Goal: Task Accomplishment & Management: Use online tool/utility

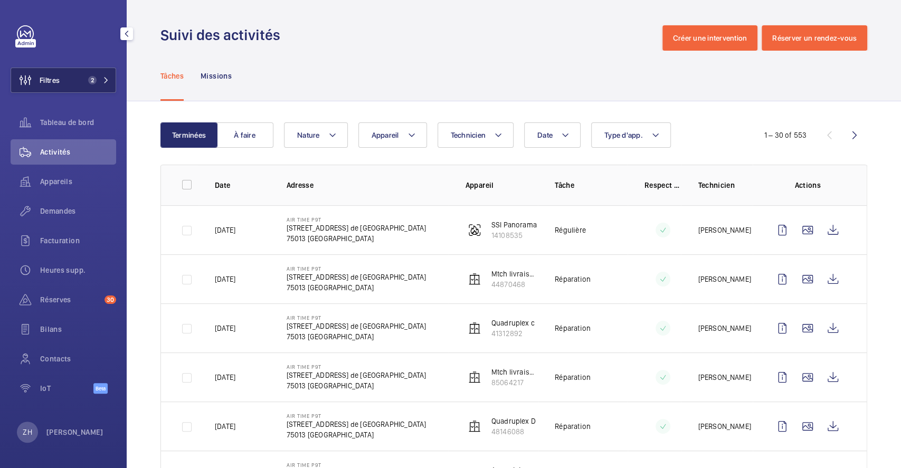
scroll to position [303, 0]
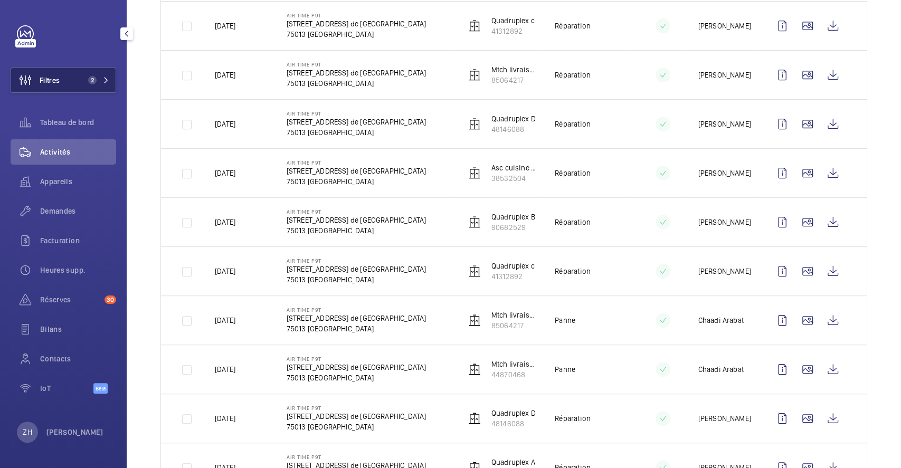
click at [67, 84] on button "Filtres 2" at bounding box center [64, 80] width 106 height 25
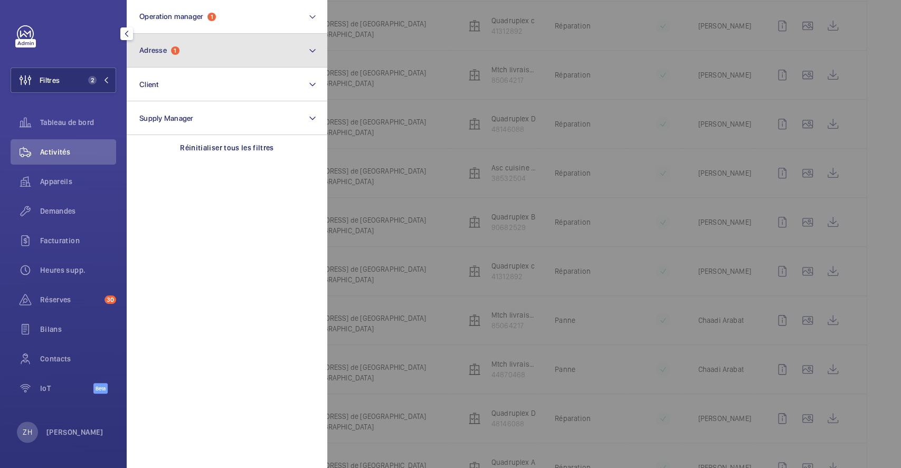
click at [172, 57] on button "Adresse 1" at bounding box center [227, 51] width 201 height 34
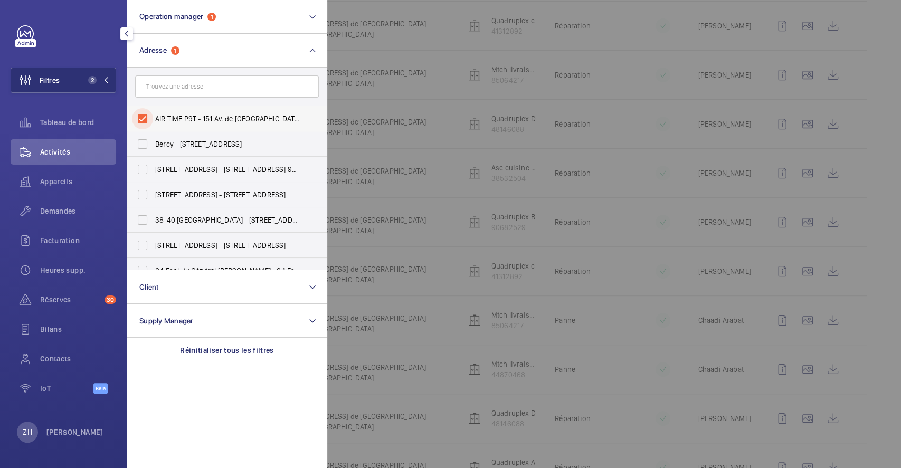
click at [150, 115] on input "AIR TIME P9T - 151 Av. de [GEOGRAPHIC_DATA], [GEOGRAPHIC_DATA] 75013" at bounding box center [142, 118] width 21 height 21
checkbox input "false"
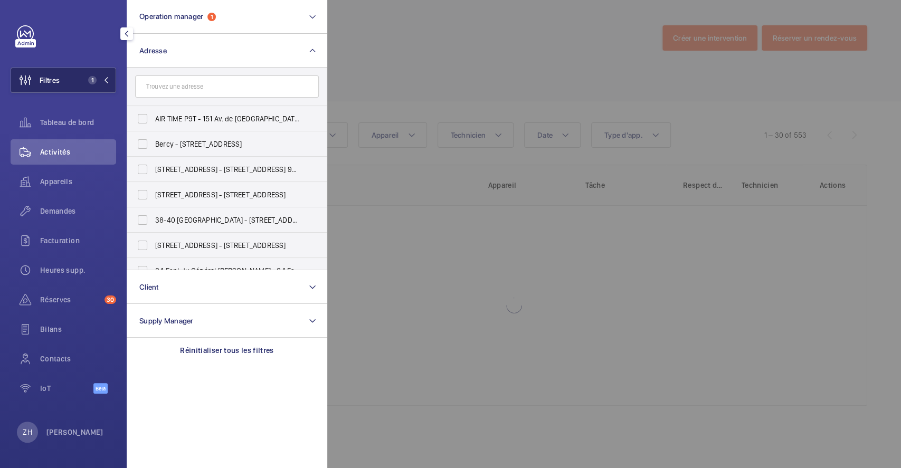
click at [78, 81] on button "Filtres 1" at bounding box center [64, 80] width 106 height 25
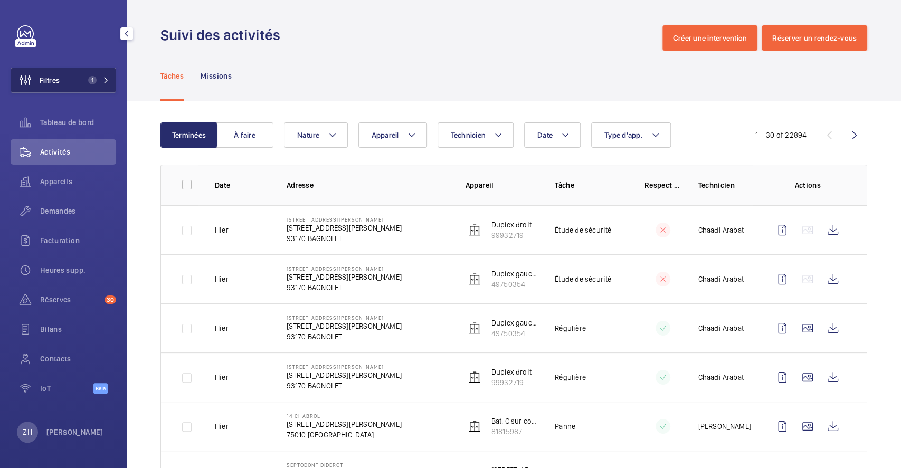
click at [72, 78] on button "Filtres 1" at bounding box center [64, 80] width 106 height 25
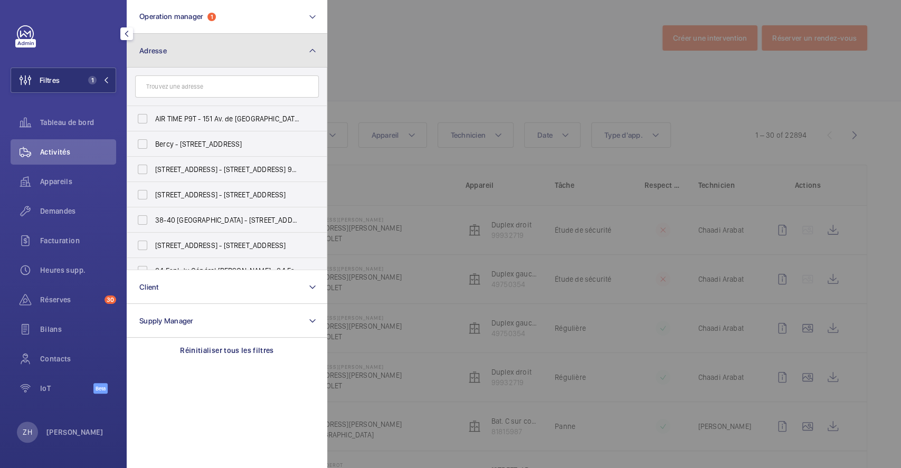
click at [174, 59] on button "Adresse" at bounding box center [227, 51] width 201 height 34
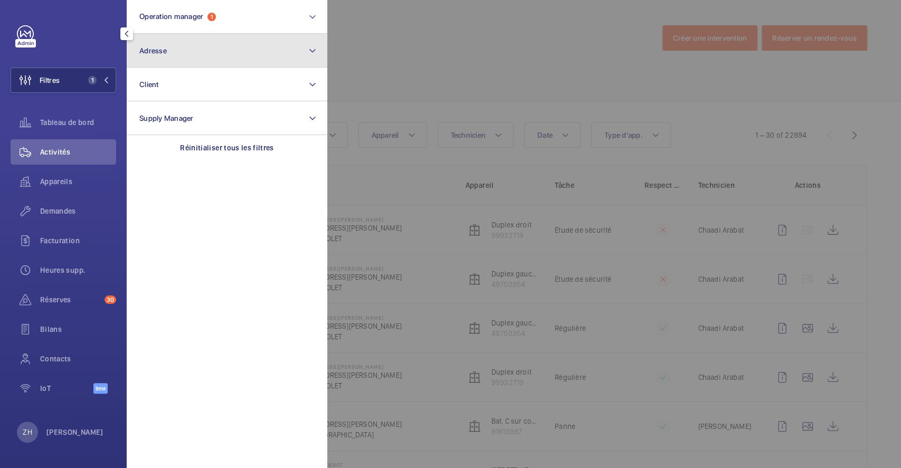
click at [174, 59] on button "Adresse" at bounding box center [227, 51] width 201 height 34
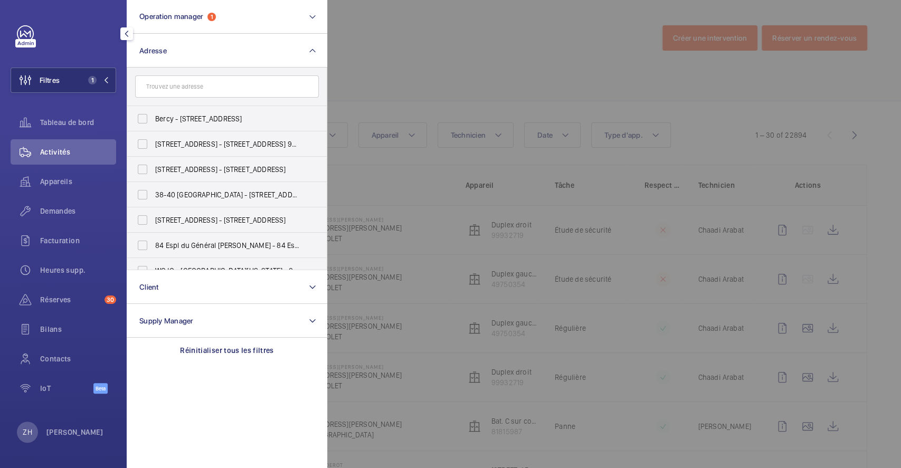
click at [174, 88] on input "text" at bounding box center [227, 87] width 184 height 22
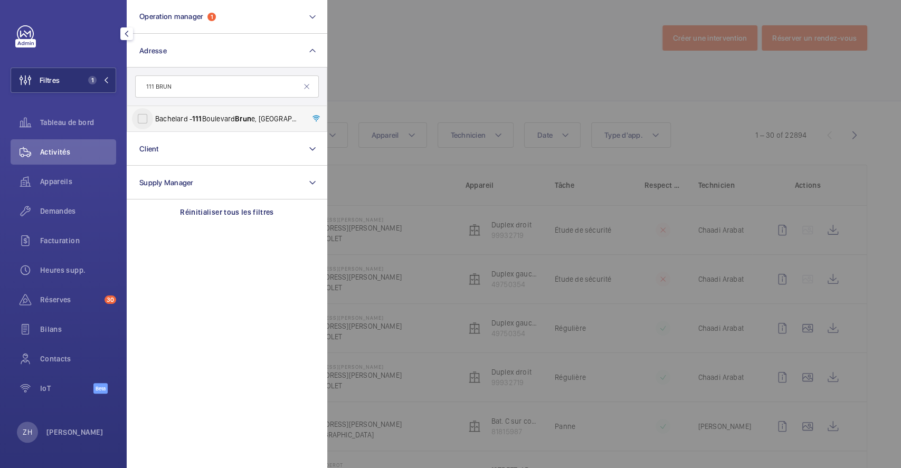
type input "111 BRUN"
click at [145, 122] on input "Bachelard - [STREET_ADDRESS]" at bounding box center [142, 118] width 21 height 21
checkbox input "true"
click at [59, 211] on span "Demandes" at bounding box center [78, 211] width 76 height 11
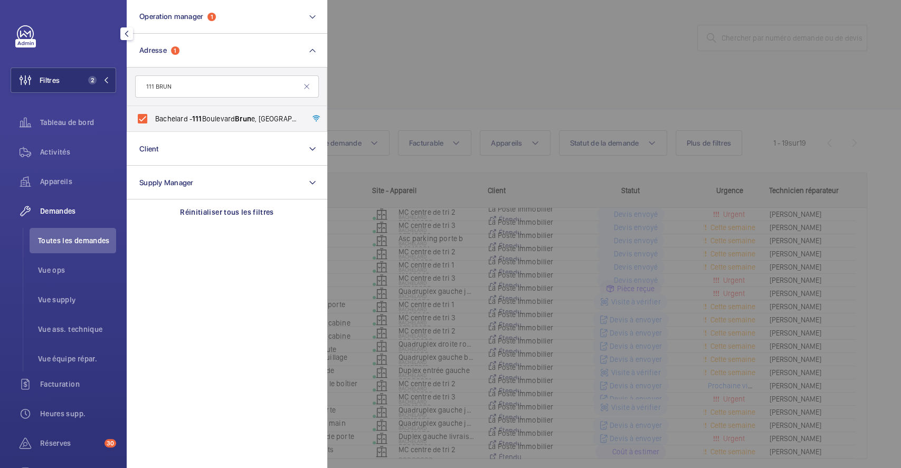
click at [817, 87] on div at bounding box center [777, 234] width 901 height 468
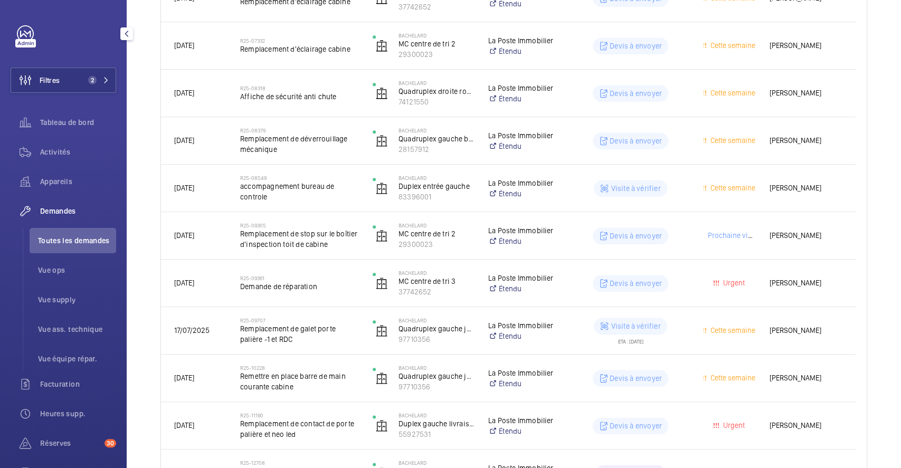
scroll to position [578, 0]
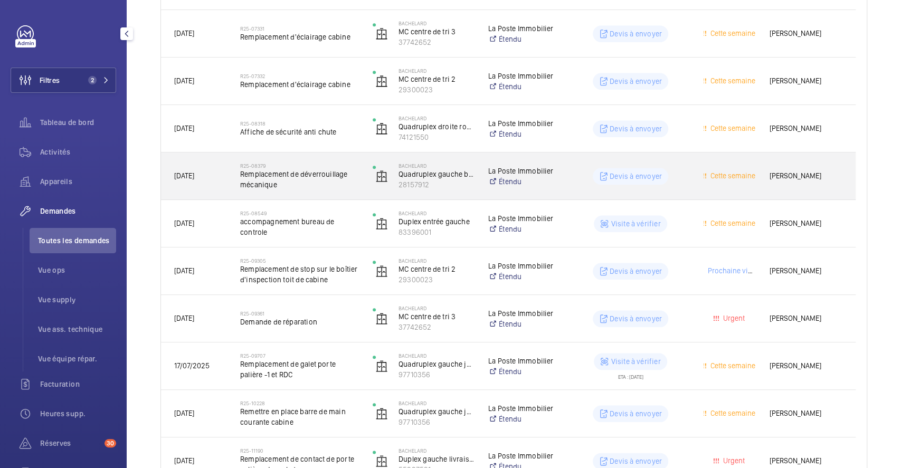
click at [571, 185] on div "Devis à envoyer" at bounding box center [624, 176] width 131 height 38
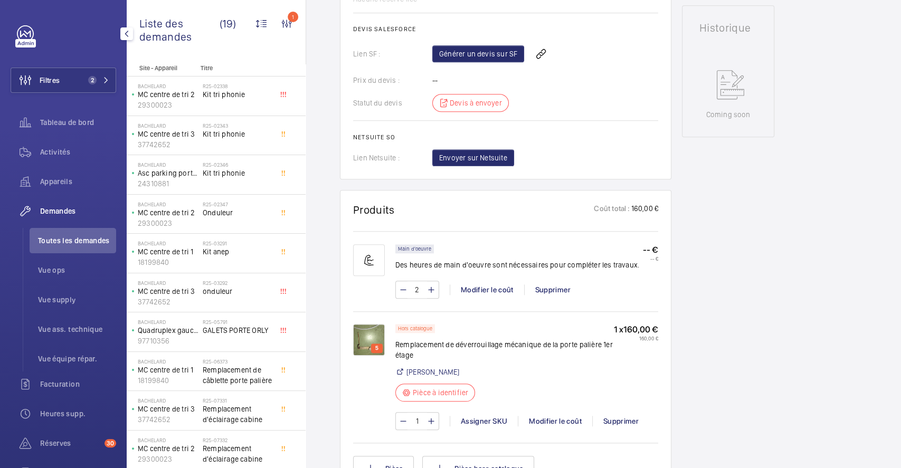
scroll to position [491, 0]
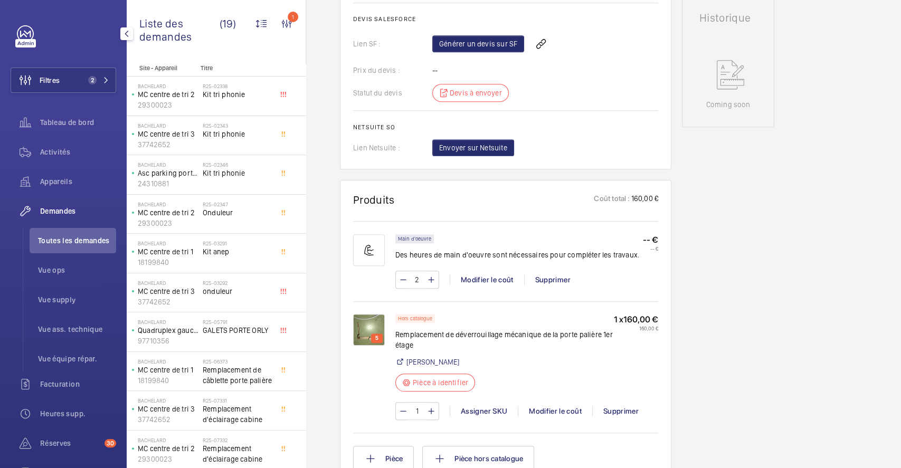
click at [359, 324] on img at bounding box center [369, 330] width 32 height 32
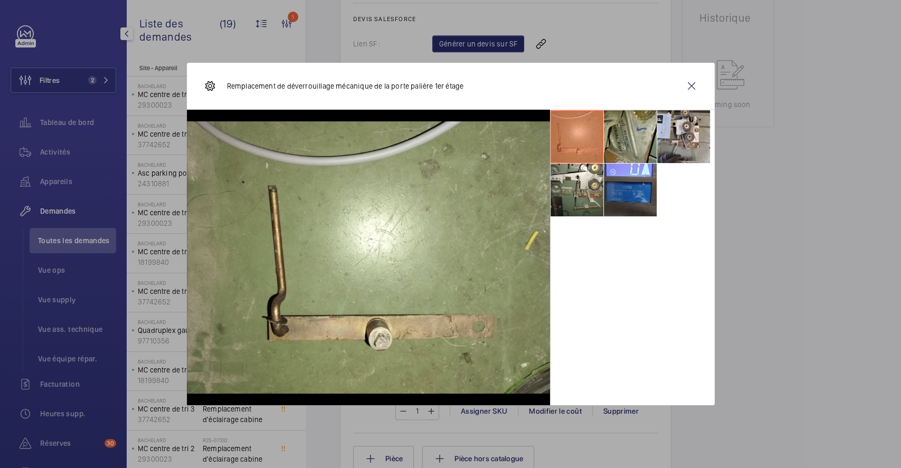
click at [630, 144] on li at bounding box center [630, 136] width 53 height 53
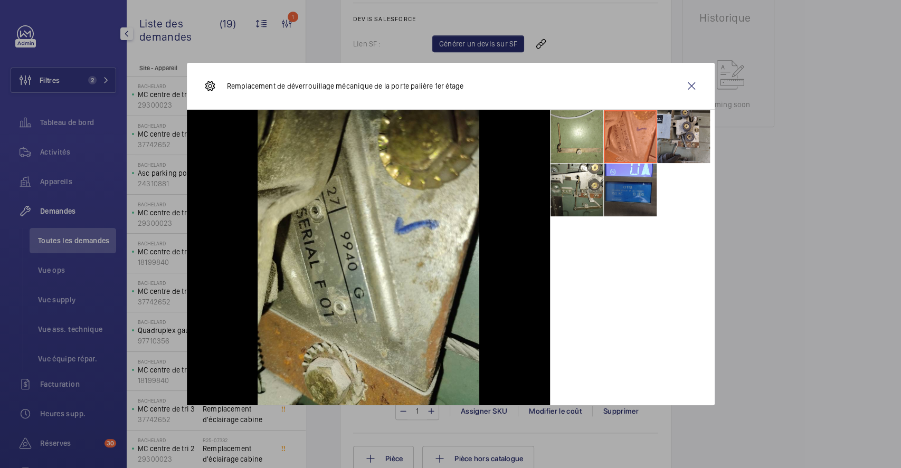
click at [675, 135] on li at bounding box center [683, 136] width 53 height 53
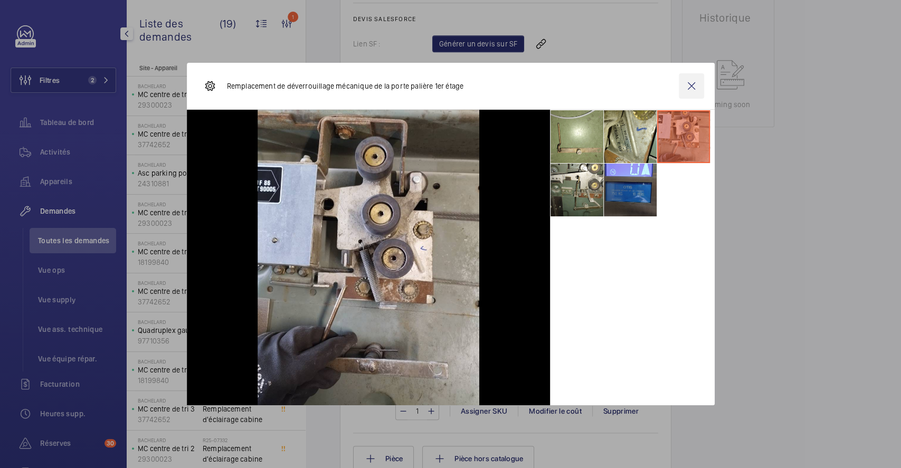
click at [693, 86] on wm-front-icon-button at bounding box center [691, 85] width 25 height 25
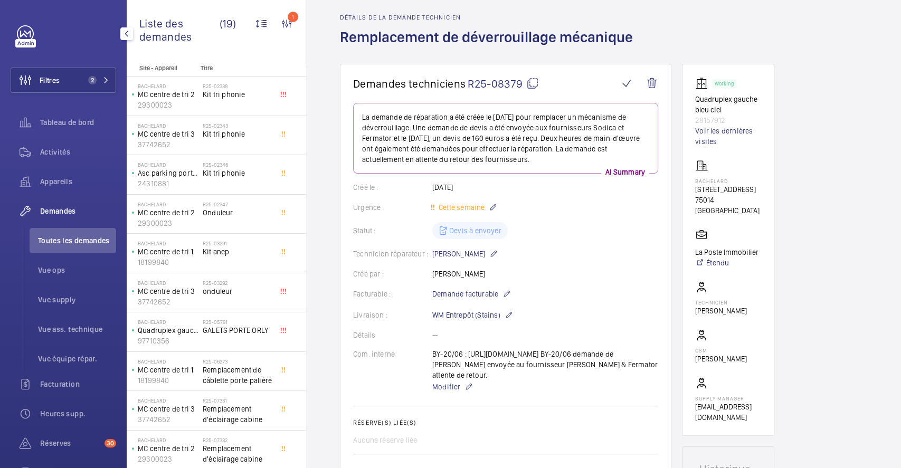
scroll to position [0, 0]
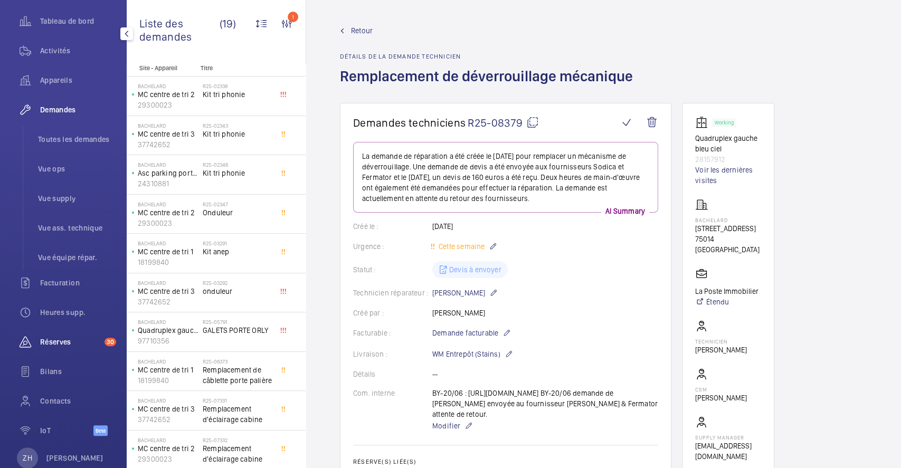
click at [68, 342] on span "Réserves" at bounding box center [70, 342] width 60 height 11
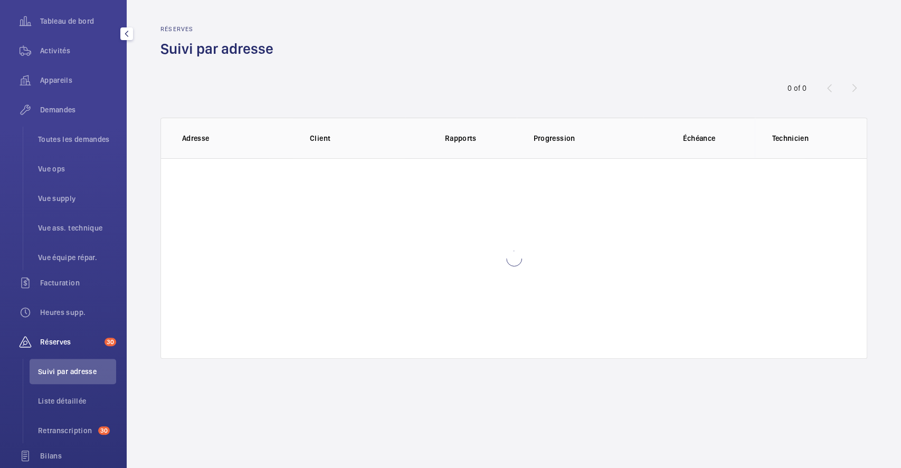
scroll to position [68, 0]
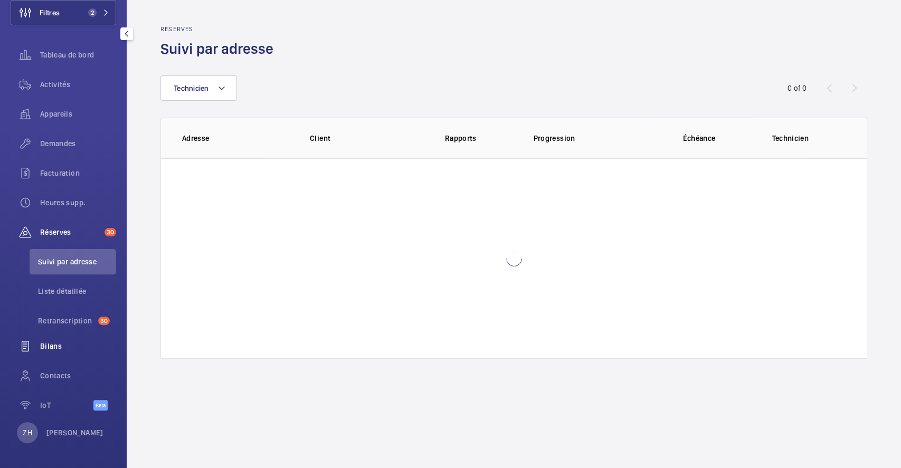
click at [61, 349] on span "Bilans" at bounding box center [78, 346] width 76 height 11
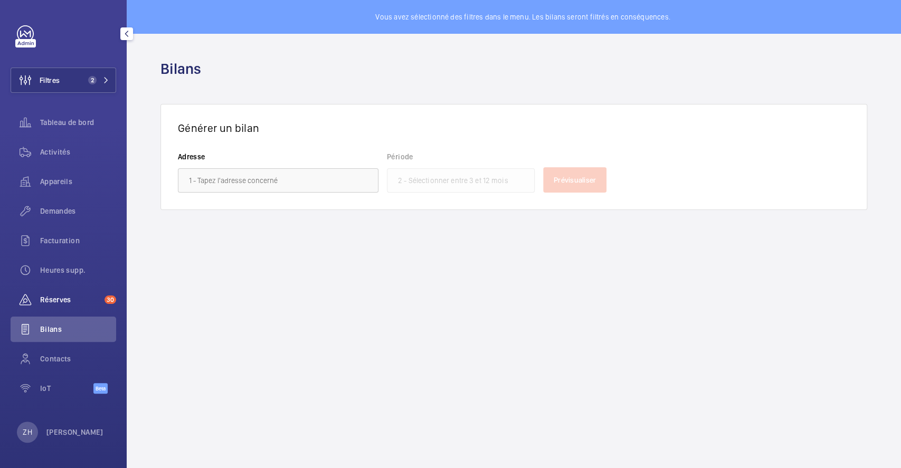
click at [69, 303] on span "Réserves" at bounding box center [70, 300] width 60 height 11
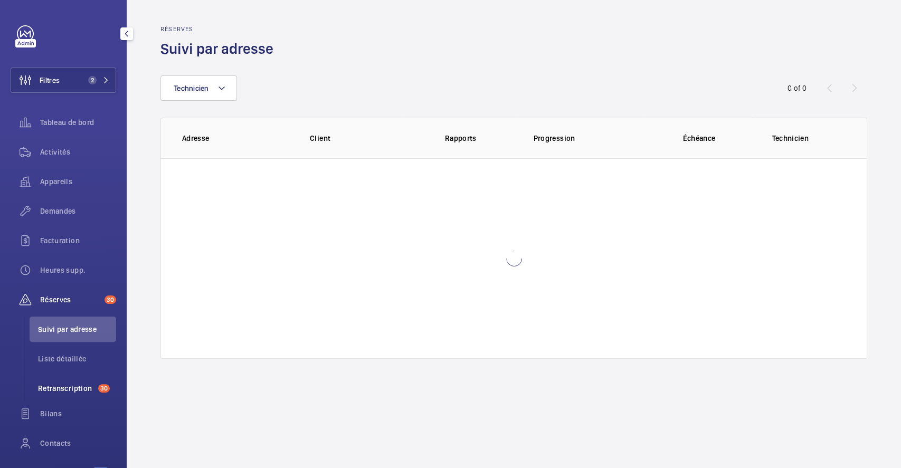
click at [73, 388] on span "Retranscription" at bounding box center [66, 388] width 56 height 11
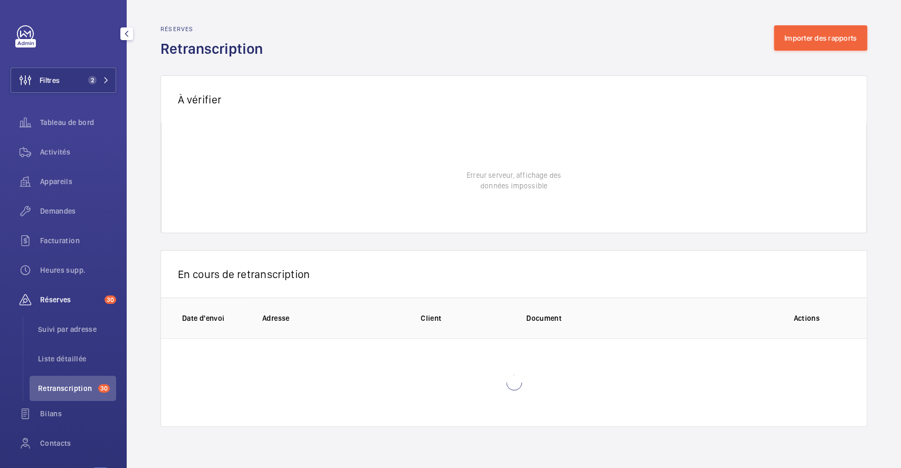
click at [70, 302] on span "Réserves" at bounding box center [70, 300] width 60 height 11
click at [56, 290] on div "Réserves 30" at bounding box center [64, 299] width 106 height 25
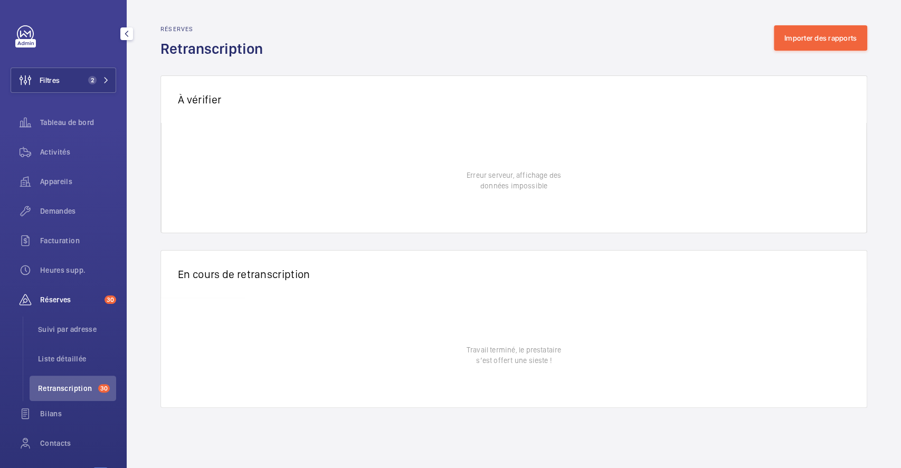
click at [57, 296] on span "Réserves" at bounding box center [70, 300] width 60 height 11
click at [68, 329] on span "Suivi par adresse" at bounding box center [77, 329] width 78 height 11
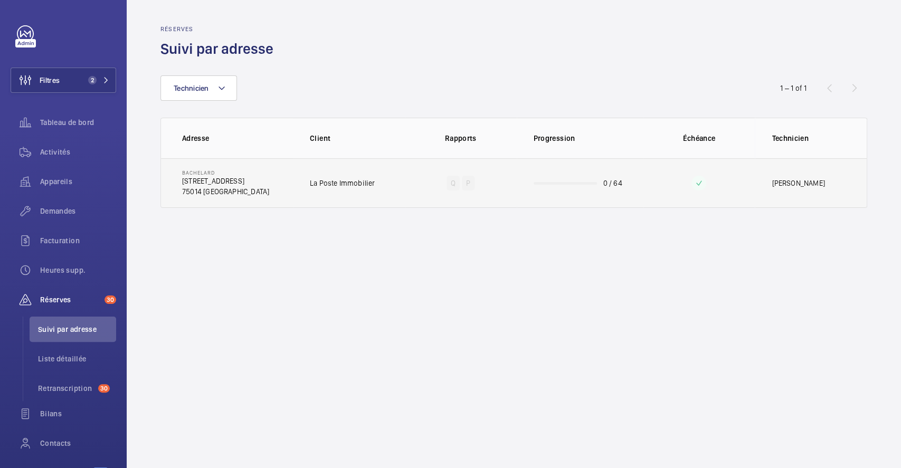
click at [401, 186] on td "La Poste Immobilier" at bounding box center [349, 183] width 112 height 50
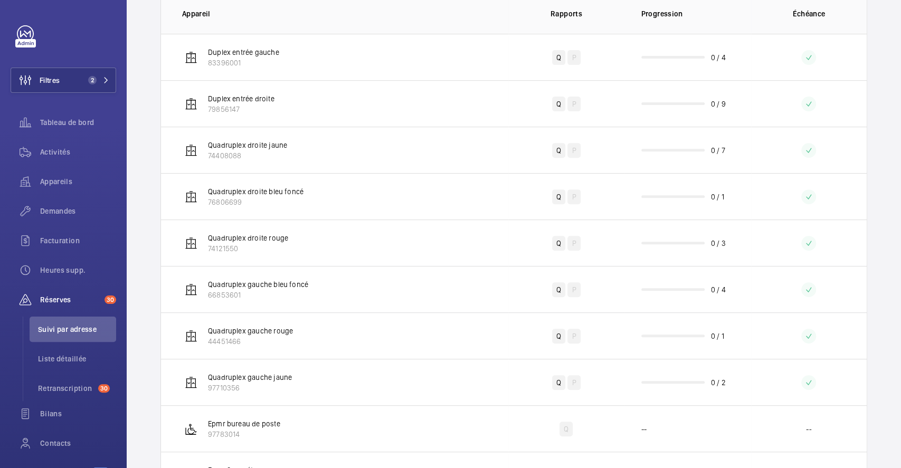
scroll to position [216, 0]
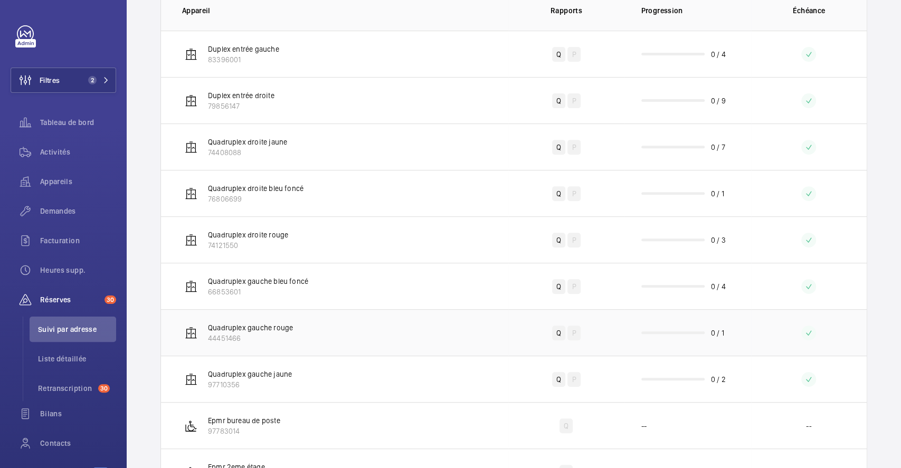
click at [510, 338] on td "Q P" at bounding box center [567, 332] width 116 height 46
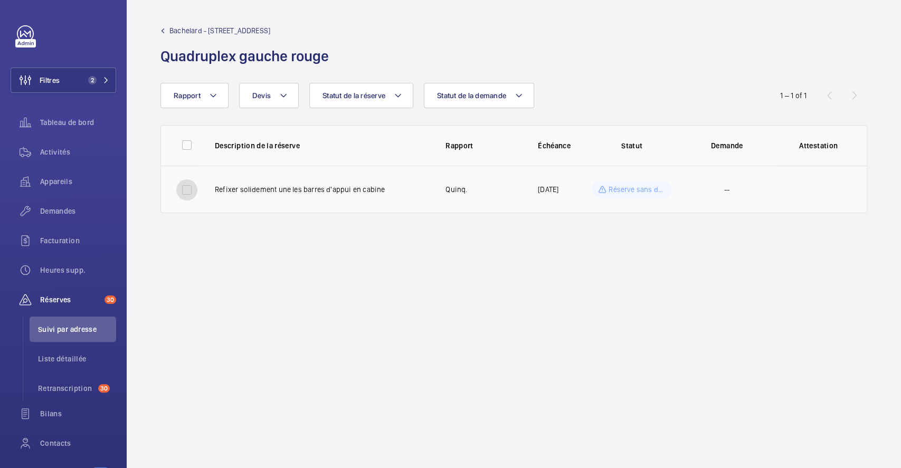
click at [183, 187] on input "checkbox" at bounding box center [186, 190] width 21 height 21
checkbox input "true"
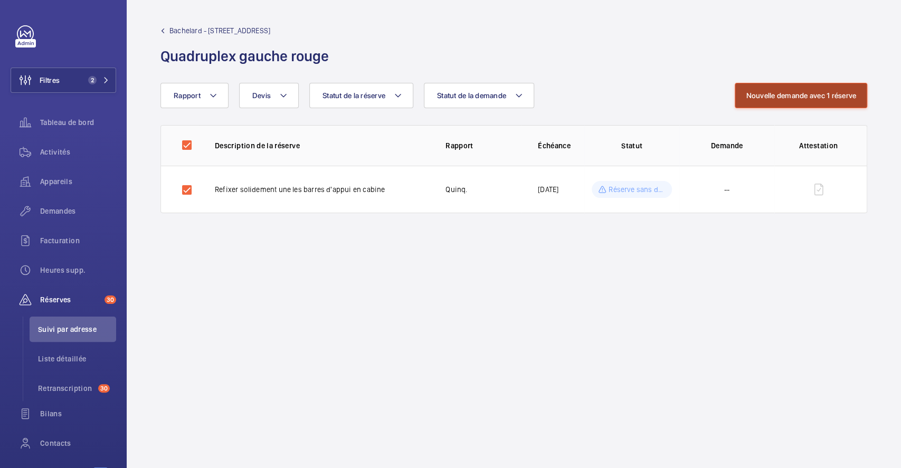
click at [811, 96] on button "Nouvelle demande avec 1 réserve" at bounding box center [801, 95] width 133 height 25
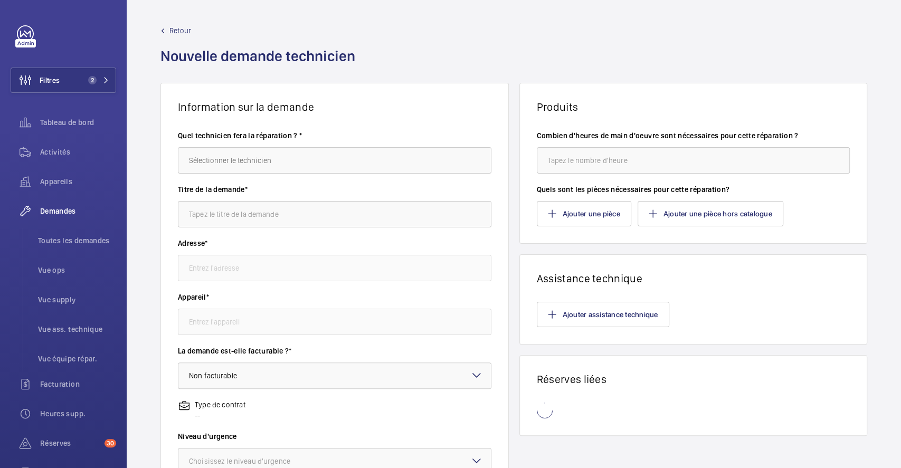
type input "Bachelard [STREET_ADDRESS]"
type input "44451466 - Quadruplex gauche rouge"
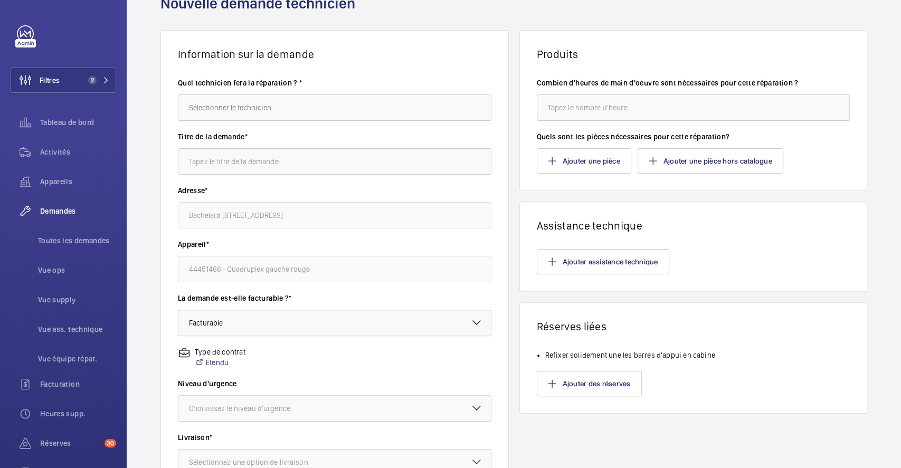
scroll to position [51, 0]
click at [333, 111] on input "text" at bounding box center [335, 109] width 314 height 26
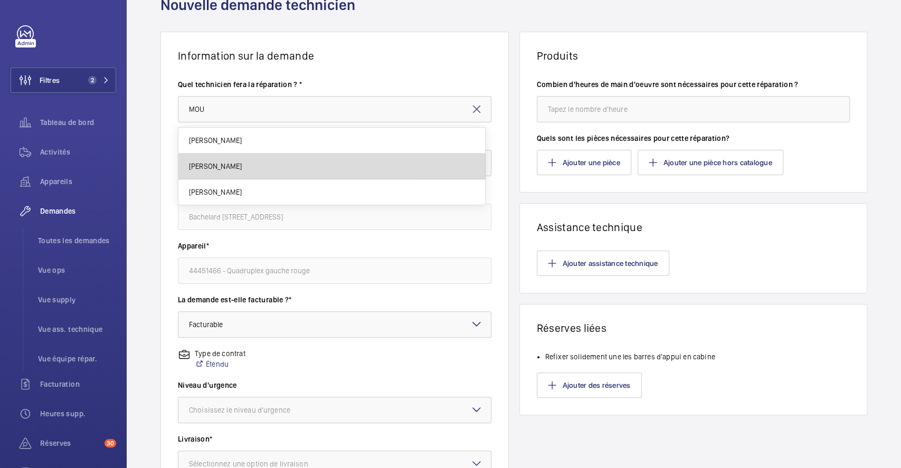
click at [247, 172] on mat-option "[PERSON_NAME]" at bounding box center [331, 167] width 307 height 26
type input "[PERSON_NAME]"
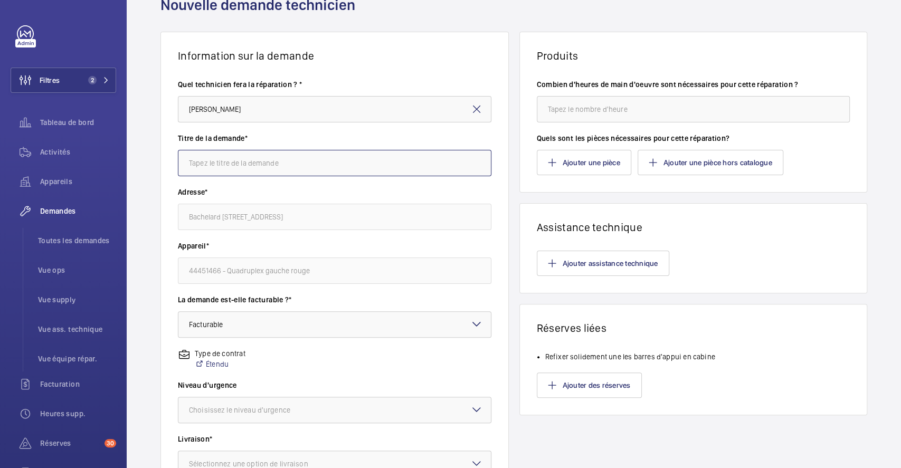
click at [266, 163] on input "text" at bounding box center [335, 163] width 314 height 26
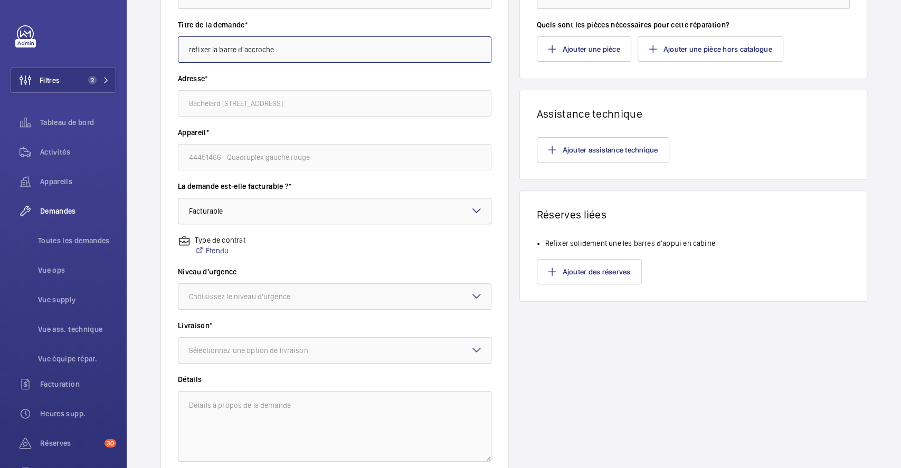
scroll to position [179, 0]
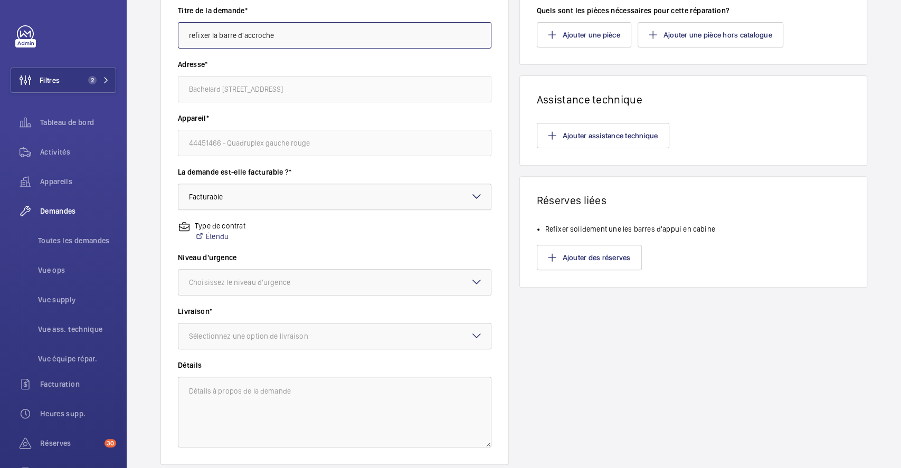
type input "refixer la barre d'accroche"
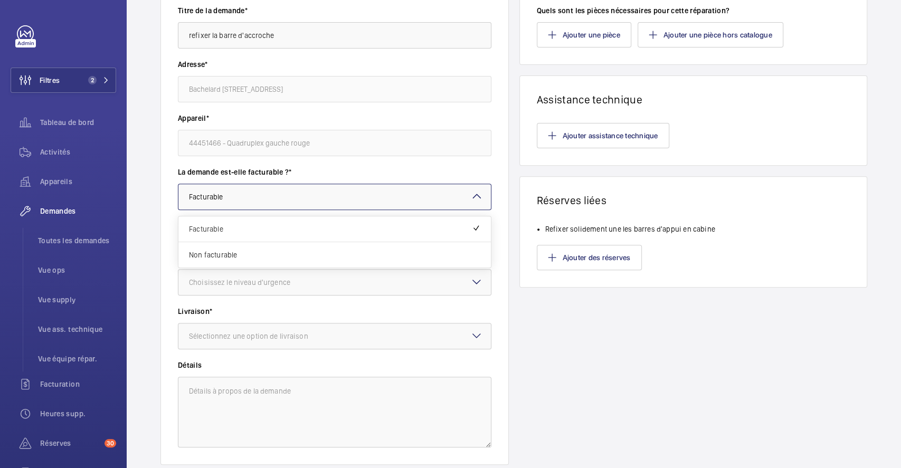
click at [472, 200] on mat-icon at bounding box center [477, 196] width 13 height 13
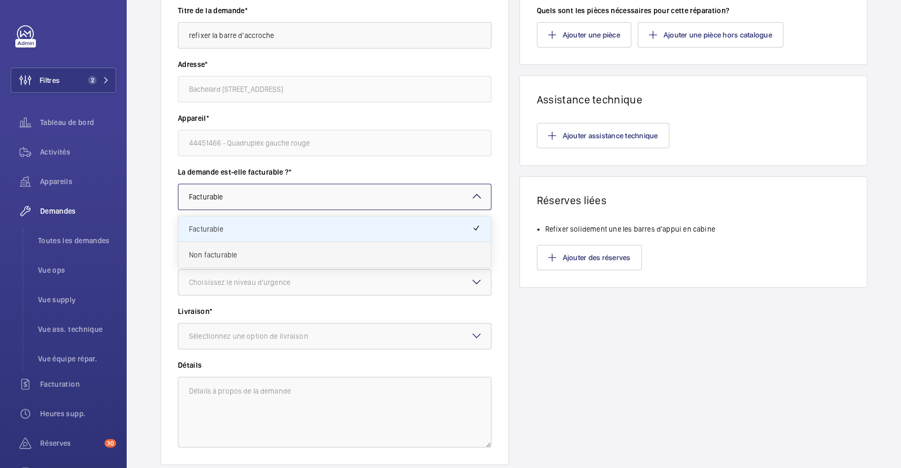
click at [294, 251] on span "Non facturable" at bounding box center [334, 255] width 291 height 11
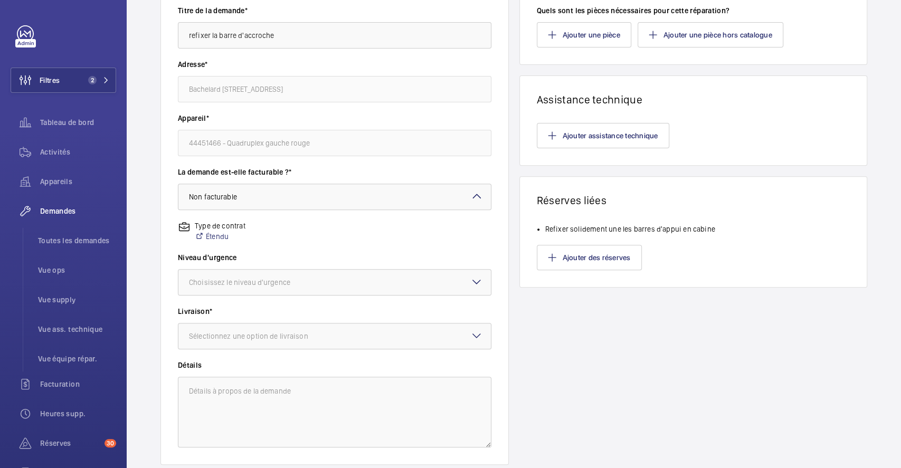
click at [471, 282] on mat-icon at bounding box center [477, 282] width 13 height 13
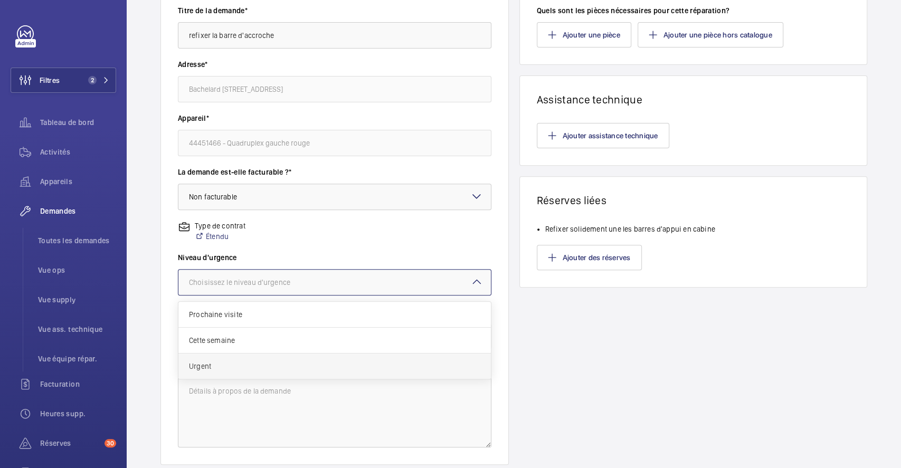
click at [249, 364] on span "Urgent" at bounding box center [334, 366] width 291 height 11
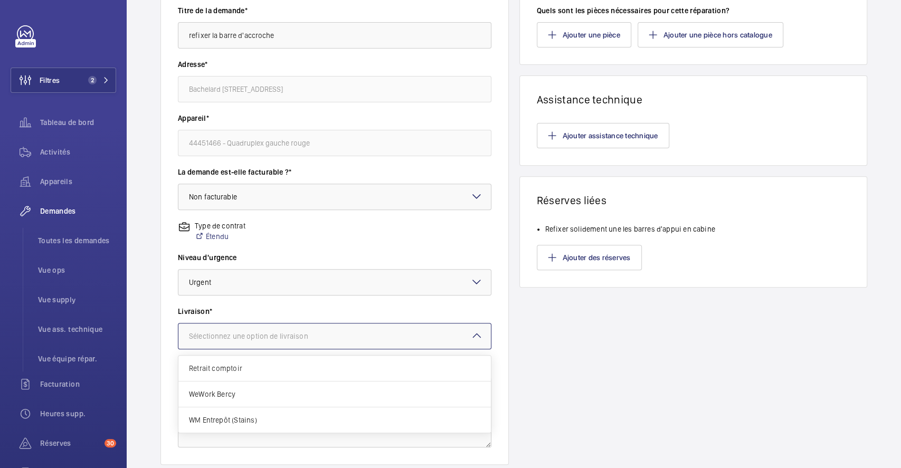
click at [471, 339] on mat-icon at bounding box center [477, 336] width 13 height 13
click at [251, 392] on span "WeWork Bercy" at bounding box center [334, 394] width 291 height 11
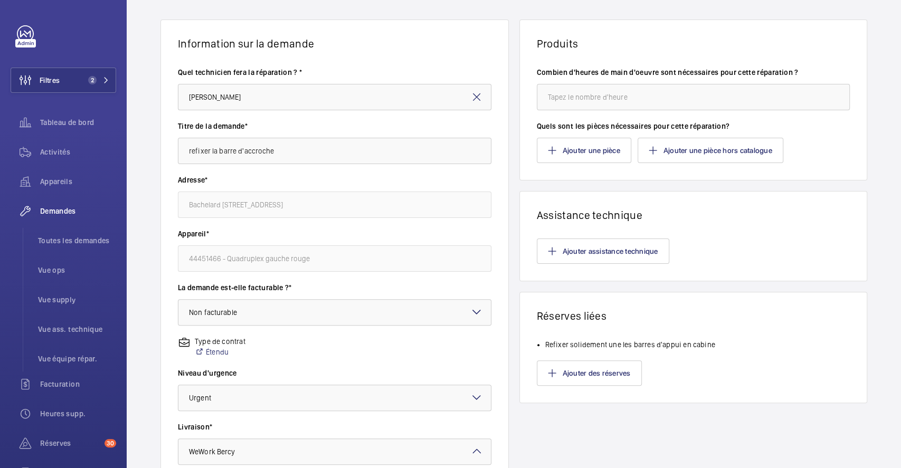
scroll to position [60, 0]
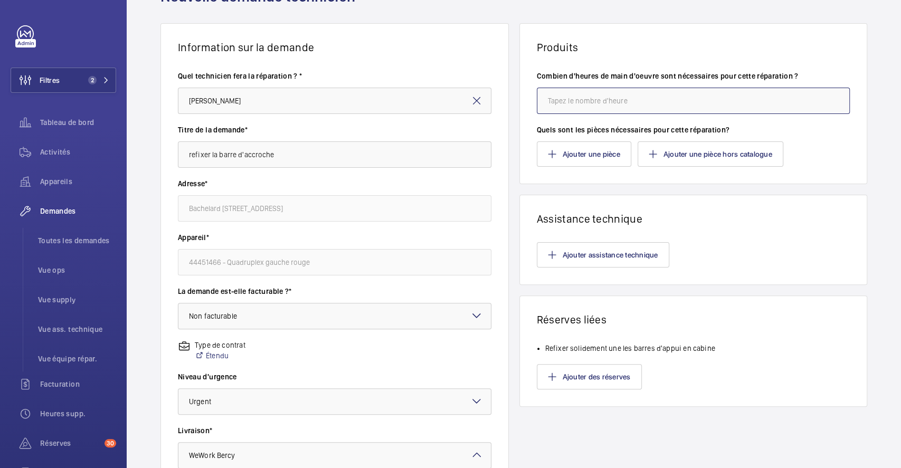
click at [658, 92] on input "number" at bounding box center [694, 101] width 314 height 26
type input "1"
click at [584, 374] on button "Ajouter des réserves" at bounding box center [589, 376] width 105 height 25
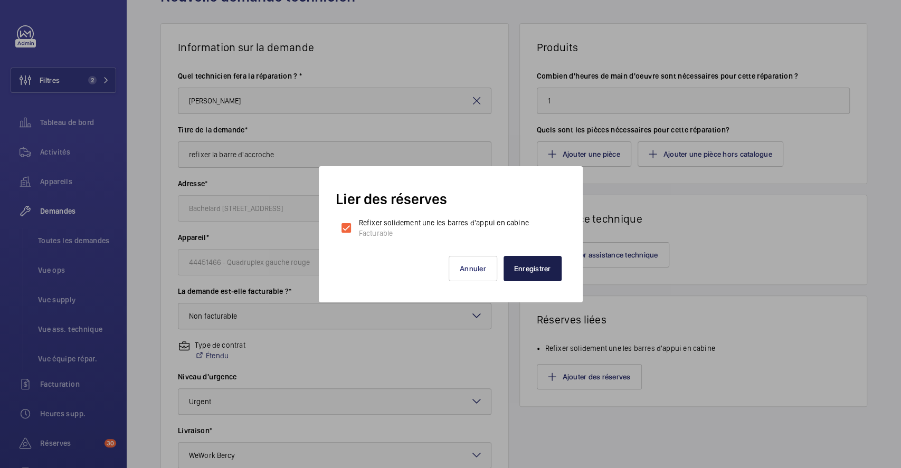
click at [538, 274] on button "Enregistrer" at bounding box center [533, 268] width 58 height 25
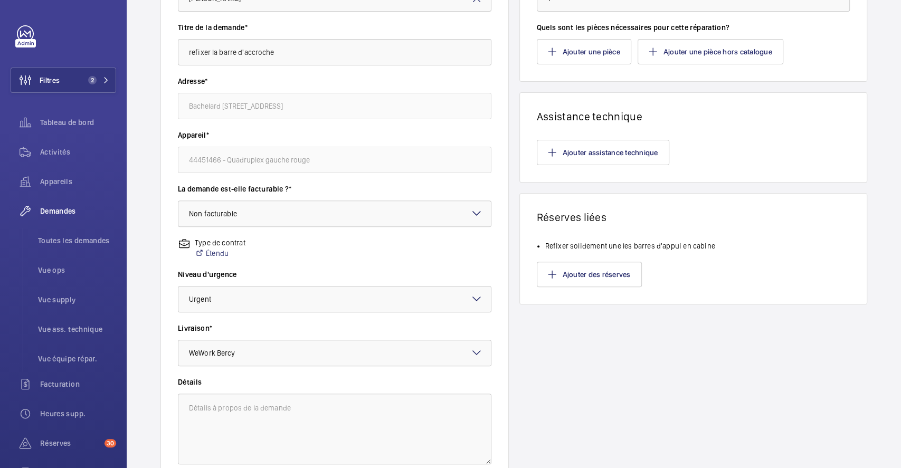
scroll to position [251, 0]
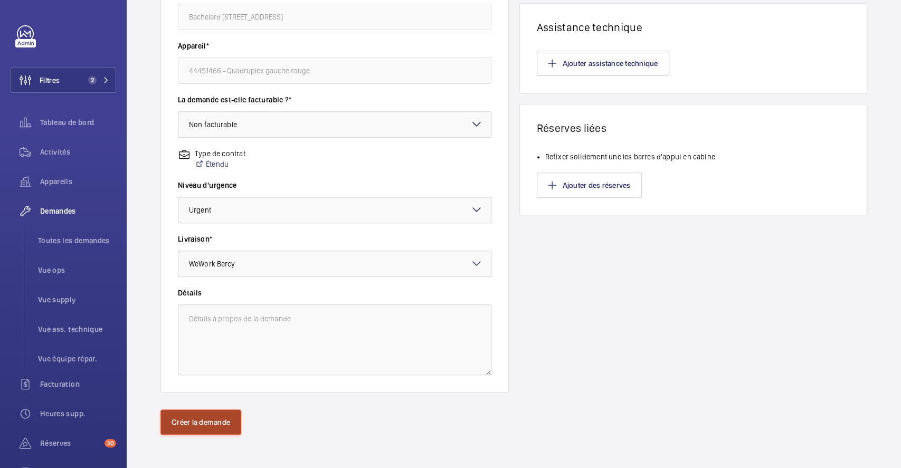
click at [232, 422] on button "Créer la demande" at bounding box center [201, 422] width 81 height 25
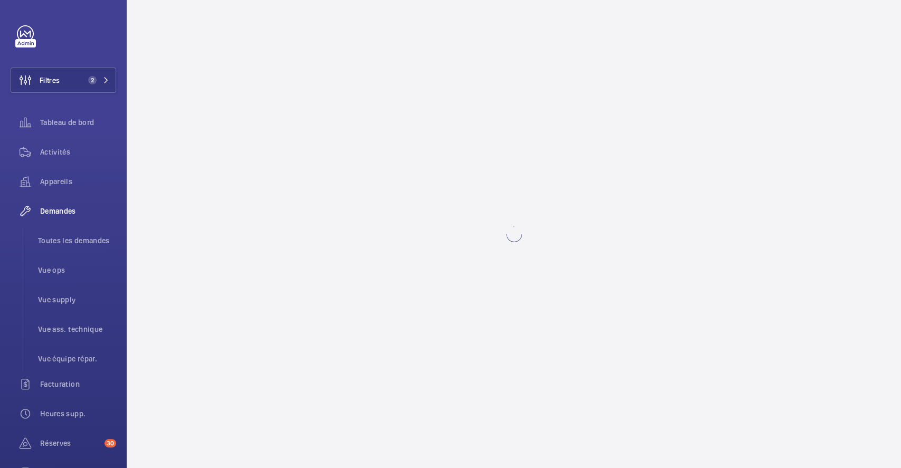
scroll to position [0, 0]
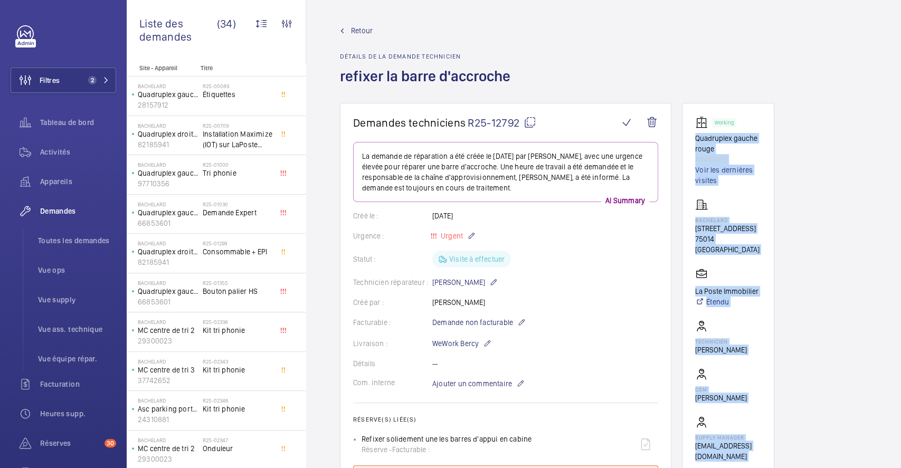
drag, startPoint x: 900, startPoint y: 300, endPoint x: 900, endPoint y: 116, distance: 184.3
click at [900, 116] on div "Retour Détails de la demande technicien refixer la barre d'accroche Demandes te…" at bounding box center [603, 234] width 595 height 468
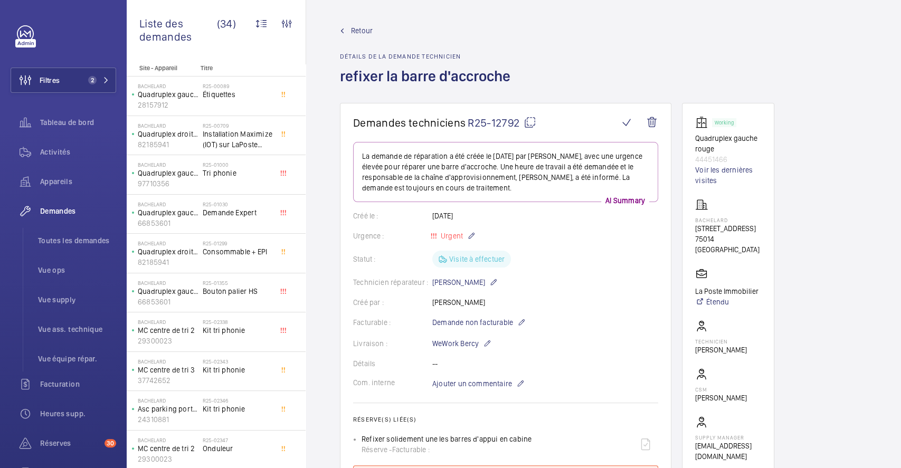
click at [841, 99] on div "Retour Détails de la demande technicien refixer la barre d'accroche" at bounding box center [604, 64] width 528 height 78
click at [360, 29] on span "Retour" at bounding box center [362, 30] width 22 height 11
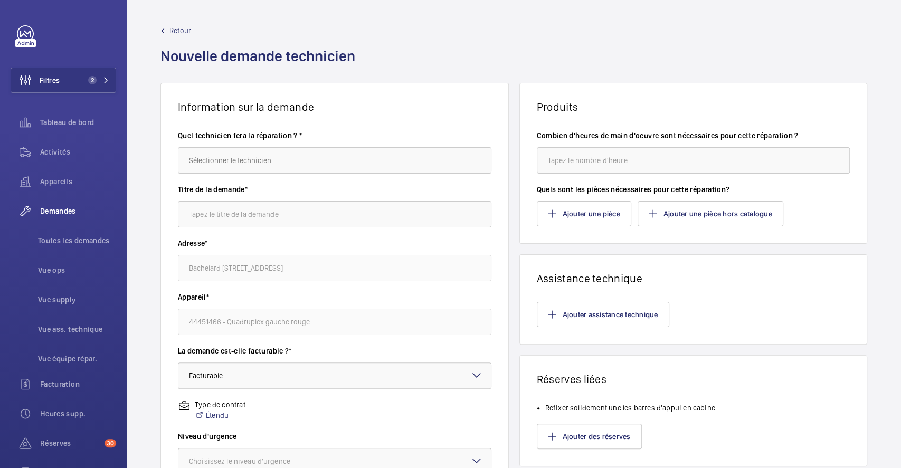
click at [182, 27] on span "Retour" at bounding box center [181, 30] width 22 height 11
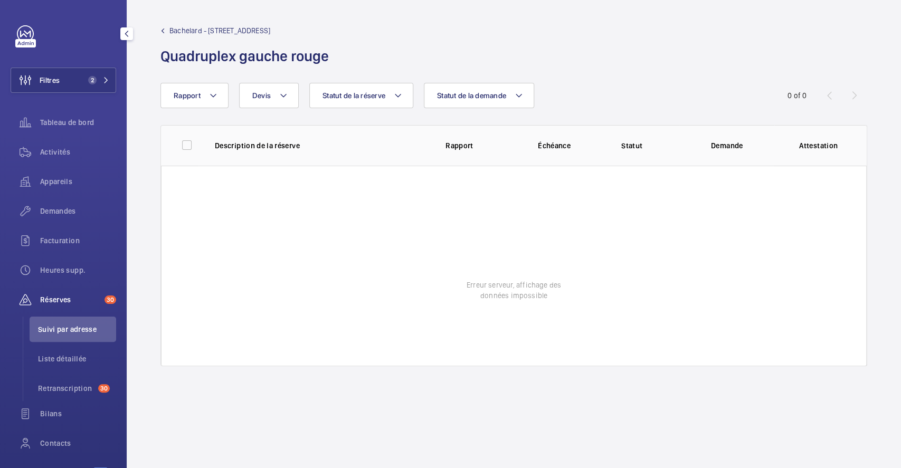
click at [83, 298] on span "Réserves" at bounding box center [70, 300] width 60 height 11
click at [76, 333] on span "Suivi par adresse" at bounding box center [77, 329] width 78 height 11
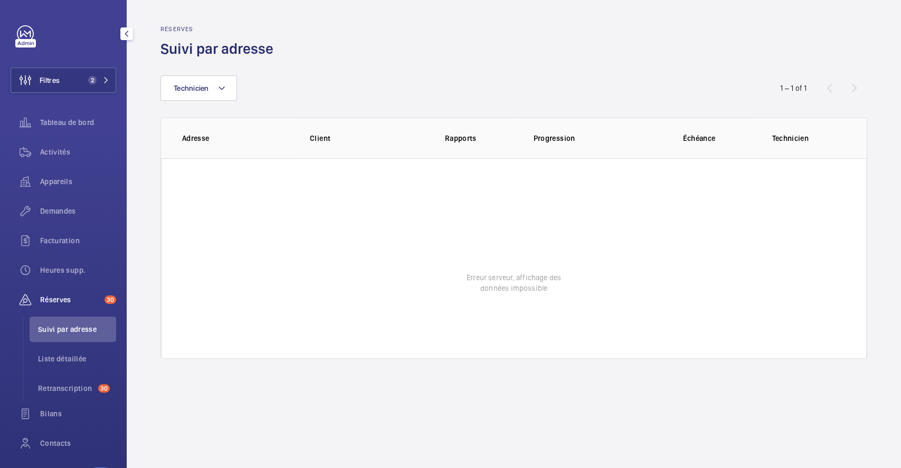
click at [64, 303] on span "Réserves" at bounding box center [70, 300] width 60 height 11
click at [80, 335] on li "Suivi par adresse" at bounding box center [73, 329] width 87 height 25
click at [78, 361] on span "Liste détaillée" at bounding box center [77, 359] width 78 height 11
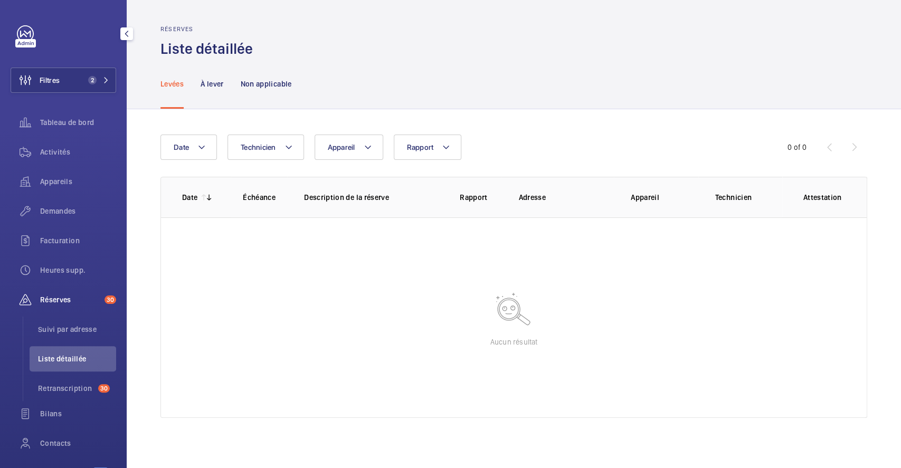
click at [67, 299] on span "Réserves" at bounding box center [70, 300] width 60 height 11
click at [76, 328] on span "Suivi par adresse" at bounding box center [77, 329] width 78 height 11
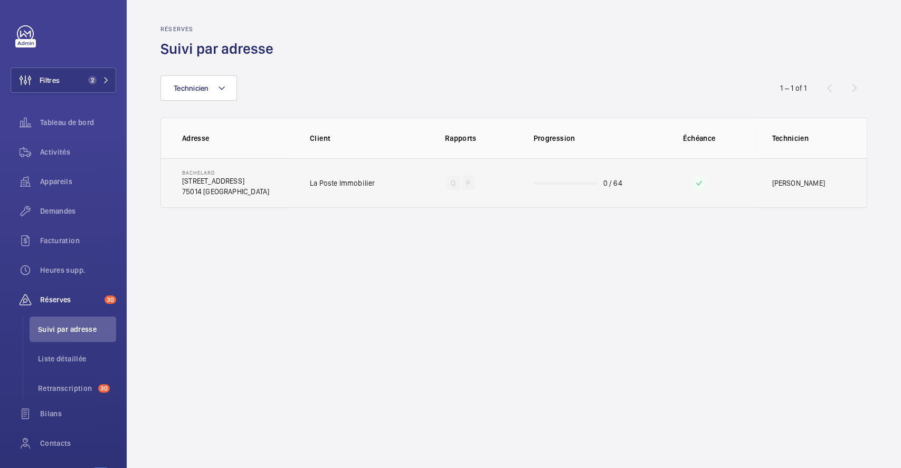
click at [400, 174] on td "La Poste Immobilier" at bounding box center [349, 183] width 112 height 50
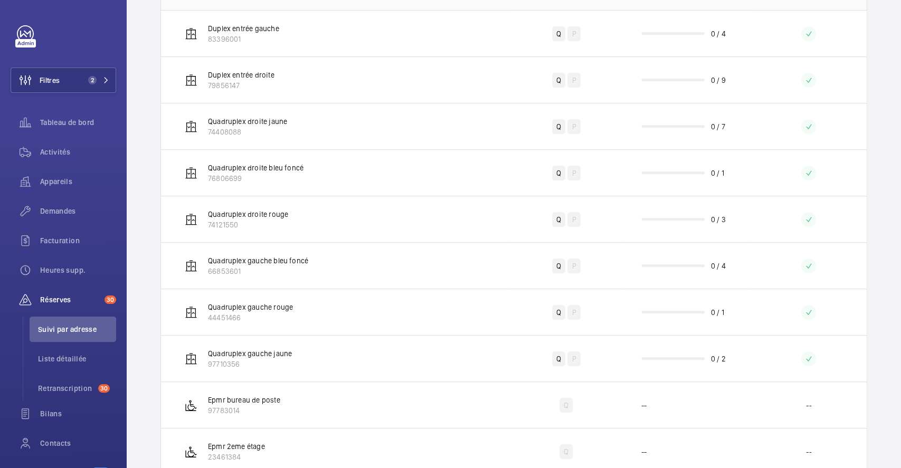
scroll to position [270, 0]
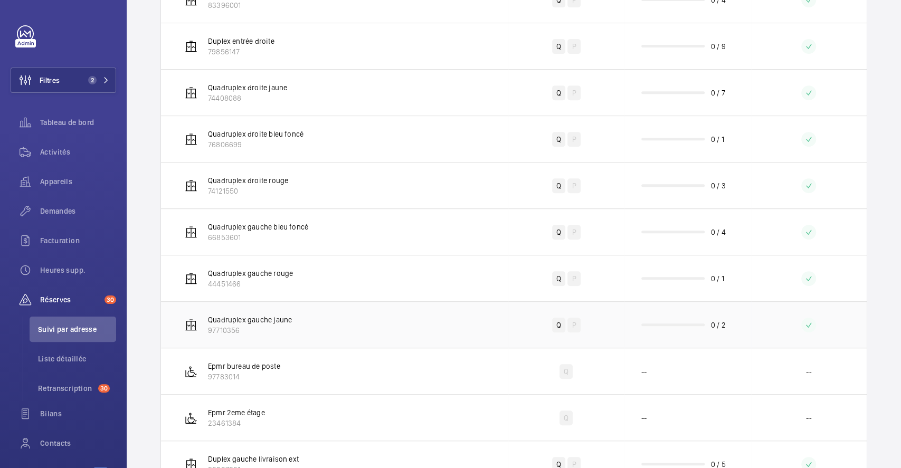
click at [497, 316] on td "Quadruplex gauche jaune 97710356" at bounding box center [334, 325] width 347 height 46
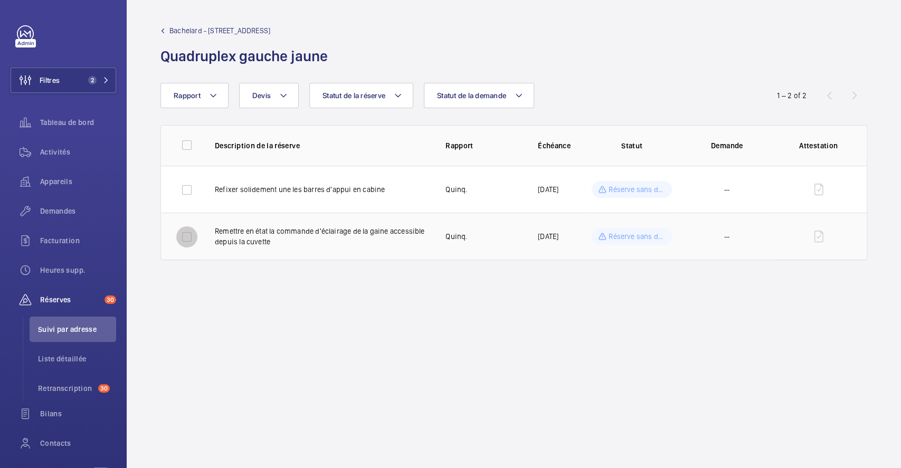
click at [189, 236] on input "checkbox" at bounding box center [186, 237] width 21 height 21
checkbox input "true"
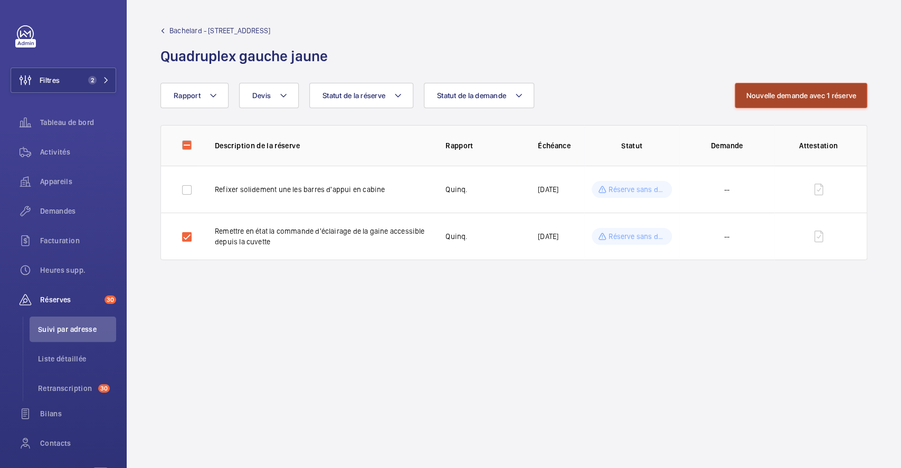
click at [768, 96] on button "Nouvelle demande avec 1 réserve" at bounding box center [801, 95] width 133 height 25
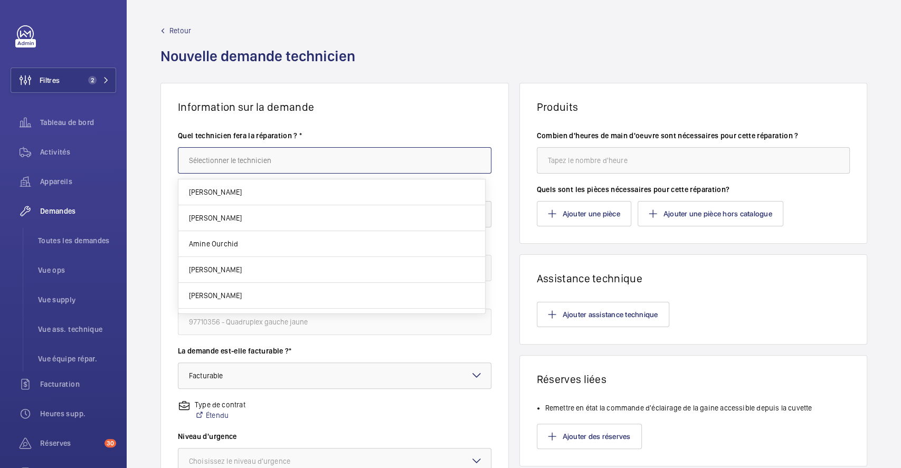
click at [300, 163] on input "text" at bounding box center [335, 160] width 314 height 26
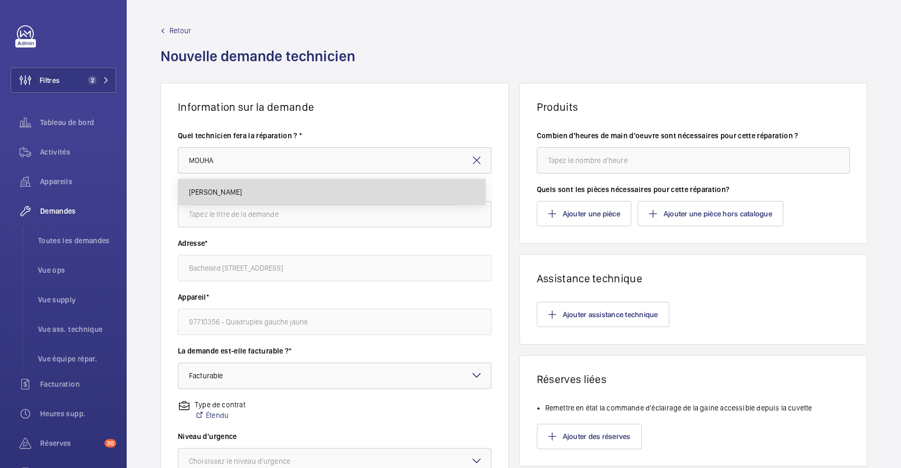
click at [271, 187] on mat-option "[PERSON_NAME]" at bounding box center [331, 192] width 307 height 25
type input "[PERSON_NAME]"
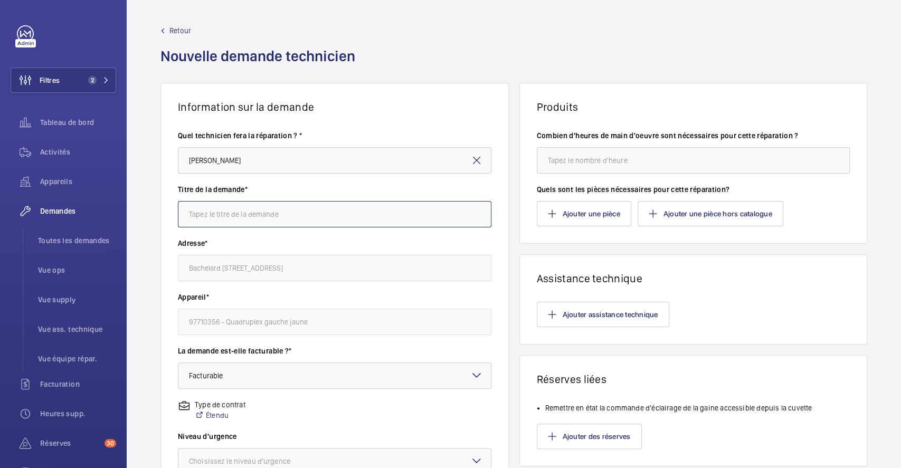
click at [266, 214] on input "text" at bounding box center [335, 214] width 314 height 26
type input "remise en etat de la commande d'eclairage"
click at [471, 379] on mat-icon at bounding box center [477, 375] width 13 height 13
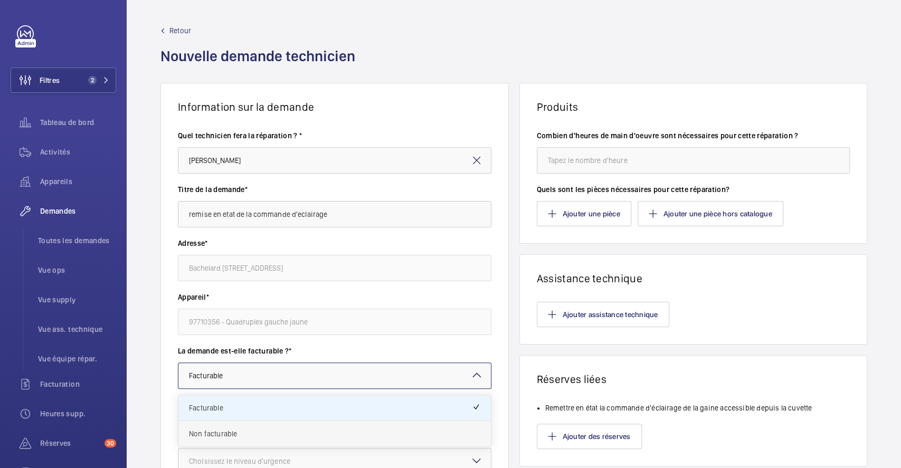
click at [328, 437] on span "Non facturable" at bounding box center [334, 434] width 291 height 11
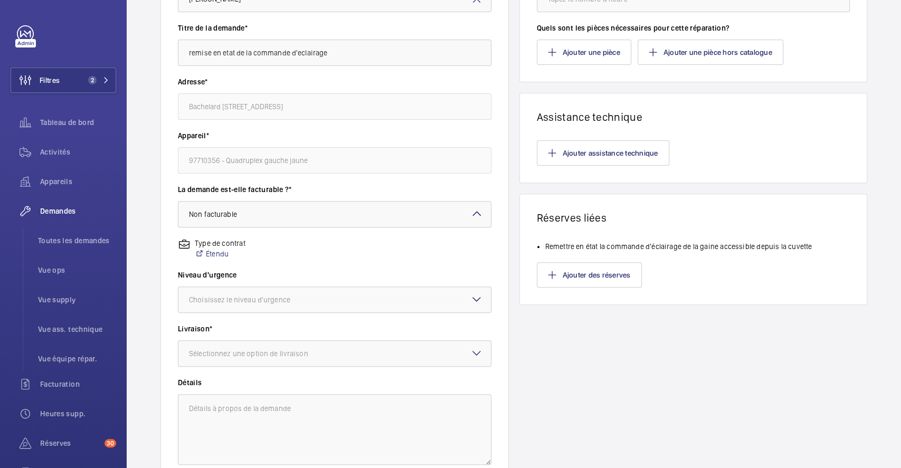
scroll to position [163, 0]
click at [407, 300] on div at bounding box center [334, 298] width 313 height 25
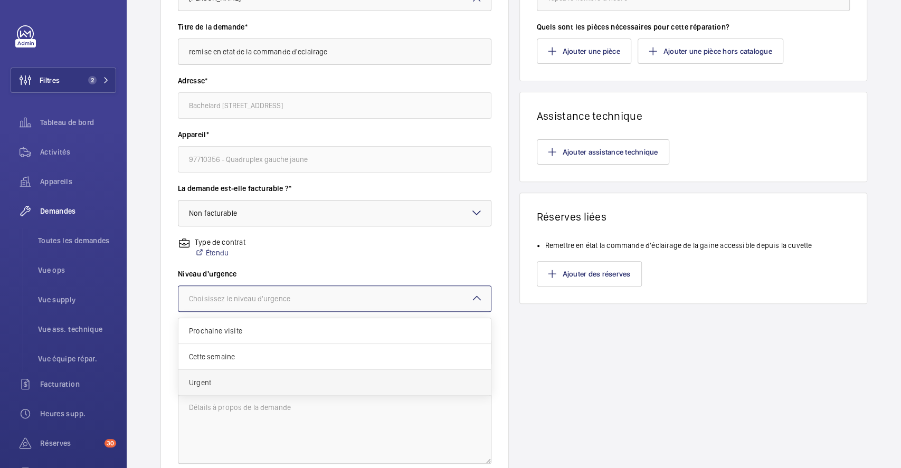
click at [234, 387] on span "Urgent" at bounding box center [334, 383] width 291 height 11
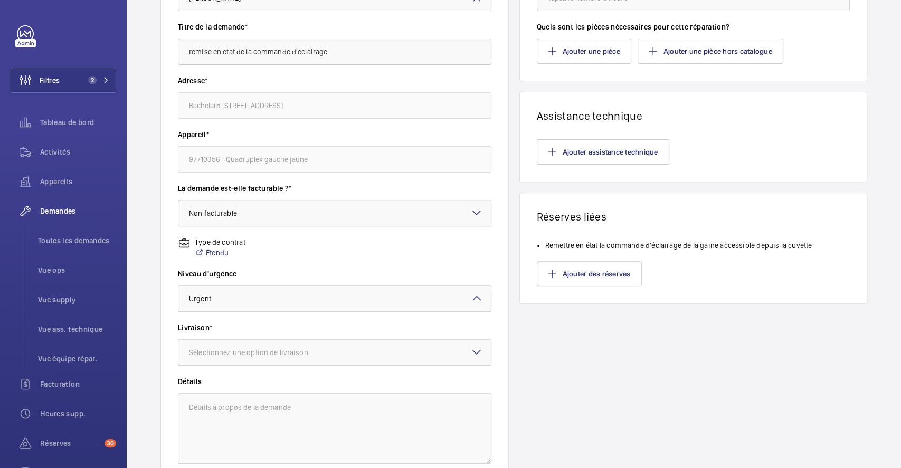
click at [277, 359] on div at bounding box center [334, 352] width 313 height 25
click at [249, 414] on span "WeWork Bercy" at bounding box center [334, 411] width 291 height 11
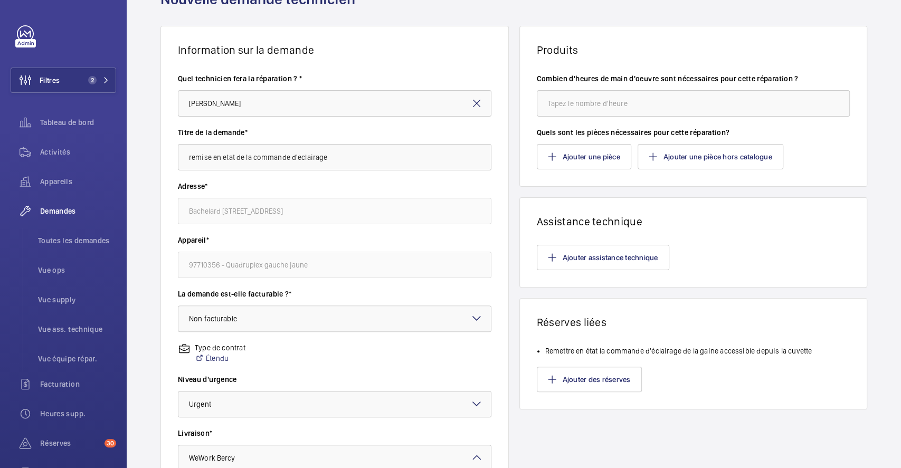
scroll to position [33, 0]
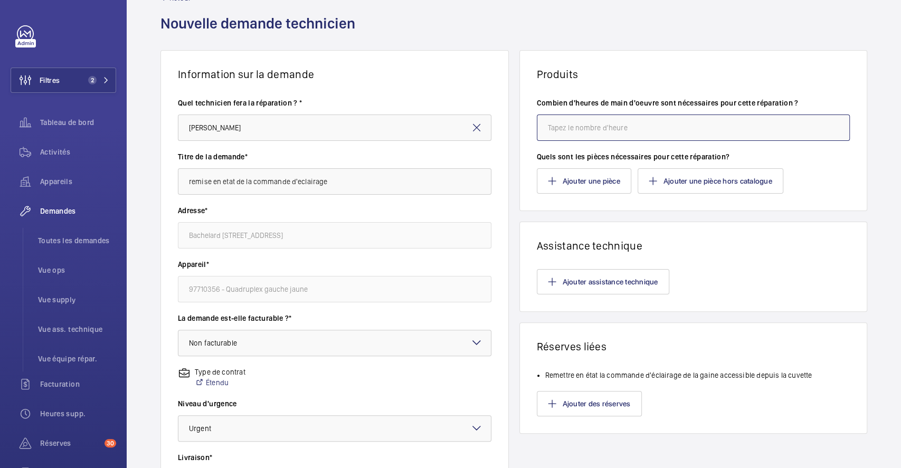
click at [629, 125] on input "number" at bounding box center [694, 128] width 314 height 26
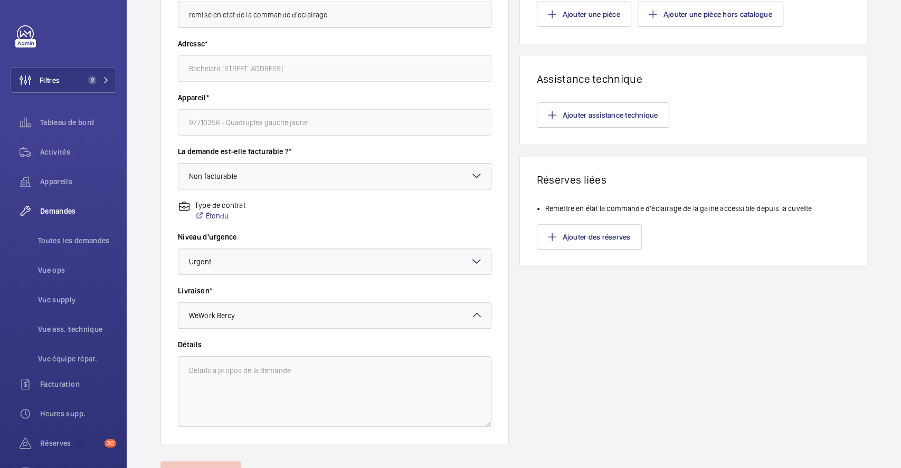
scroll to position [202, 0]
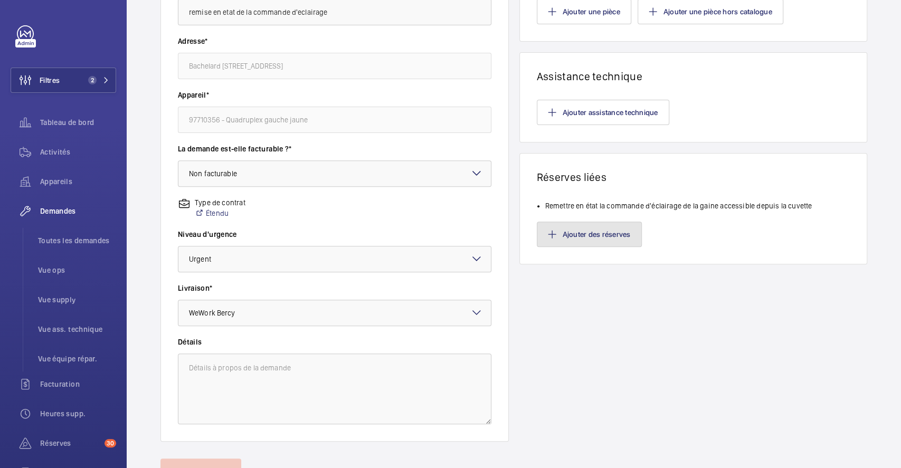
click at [605, 233] on button "Ajouter des réserves" at bounding box center [589, 234] width 105 height 25
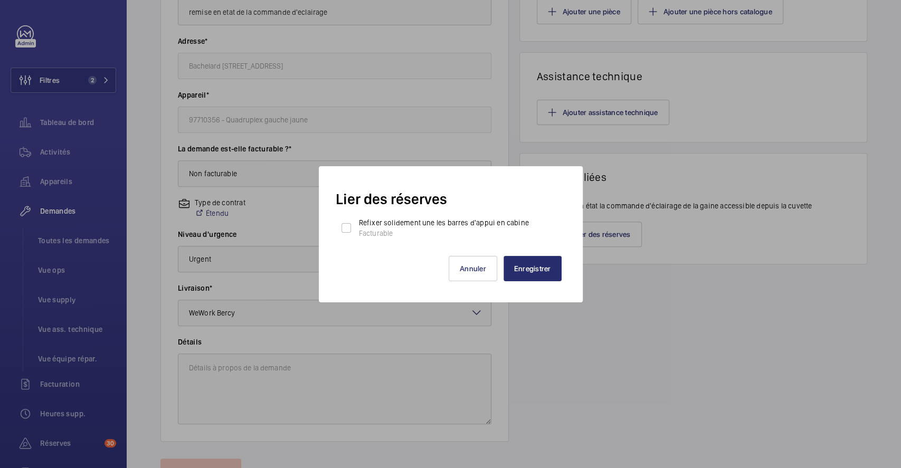
scroll to position [2, 0]
click at [707, 327] on div at bounding box center [450, 234] width 901 height 468
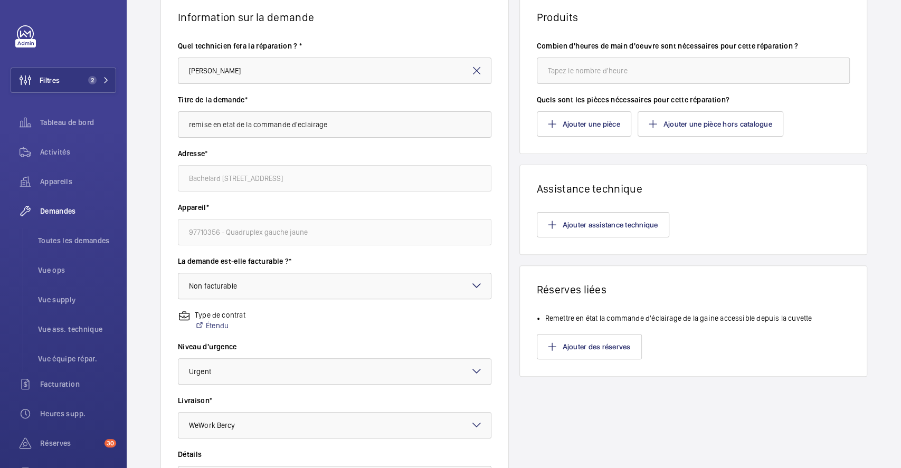
scroll to position [52, 0]
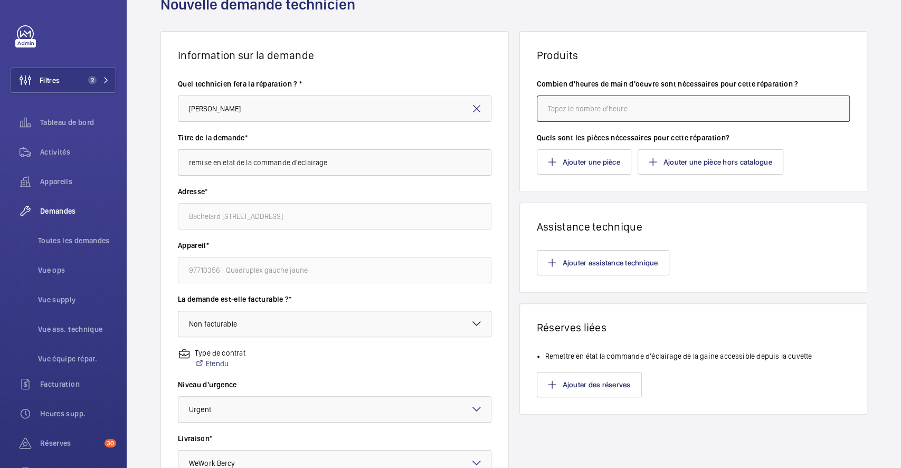
click at [697, 114] on input "number" at bounding box center [694, 109] width 314 height 26
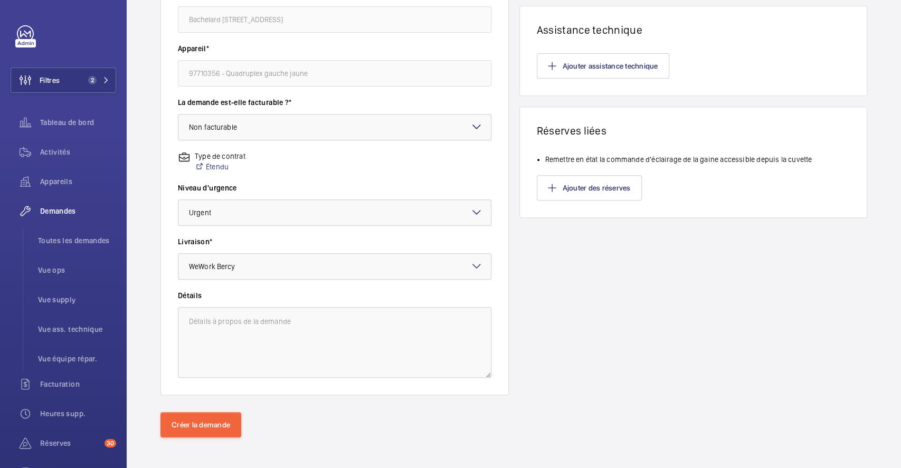
scroll to position [251, 0]
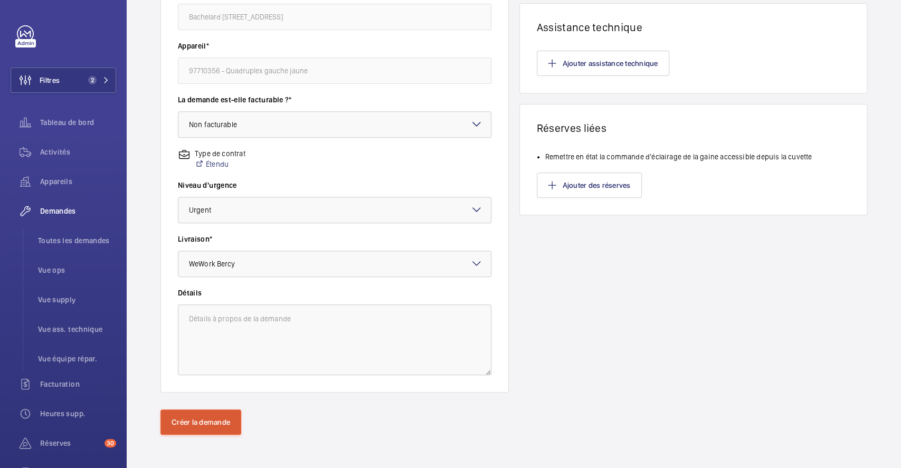
type input "1"
click at [221, 416] on button "Créer la demande" at bounding box center [201, 422] width 81 height 25
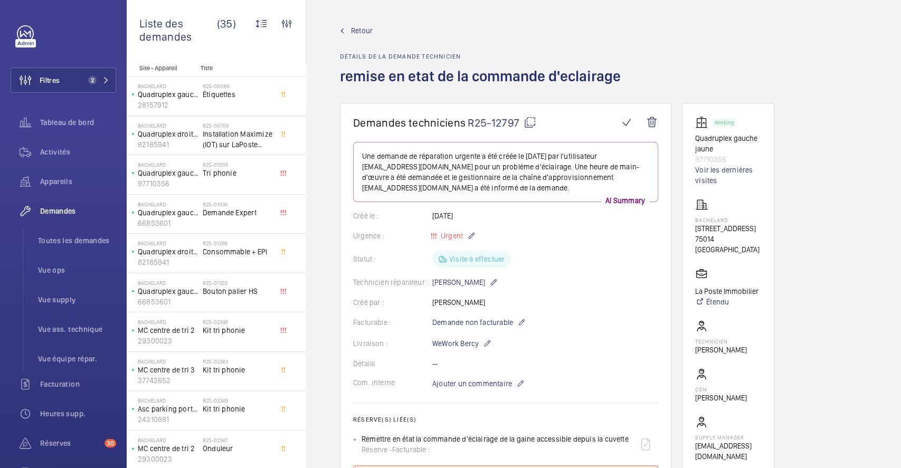
click at [371, 33] on span "Retour" at bounding box center [362, 30] width 22 height 11
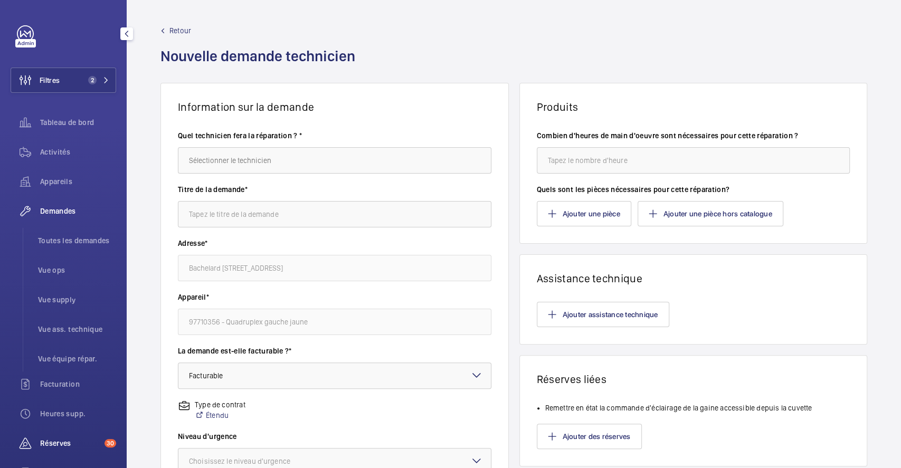
click at [60, 439] on span "Réserves" at bounding box center [70, 443] width 60 height 11
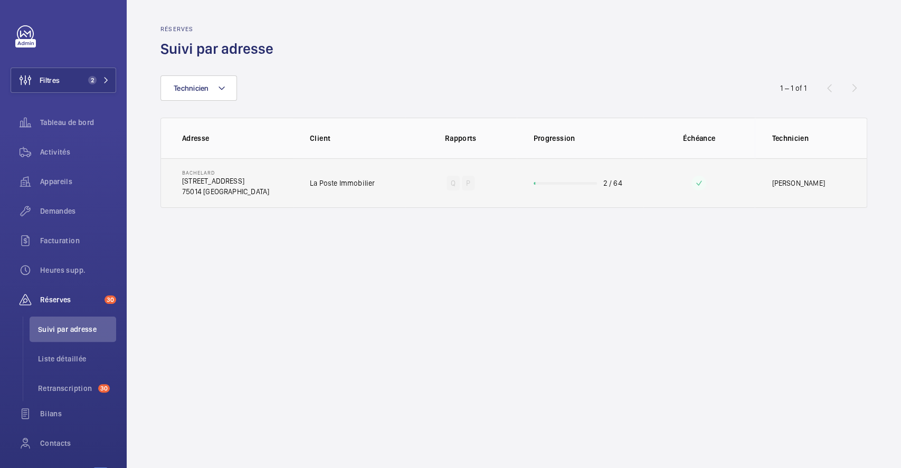
click at [397, 180] on td "La Poste Immobilier" at bounding box center [349, 183] width 112 height 50
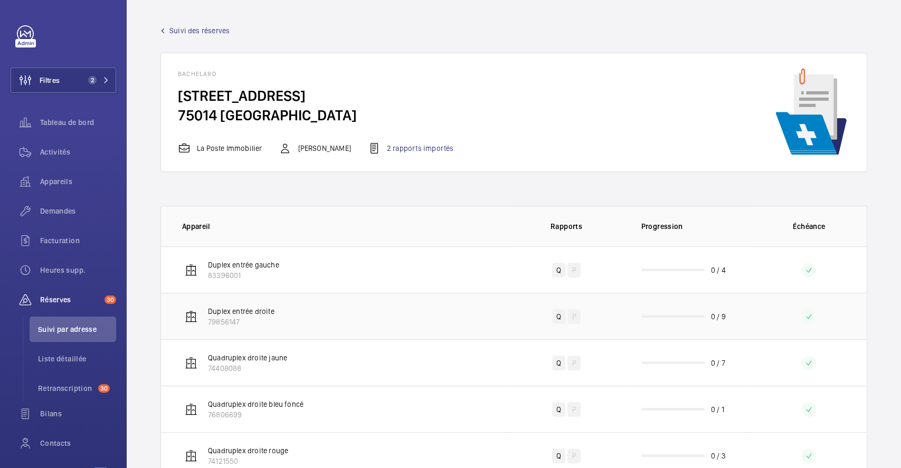
click at [486, 323] on td "Duplex entrée droite 79856147" at bounding box center [334, 316] width 347 height 46
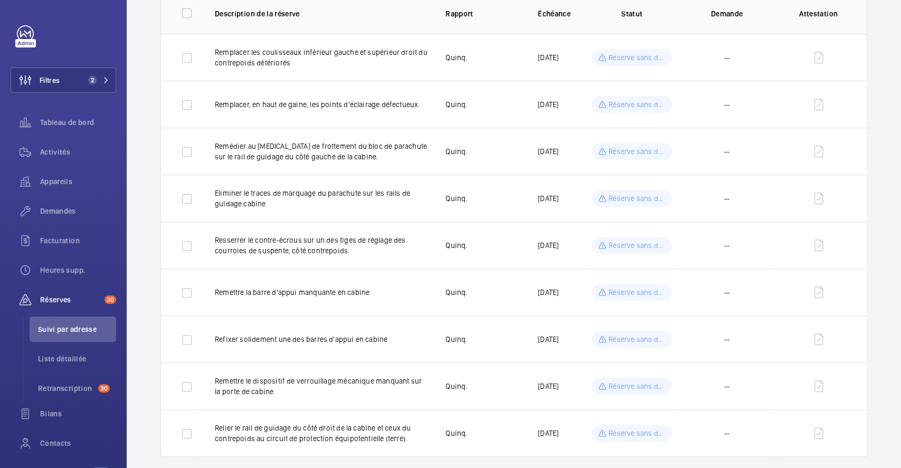
scroll to position [145, 0]
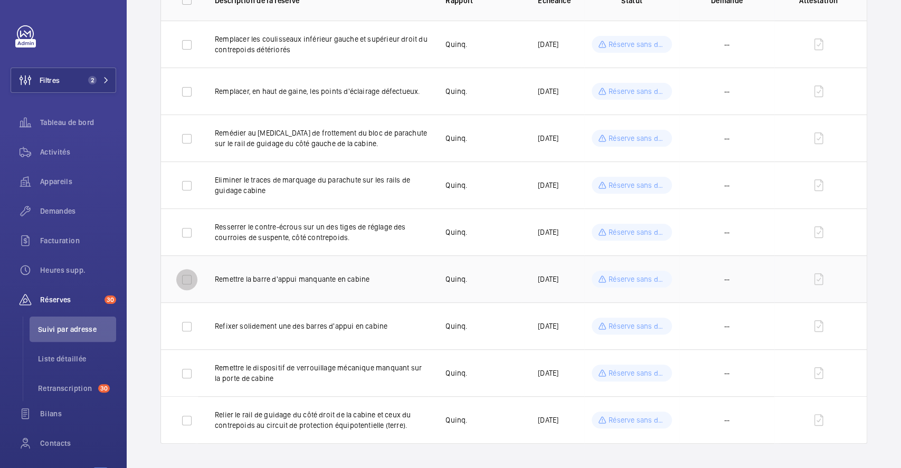
click at [187, 283] on input "checkbox" at bounding box center [186, 279] width 21 height 21
checkbox input "true"
click at [189, 328] on input "checkbox" at bounding box center [186, 326] width 21 height 21
checkbox input "true"
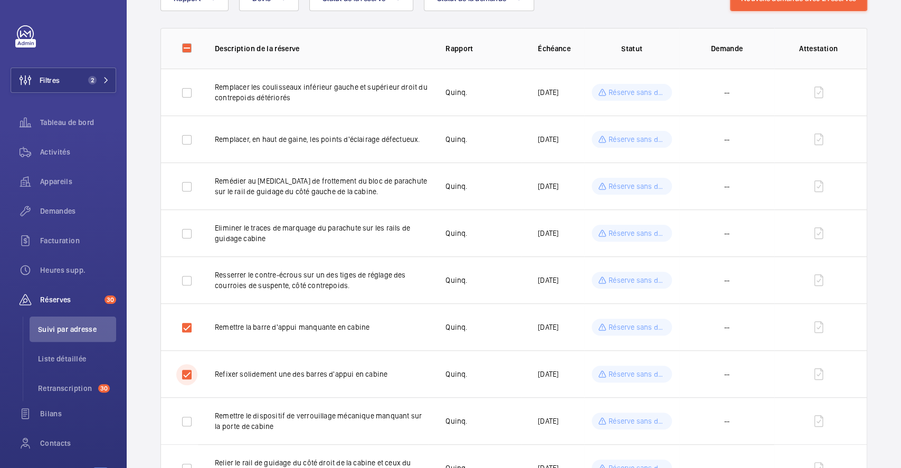
scroll to position [97, 0]
click at [183, 96] on input "checkbox" at bounding box center [186, 93] width 21 height 21
checkbox input "true"
click at [187, 139] on input "checkbox" at bounding box center [186, 140] width 21 height 21
checkbox input "true"
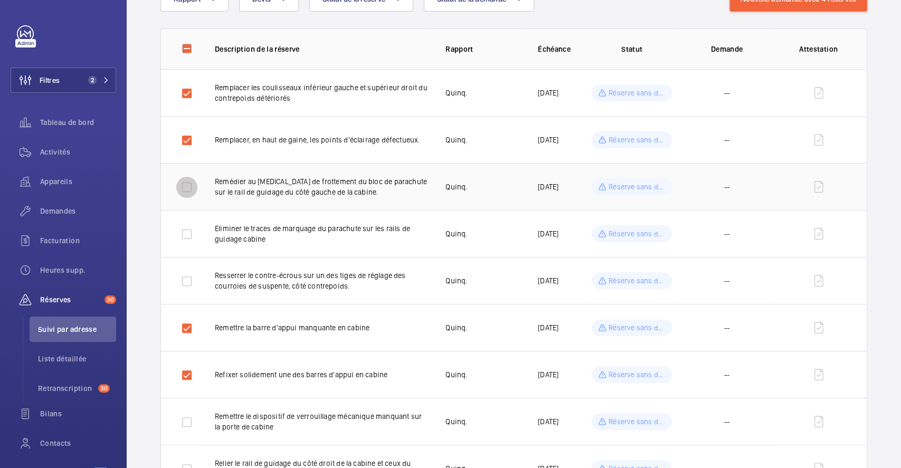
click at [185, 186] on input "checkbox" at bounding box center [186, 187] width 21 height 21
checkbox input "true"
click at [186, 236] on input "checkbox" at bounding box center [186, 234] width 21 height 21
checkbox input "true"
click at [191, 279] on input "checkbox" at bounding box center [186, 281] width 21 height 21
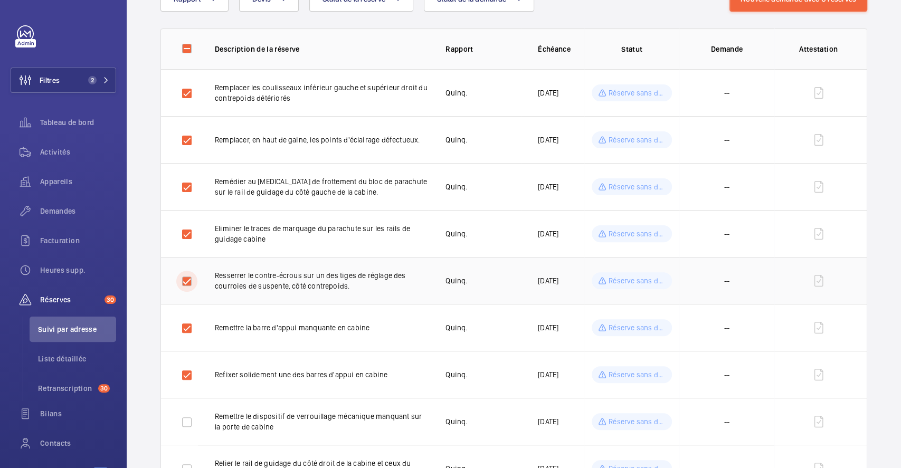
checkbox input "true"
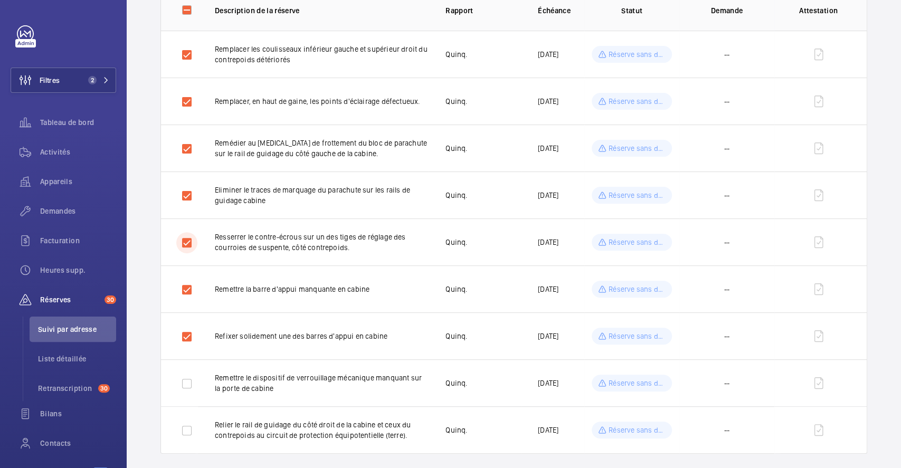
scroll to position [145, 0]
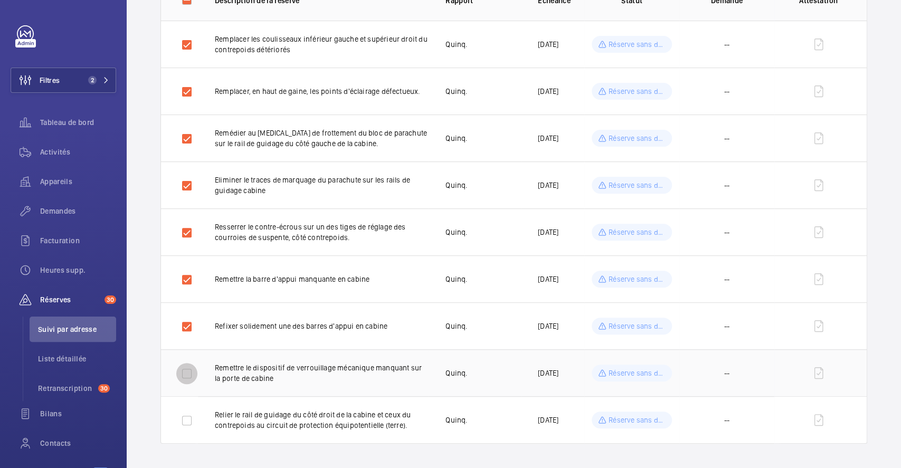
click at [191, 374] on input "checkbox" at bounding box center [186, 373] width 21 height 21
checkbox input "true"
click at [190, 421] on input "checkbox" at bounding box center [186, 420] width 21 height 21
checkbox input "true"
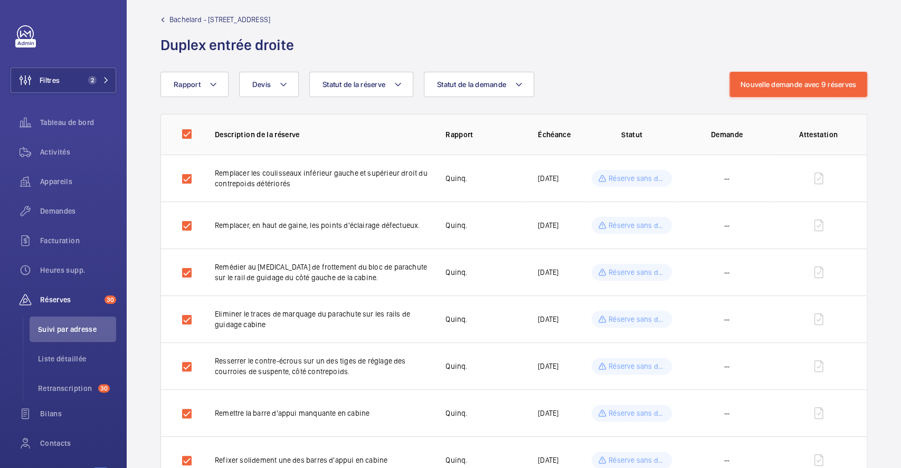
scroll to position [8, 0]
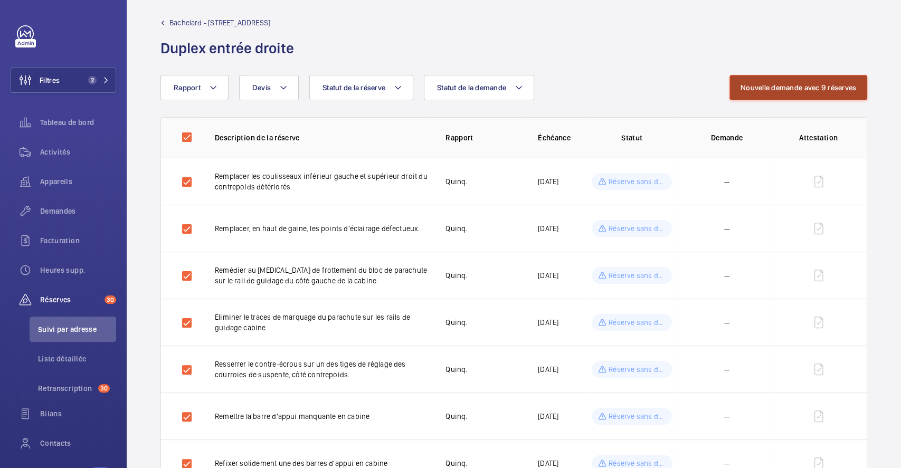
click at [778, 87] on button "Nouvelle demande avec 9 réserves" at bounding box center [799, 87] width 138 height 25
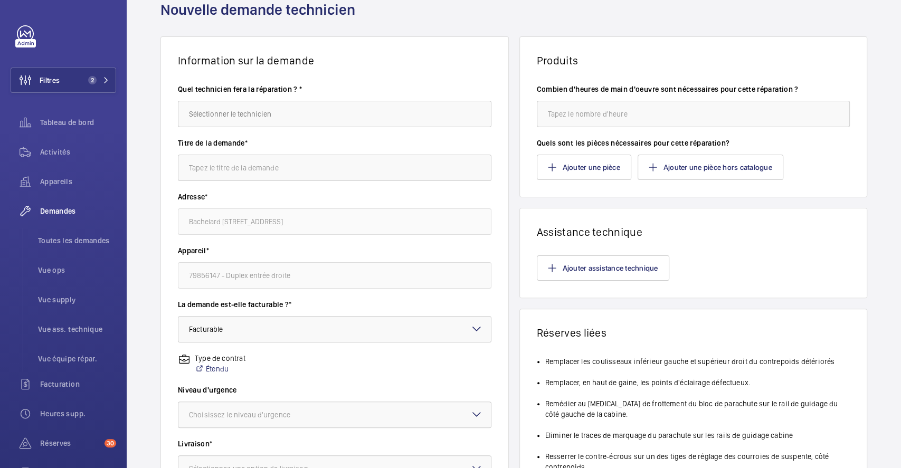
scroll to position [44, 0]
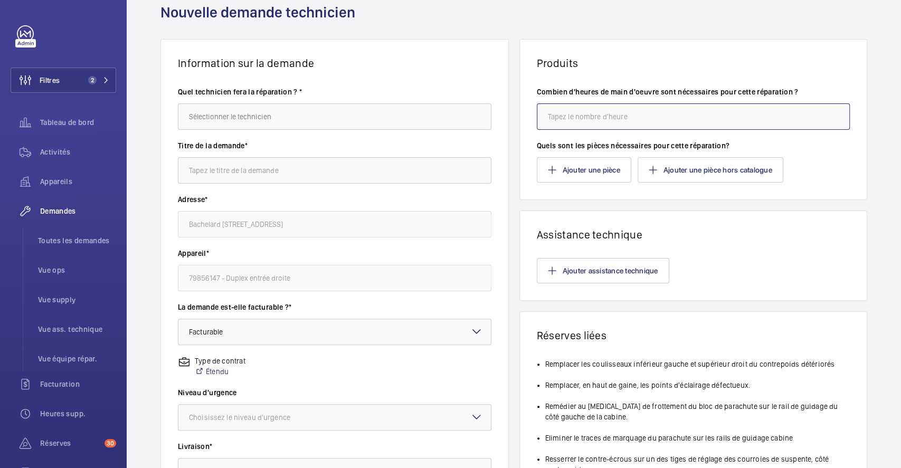
click at [646, 118] on input "number" at bounding box center [694, 117] width 314 height 26
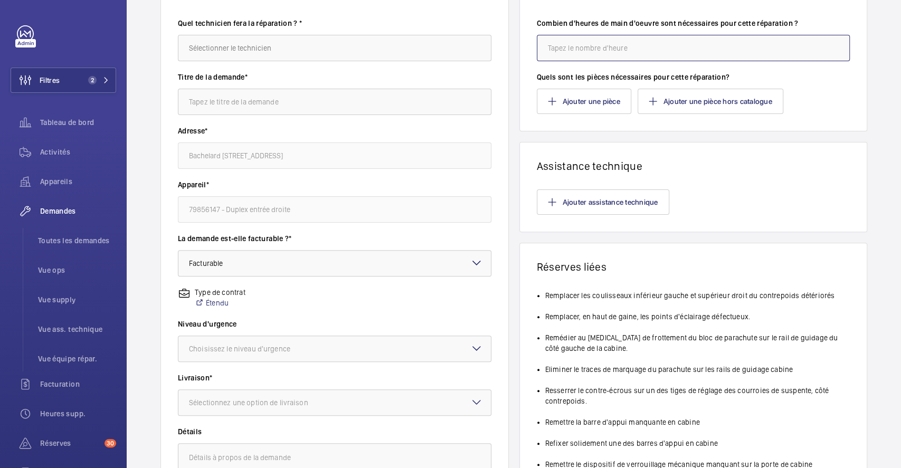
scroll to position [97, 0]
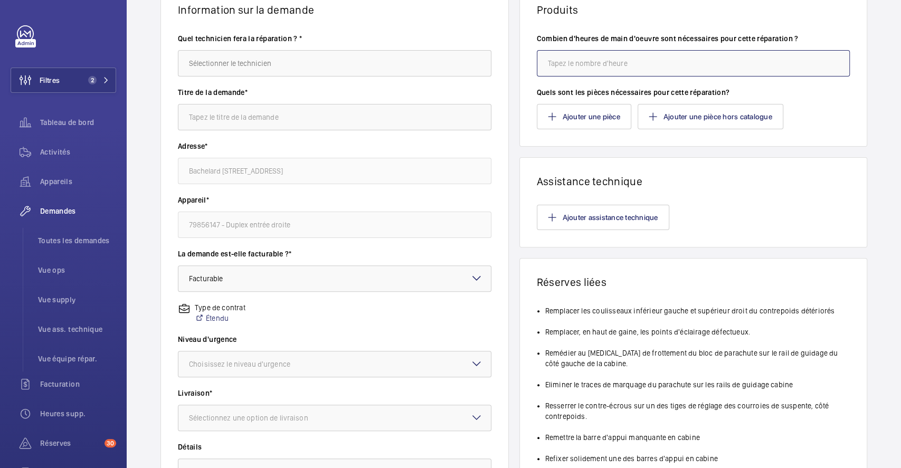
click at [638, 69] on input "number" at bounding box center [694, 63] width 314 height 26
type input "20"
click at [739, 114] on button "Ajouter une pièce hors catalogue" at bounding box center [711, 116] width 146 height 25
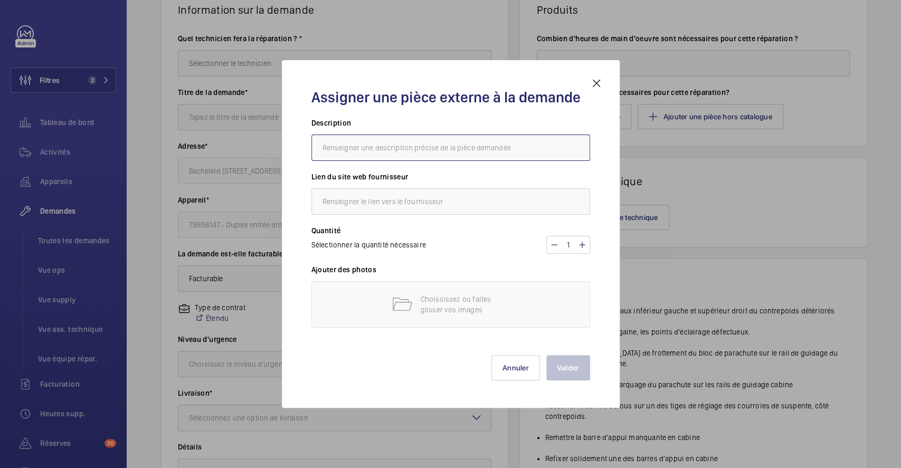
click at [465, 157] on input "text" at bounding box center [451, 148] width 279 height 26
type input "M"
type input "main courante"
click at [454, 204] on input "text" at bounding box center [451, 202] width 279 height 26
type input "s"
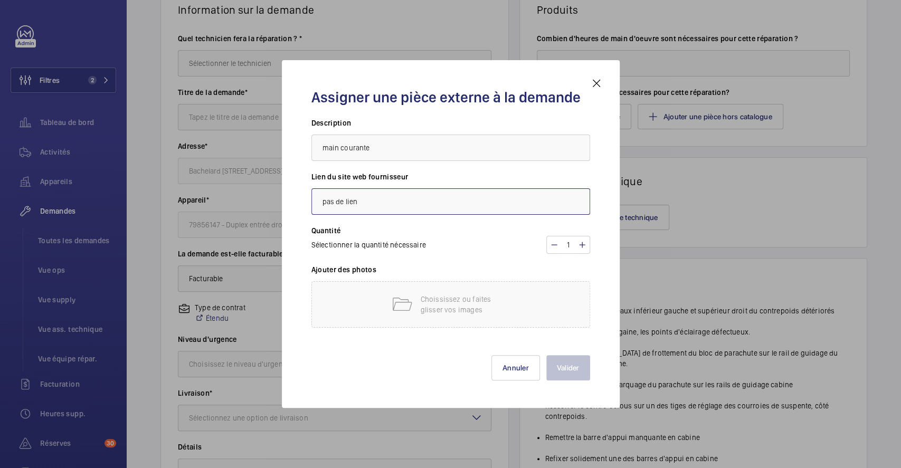
type input "pas de lien"
drag, startPoint x: 511, startPoint y: 80, endPoint x: 439, endPoint y: 84, distance: 72.0
click at [439, 84] on div "Assigner une pièce externe à la demande Description main courante Lien du site …" at bounding box center [451, 234] width 304 height 314
click at [725, 171] on div at bounding box center [450, 234] width 901 height 468
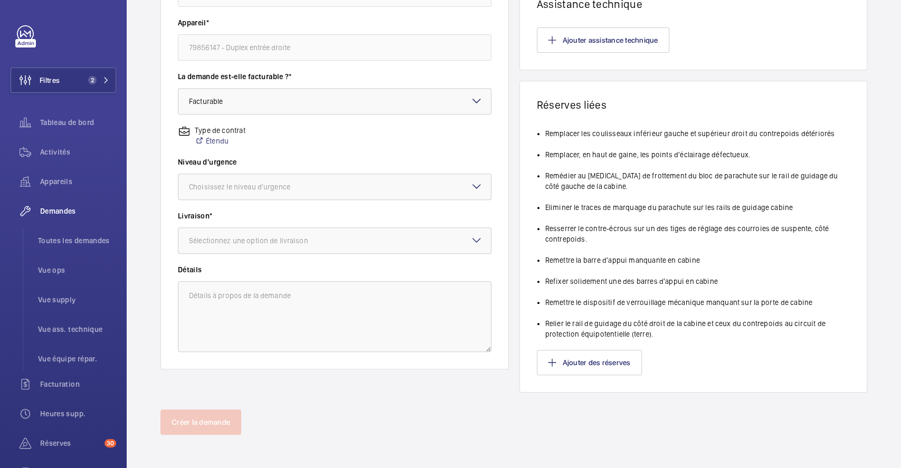
scroll to position [91, 0]
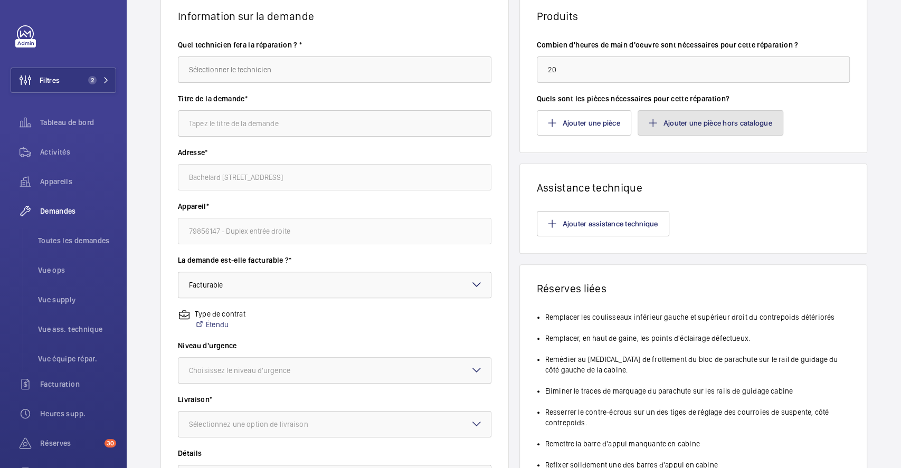
click at [744, 123] on button "Ajouter une pièce hors catalogue" at bounding box center [711, 122] width 146 height 25
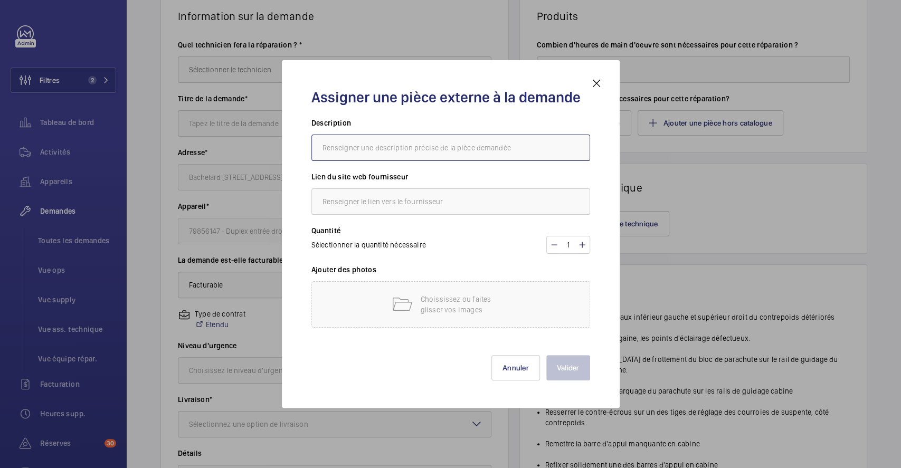
click at [513, 146] on input "text" at bounding box center [451, 148] width 279 height 26
type input "e"
type input "bande led"
click at [430, 201] on input "text" at bounding box center [451, 202] width 279 height 26
type input "drim"
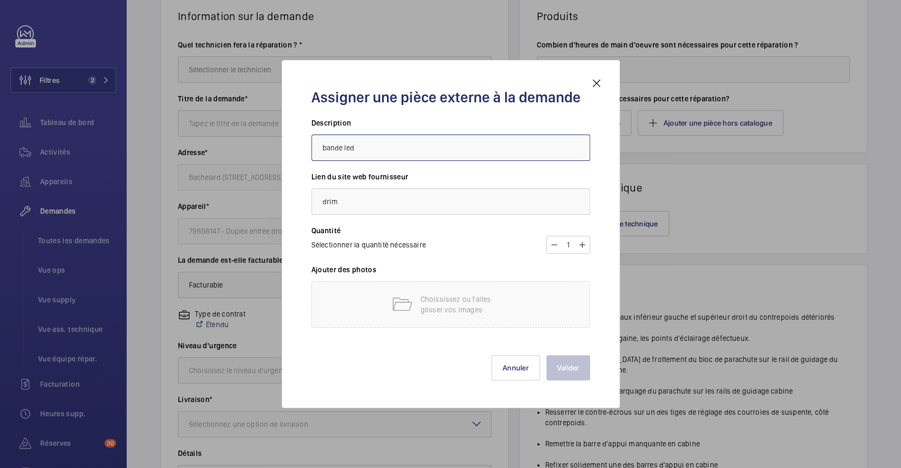
click at [395, 147] on input "bande led" at bounding box center [451, 148] width 279 height 26
type input "bande led 15m minimum"
click at [484, 303] on p "Choississez ou faites glisser vos images" at bounding box center [466, 304] width 90 height 21
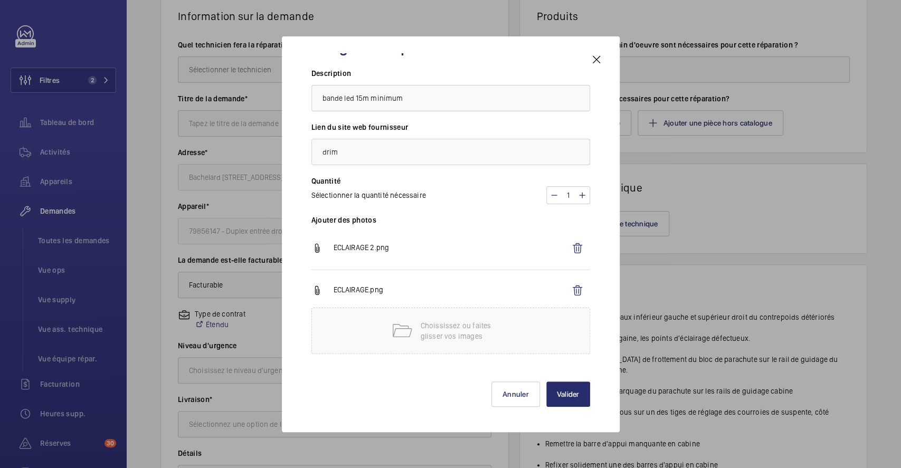
scroll to position [27, 0]
click at [556, 390] on button "Valider" at bounding box center [569, 393] width 44 height 25
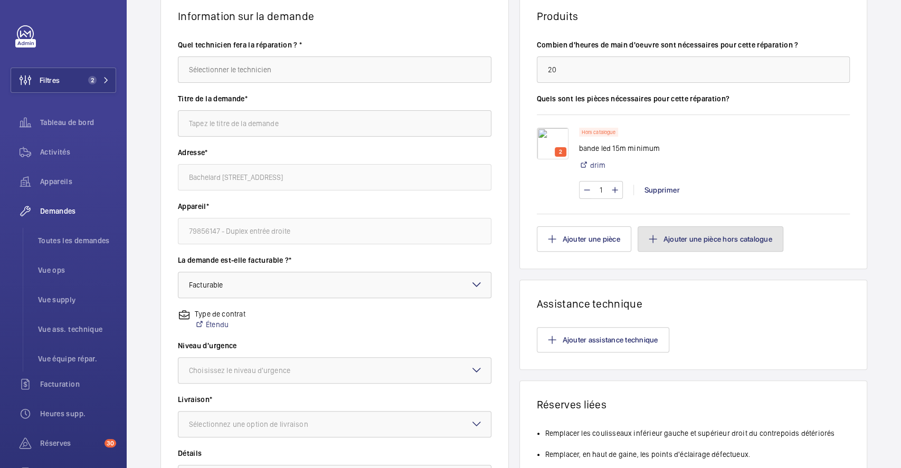
click at [737, 243] on button "Ajouter une pièce hors catalogue" at bounding box center [711, 239] width 146 height 25
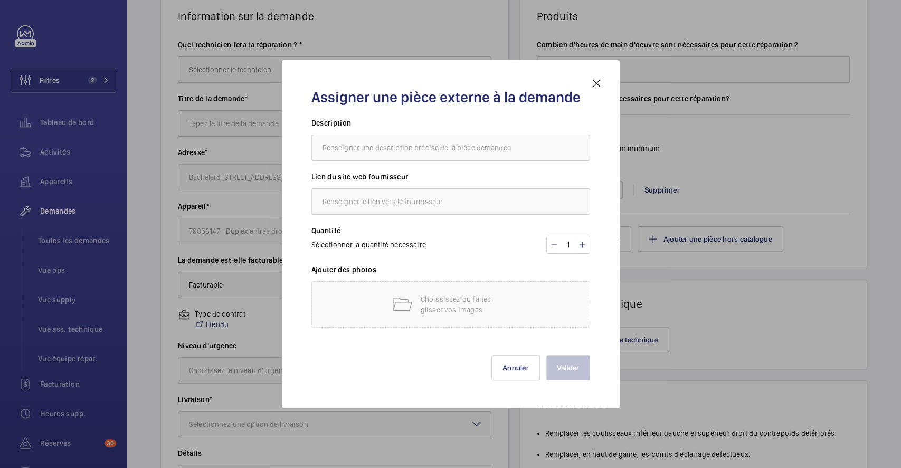
click at [509, 161] on div "Description" at bounding box center [451, 145] width 279 height 54
click at [518, 151] on input "text" at bounding box center [451, 148] width 279 height 26
type input "MAIN COURANTE"
click at [444, 200] on input "text" at bounding box center [451, 202] width 279 height 26
type input "pas de lien"
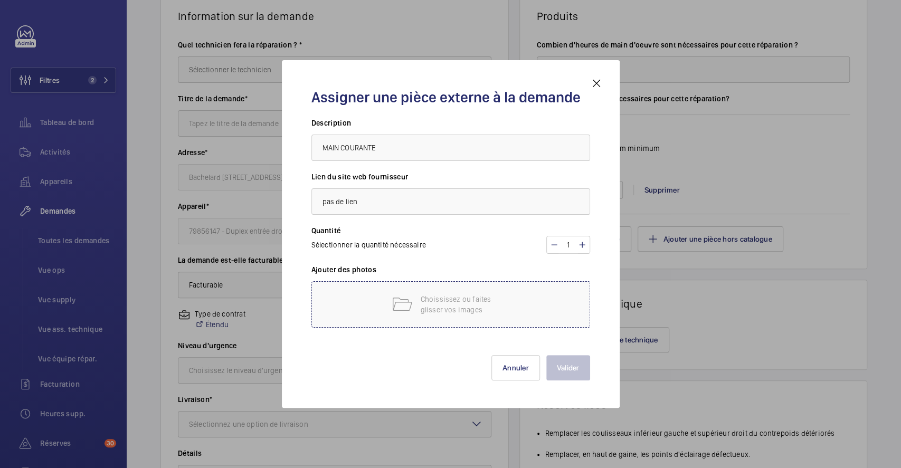
click at [447, 310] on p "Choississez ou faites glisser vos images" at bounding box center [466, 304] width 90 height 21
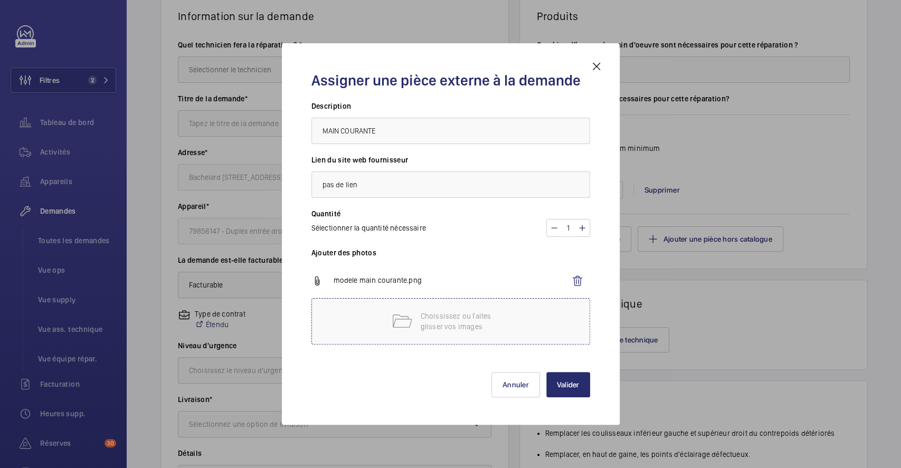
click at [476, 321] on p "Choississez ou faites glisser vos images" at bounding box center [466, 321] width 90 height 21
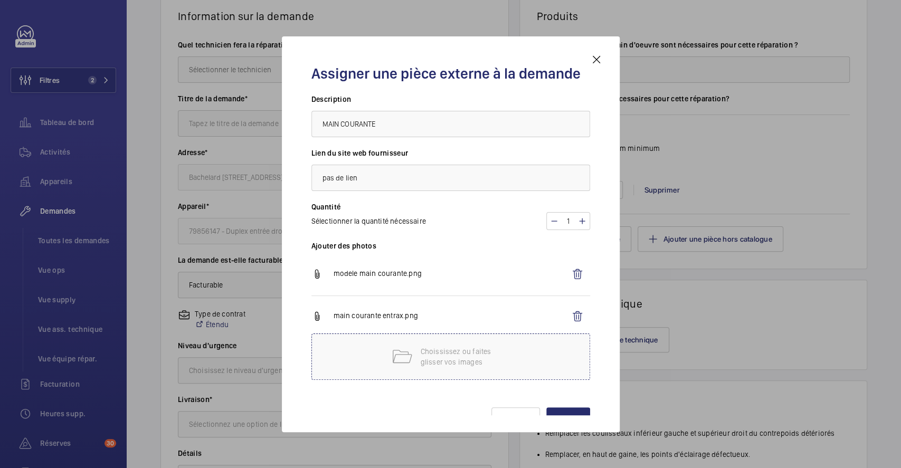
click at [512, 354] on div "Choississez ou faites glisser vos images" at bounding box center [451, 357] width 279 height 46
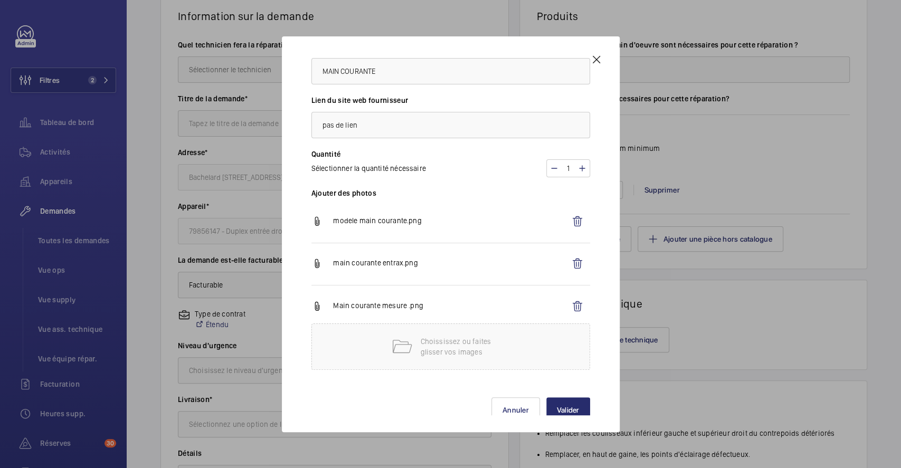
scroll to position [71, 0]
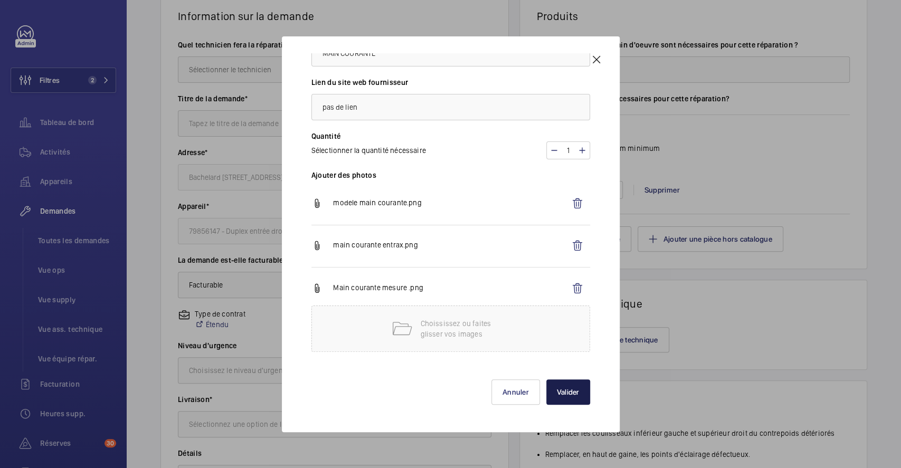
click at [570, 391] on button "Valider" at bounding box center [569, 392] width 44 height 25
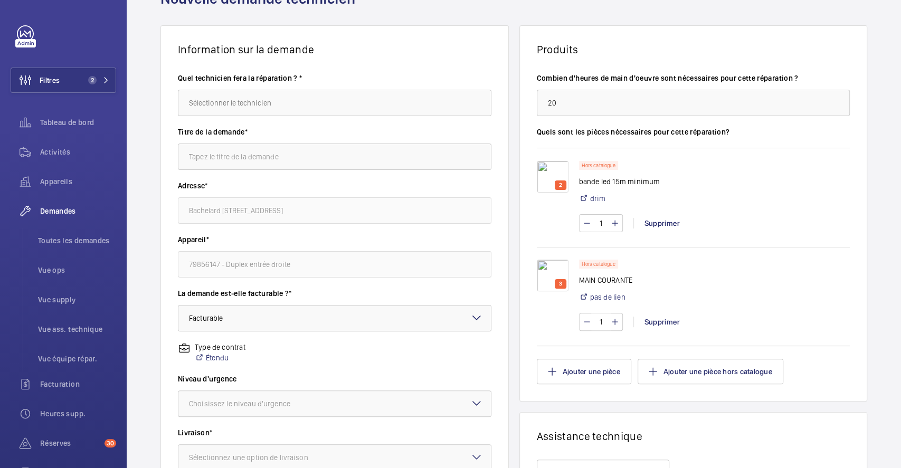
scroll to position [163, 0]
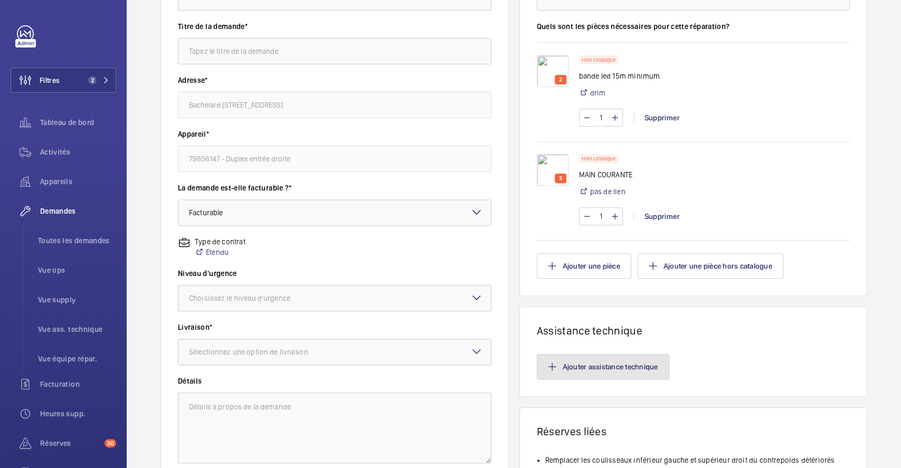
click at [617, 366] on button "Ajouter assistance technique" at bounding box center [603, 366] width 133 height 25
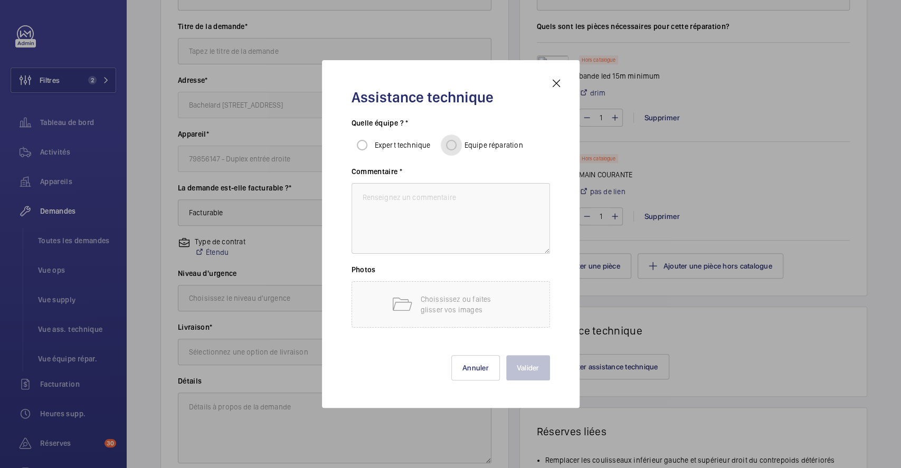
click at [452, 146] on input "Equipe réparation" at bounding box center [451, 145] width 21 height 21
radio input "true"
click at [430, 214] on textarea at bounding box center [451, 218] width 199 height 71
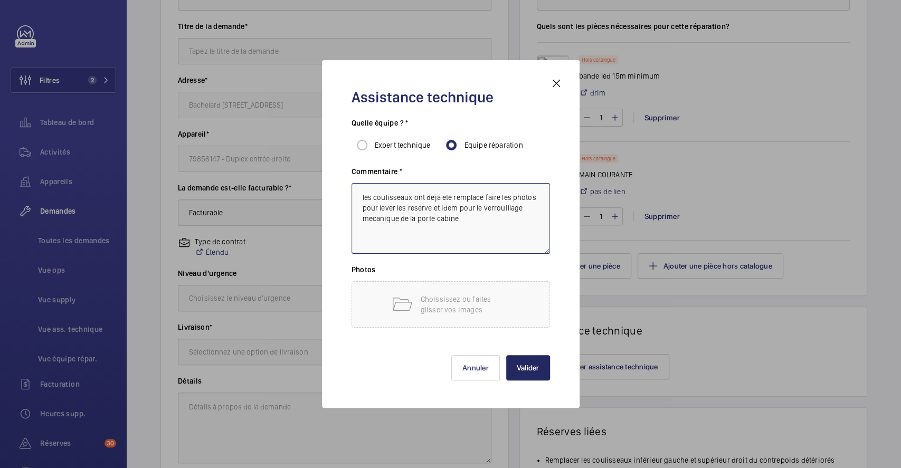
type textarea "les coulisseaux ont deja ete remplace faire les photos pour lever les reserve e…"
click at [528, 365] on button "Valider" at bounding box center [528, 367] width 44 height 25
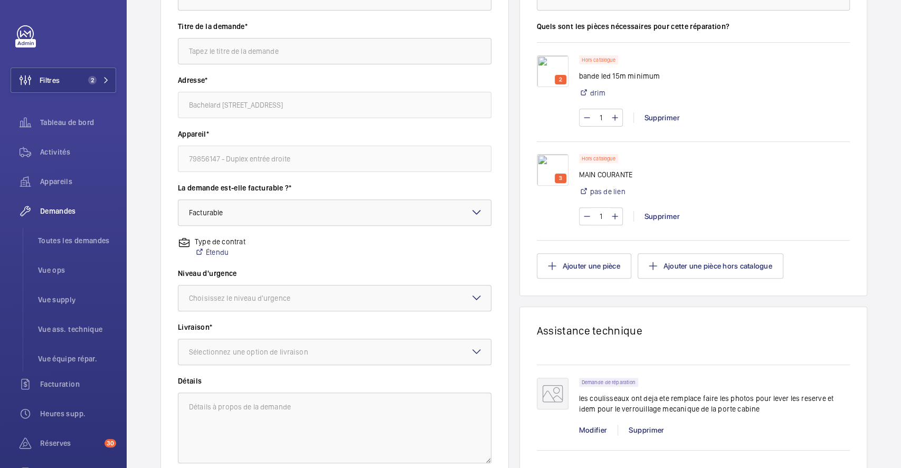
scroll to position [76, 0]
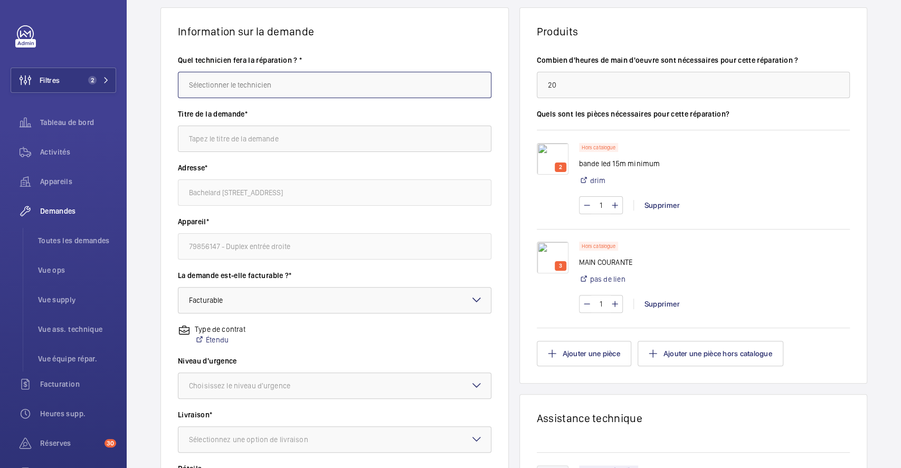
click at [350, 87] on input "text" at bounding box center [335, 85] width 314 height 26
click at [310, 109] on mat-option "[PERSON_NAME]" at bounding box center [331, 116] width 307 height 25
type input "[PERSON_NAME]"
click at [287, 145] on input "text" at bounding box center [335, 139] width 314 height 26
type input "levee de reserves"
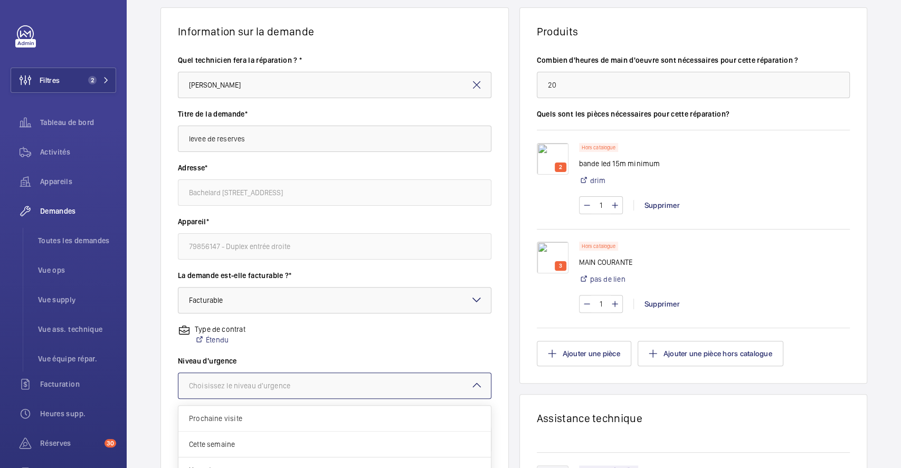
click at [472, 386] on mat-icon at bounding box center [477, 385] width 13 height 13
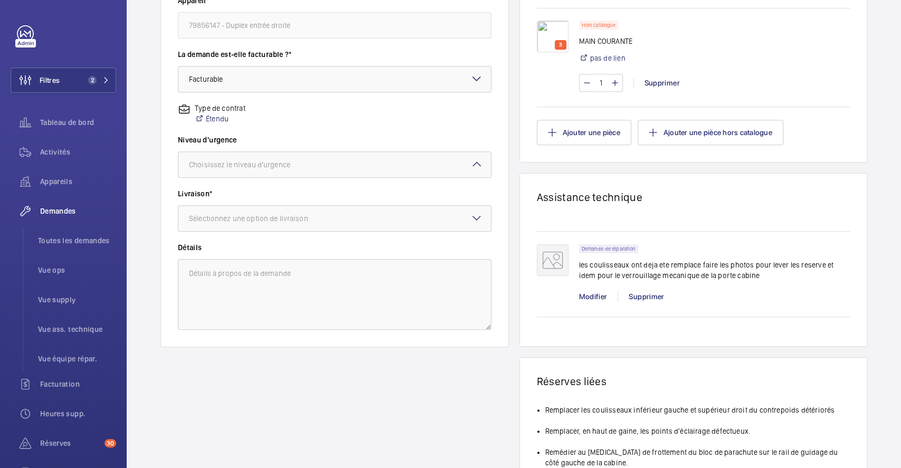
scroll to position [297, 0]
click at [471, 165] on mat-icon at bounding box center [477, 164] width 13 height 13
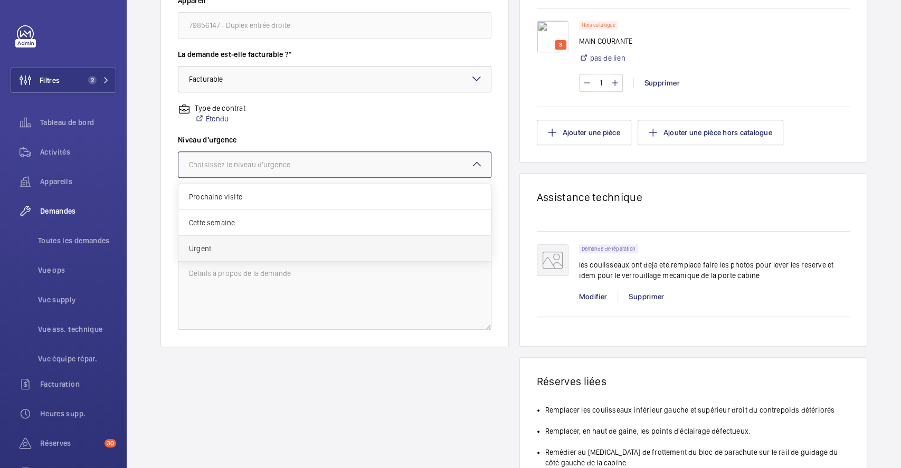
click at [250, 248] on span "Urgent" at bounding box center [334, 248] width 291 height 11
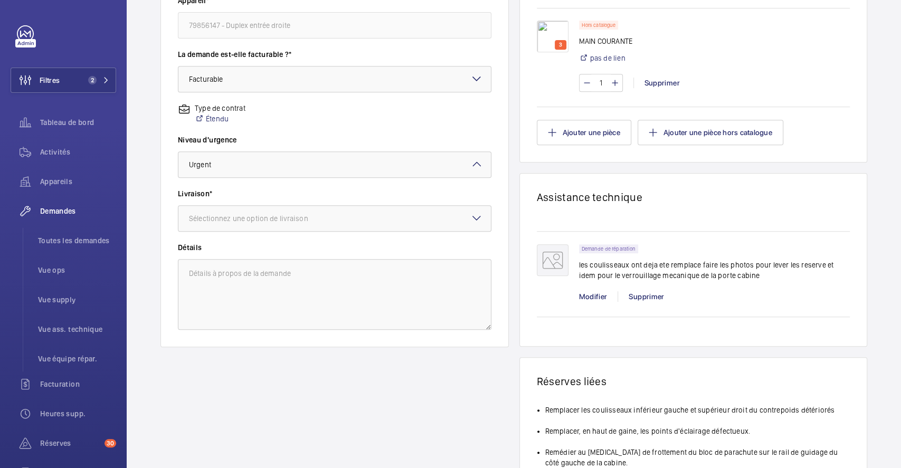
click at [471, 218] on mat-icon at bounding box center [477, 218] width 13 height 13
click at [251, 307] on div "WM Entrepôt (Stains)" at bounding box center [334, 302] width 313 height 25
click at [596, 294] on div "Modifier" at bounding box center [598, 296] width 39 height 11
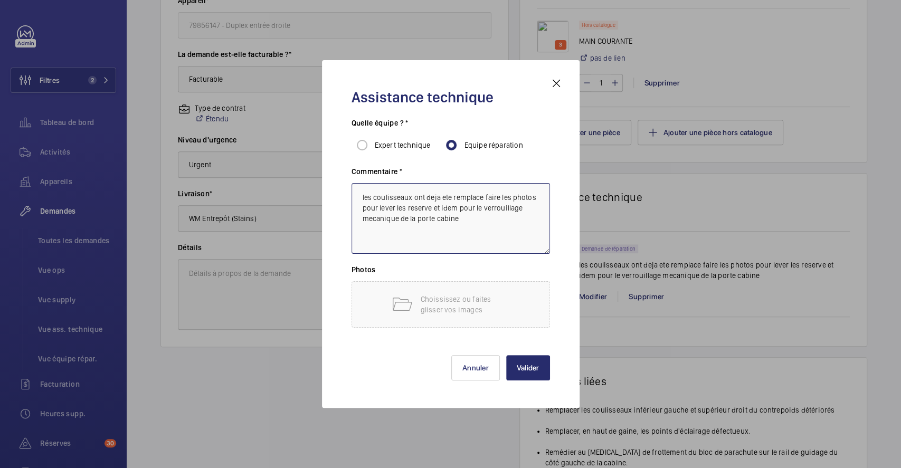
click at [468, 220] on textarea "les coulisseaux ont deja ete remplace faire les photos pour lever les reserve e…" at bounding box center [451, 218] width 199 height 71
type textarea "les coulisseaux ont deja ete remplace faire les photos pour lever les reserve e…"
click at [534, 372] on button "Valider" at bounding box center [528, 367] width 44 height 25
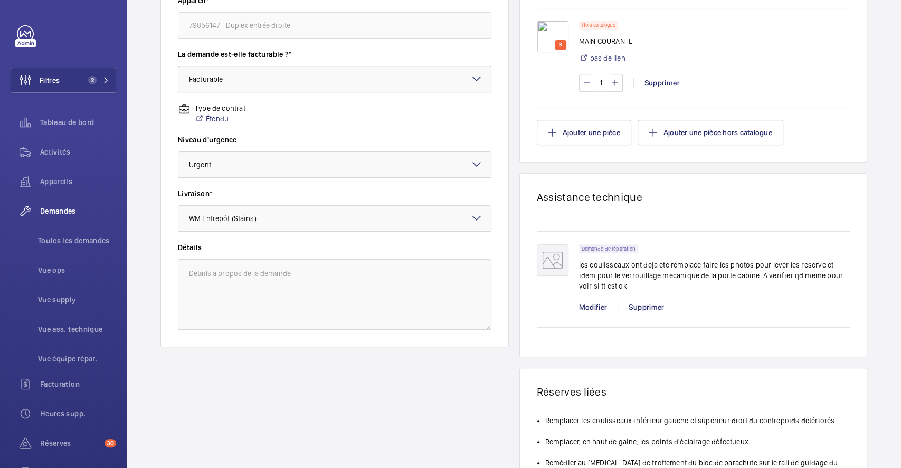
scroll to position [584, 0]
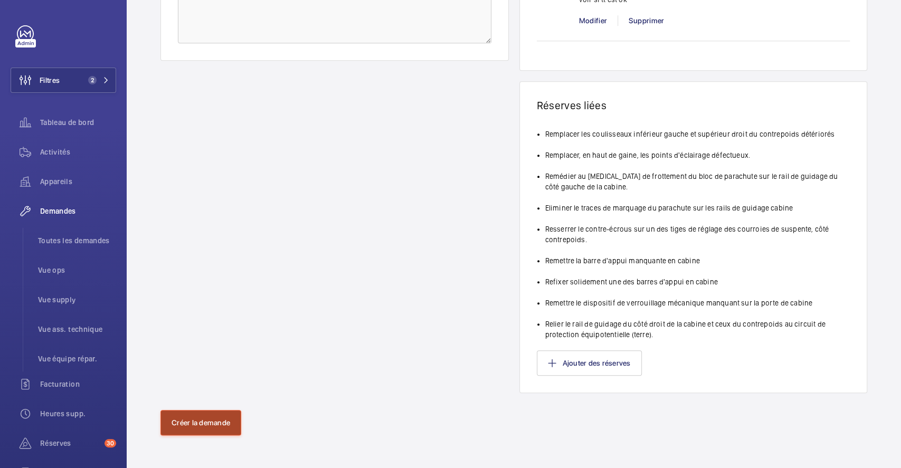
click at [206, 432] on button "Créer la demande" at bounding box center [201, 422] width 81 height 25
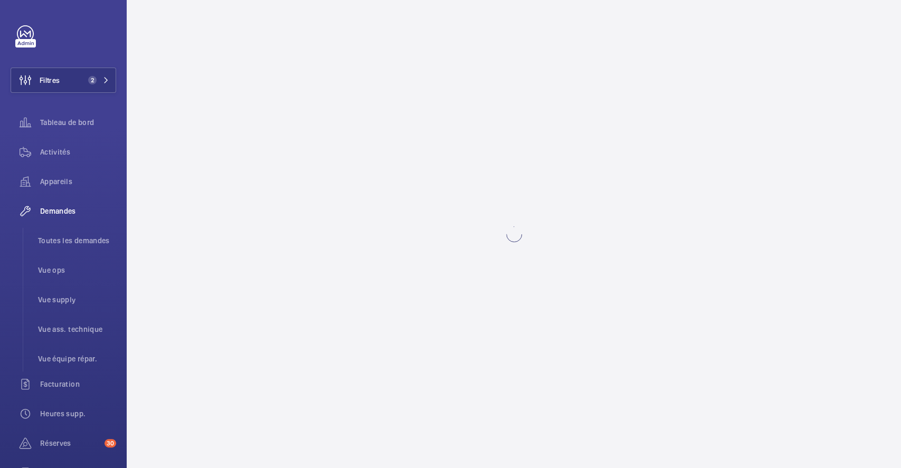
scroll to position [0, 0]
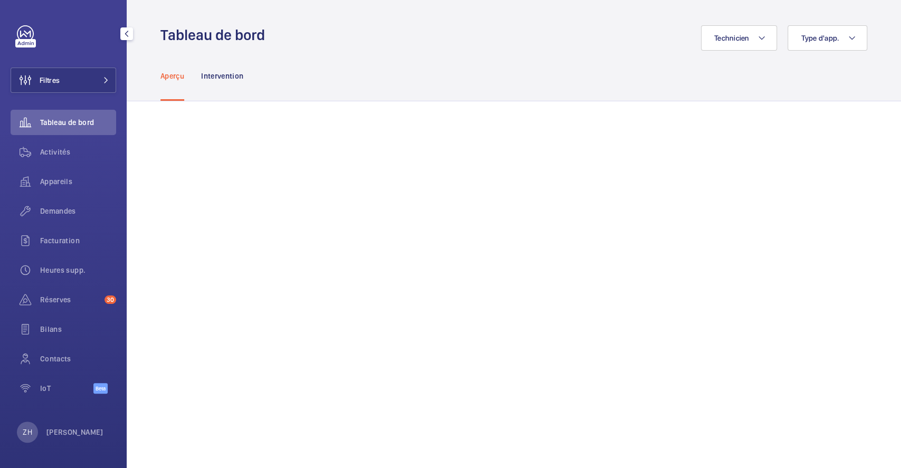
click at [83, 74] on button "Filtres" at bounding box center [64, 80] width 106 height 25
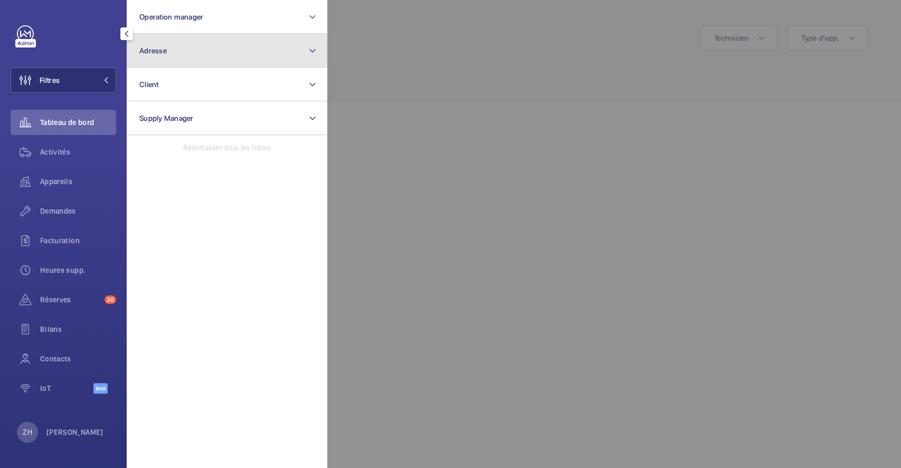
click at [182, 54] on button "Adresse" at bounding box center [227, 51] width 201 height 34
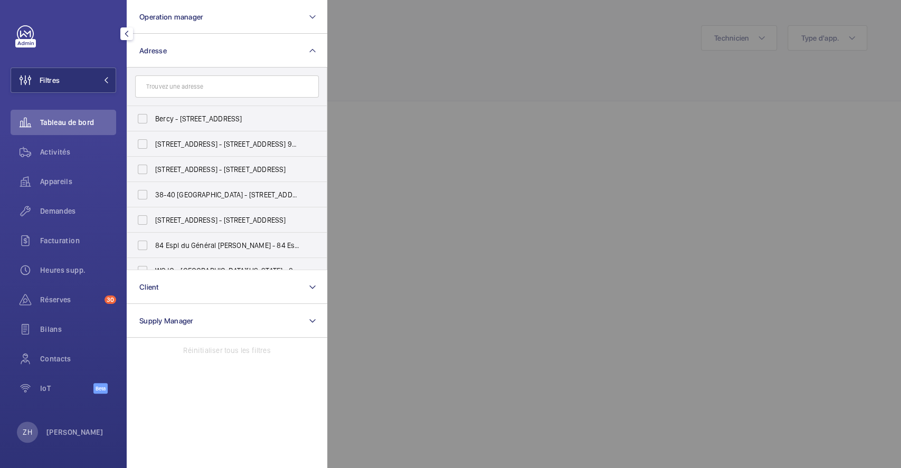
click at [173, 90] on input "text" at bounding box center [227, 87] width 184 height 22
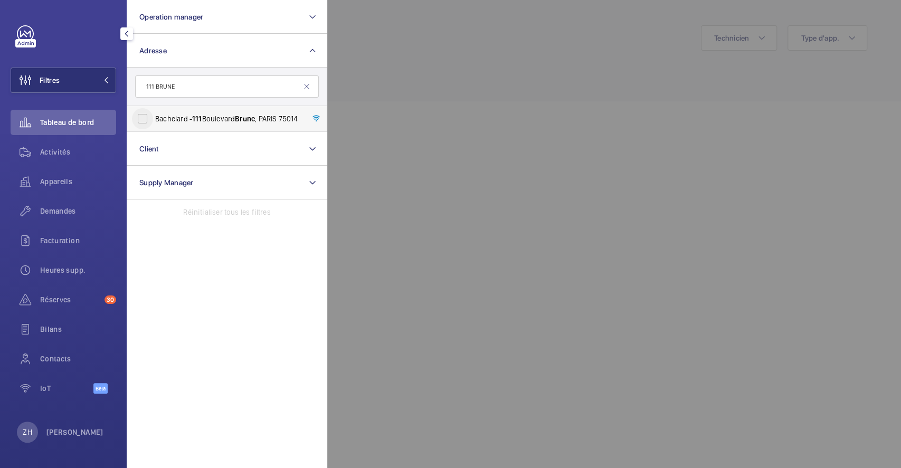
type input "111 BRUNE"
click at [148, 117] on input "Bachelard - 111 Boulevard Brune , PARIS 75014" at bounding box center [142, 118] width 21 height 21
checkbox input "true"
click at [67, 206] on span "Demandes" at bounding box center [78, 211] width 76 height 11
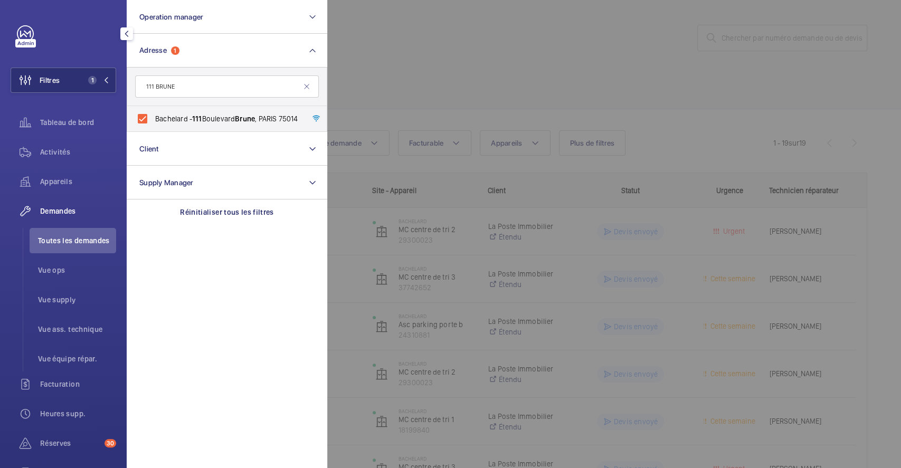
click at [471, 67] on div at bounding box center [777, 234] width 901 height 468
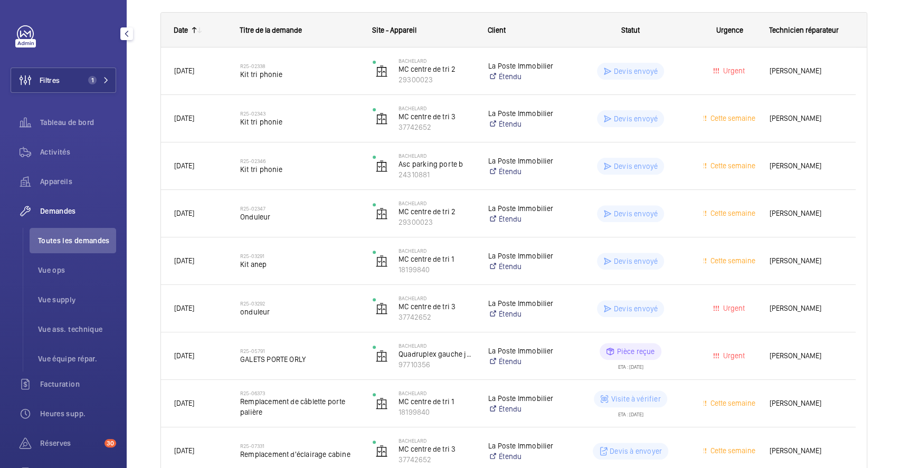
scroll to position [73, 0]
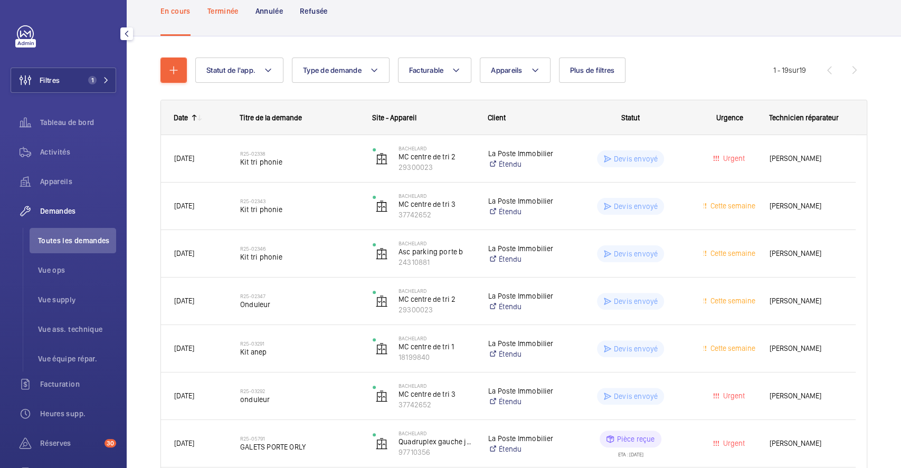
click at [229, 12] on p "Terminée" at bounding box center [223, 11] width 31 height 11
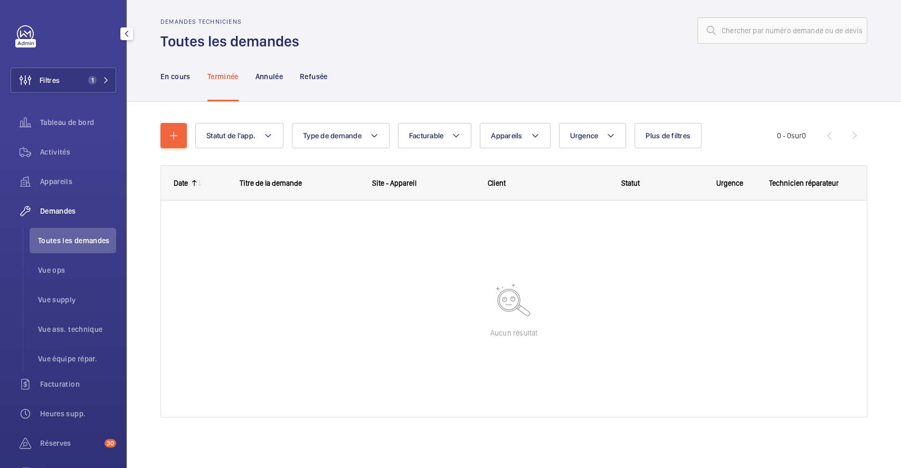
scroll to position [7, 0]
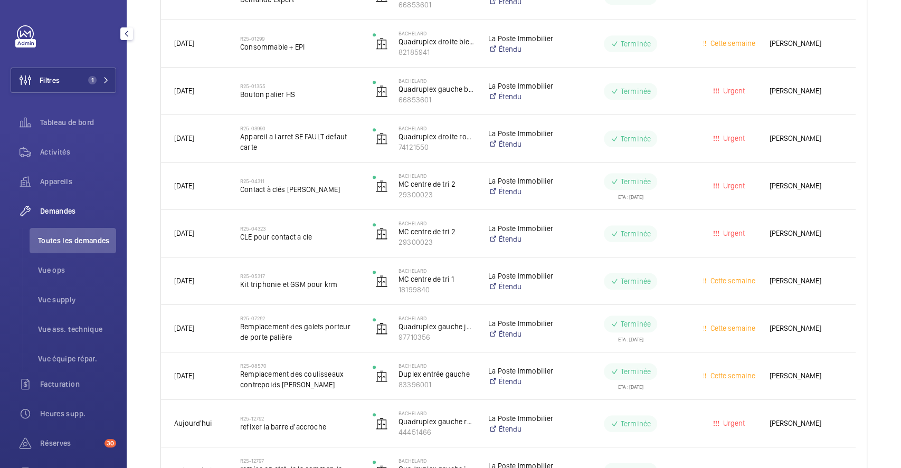
scroll to position [370, 0]
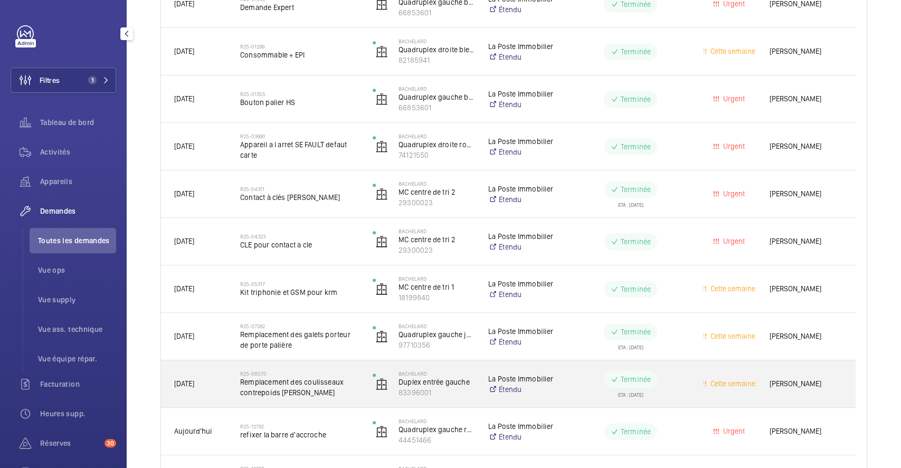
click at [585, 382] on wm-front-pills-cell "Terminée ETA : 28/07/2025" at bounding box center [630, 384] width 119 height 26
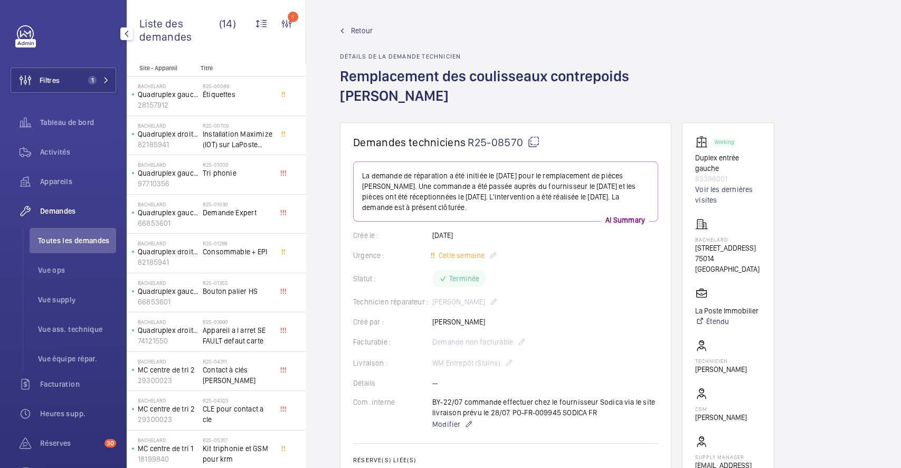
click at [361, 30] on span "Retour" at bounding box center [362, 30] width 22 height 11
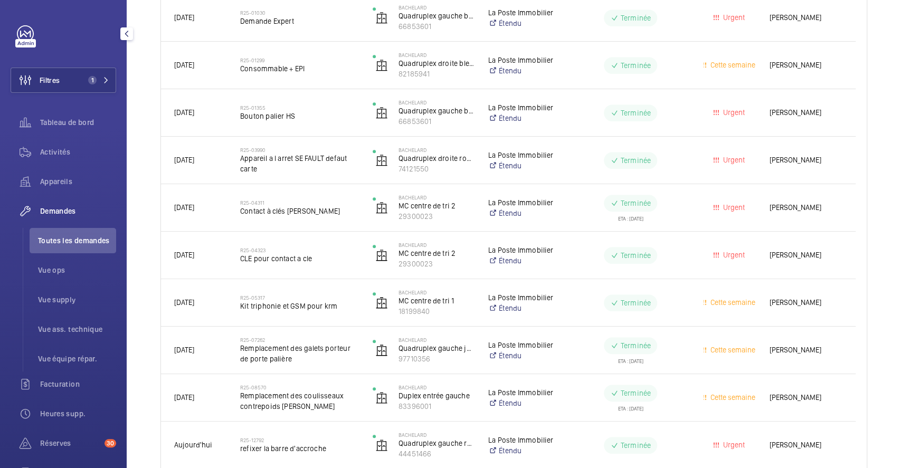
scroll to position [358, 0]
click at [59, 151] on span "Activités" at bounding box center [78, 152] width 76 height 11
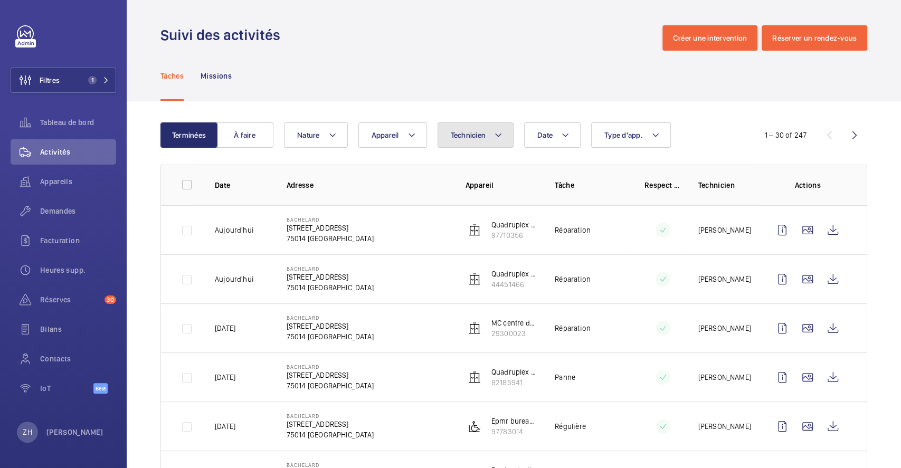
click at [510, 134] on button "Technicien" at bounding box center [476, 135] width 77 height 25
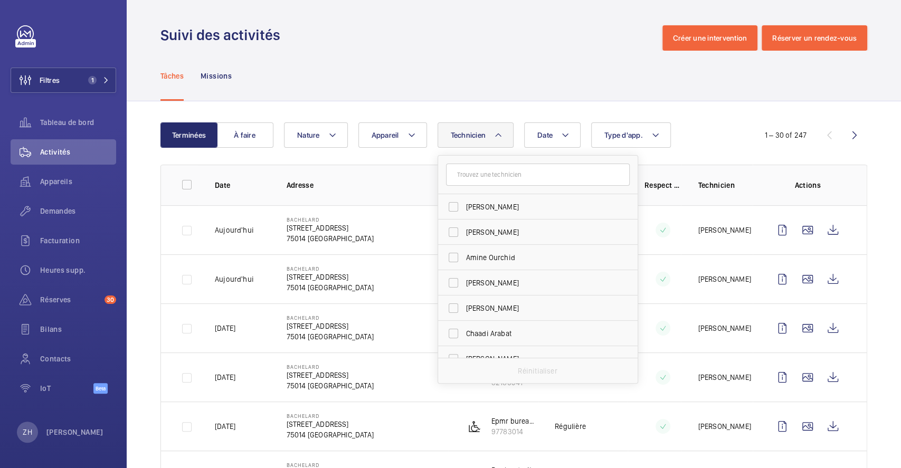
click at [523, 74] on div "Tâches Missions" at bounding box center [514, 76] width 707 height 50
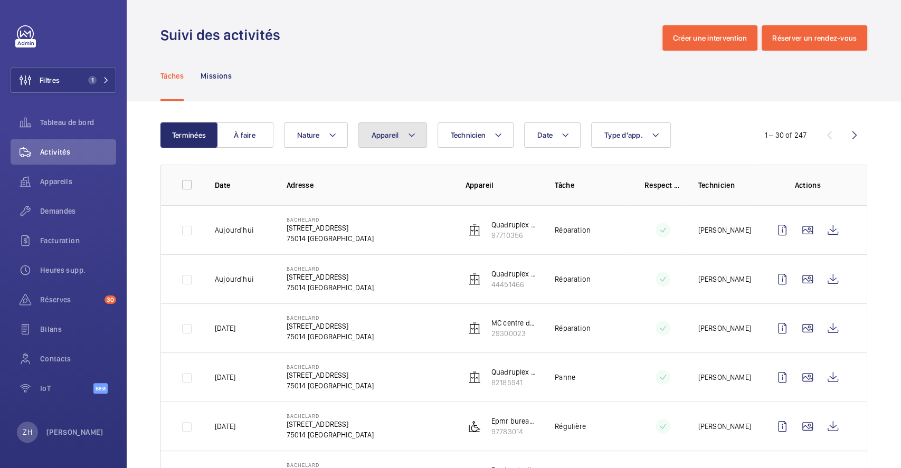
click at [414, 137] on mat-icon at bounding box center [412, 135] width 8 height 13
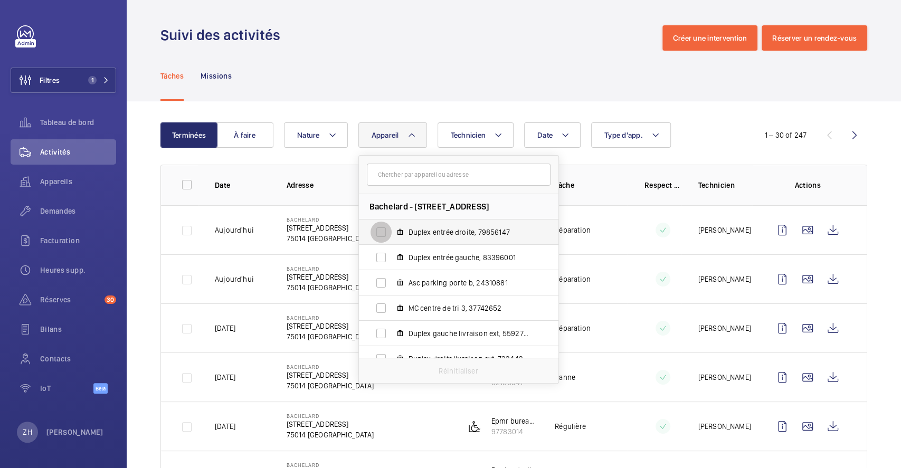
click at [383, 232] on input "Duplex entrée droite, 79856147" at bounding box center [381, 232] width 21 height 21
checkbox input "true"
click at [529, 79] on div "Tâches Missions" at bounding box center [514, 76] width 707 height 50
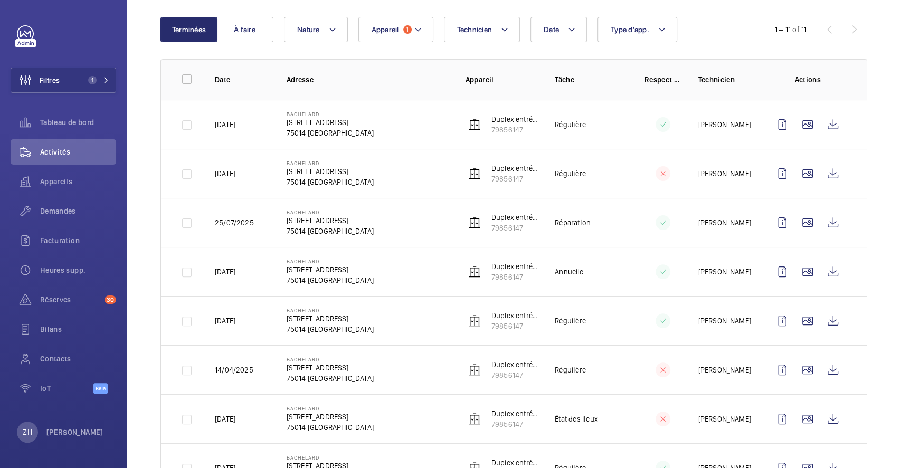
scroll to position [106, 0]
click at [824, 222] on wm-front-icon-button at bounding box center [833, 222] width 25 height 25
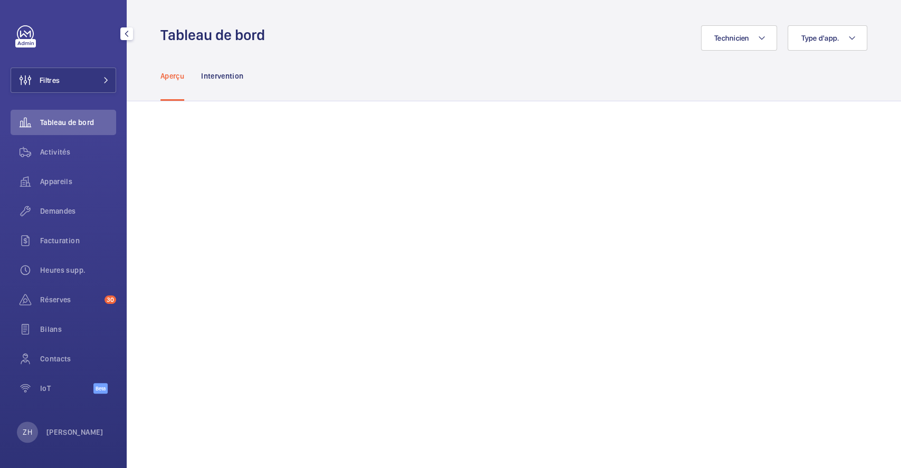
click at [91, 90] on button "Filtres" at bounding box center [64, 80] width 106 height 25
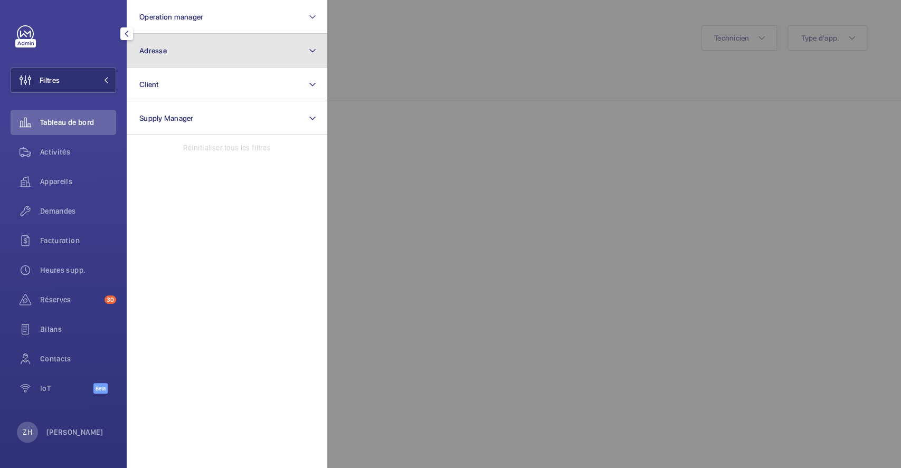
click at [161, 59] on button "Adresse" at bounding box center [227, 51] width 201 height 34
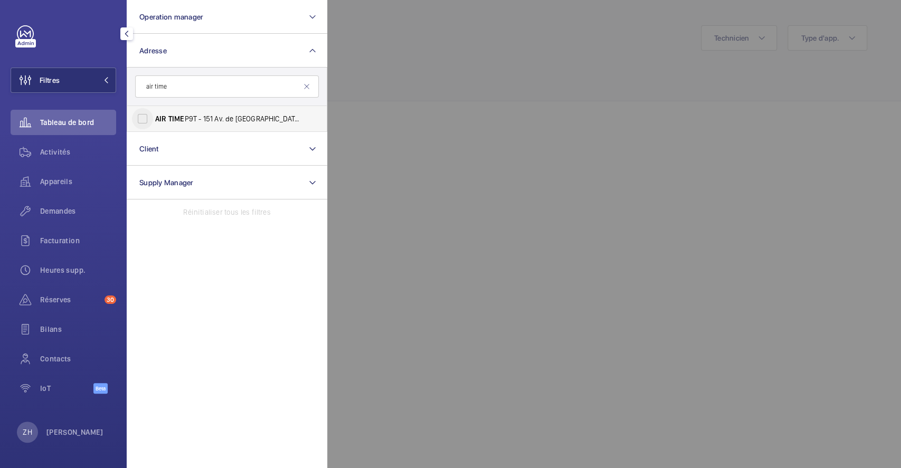
type input "air time"
click at [144, 119] on input "AIR TIME P9T - 151 Av. de France, PARIS 75013" at bounding box center [142, 118] width 21 height 21
checkbox input "true"
click at [440, 36] on div at bounding box center [777, 234] width 901 height 468
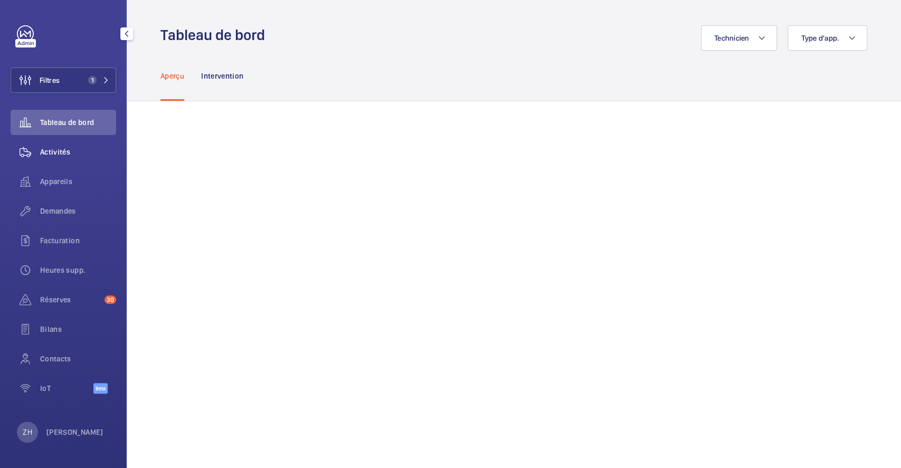
click at [55, 148] on span "Activités" at bounding box center [78, 152] width 76 height 11
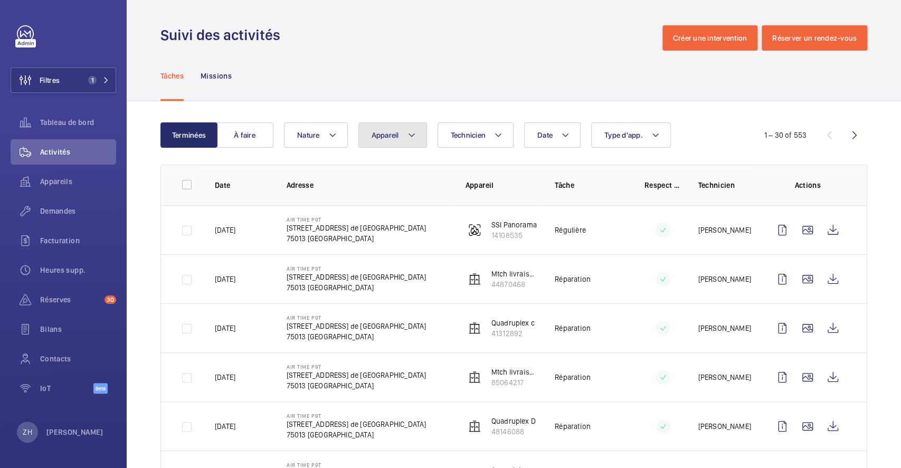
click at [417, 140] on button "Appareil" at bounding box center [393, 135] width 69 height 25
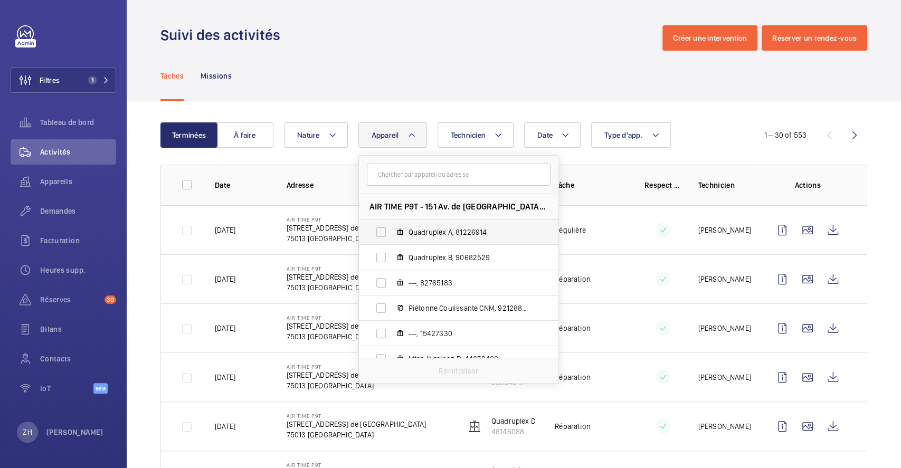
click at [554, 220] on li "Quadruplex A, 81226914" at bounding box center [459, 232] width 200 height 25
click at [490, 46] on div "Suivi des activités Créer une intervention Réserver un rendez-vous" at bounding box center [514, 37] width 707 height 25
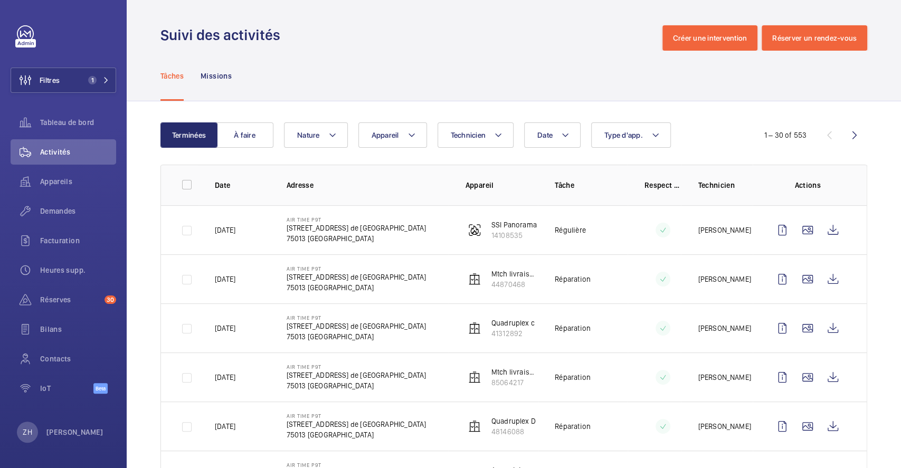
click at [237, 58] on div "Tâches Missions" at bounding box center [514, 76] width 707 height 50
click at [76, 79] on button "Filtres 1" at bounding box center [64, 80] width 106 height 25
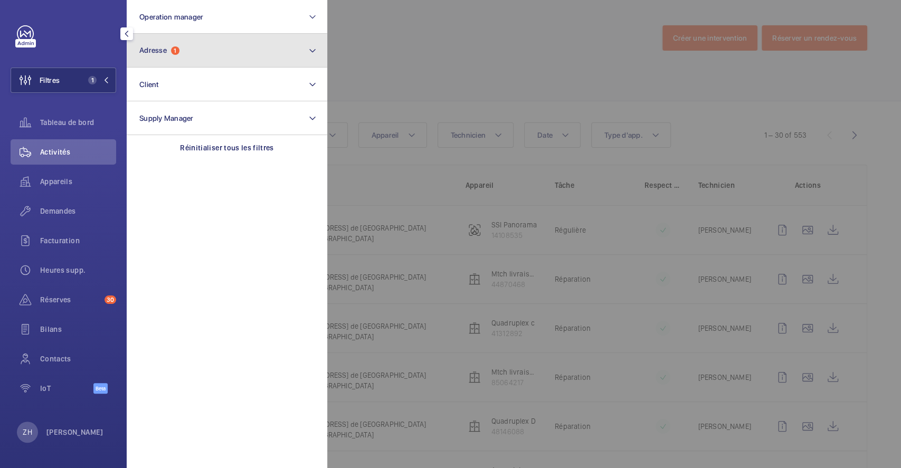
click at [199, 55] on button "Adresse 1" at bounding box center [227, 51] width 201 height 34
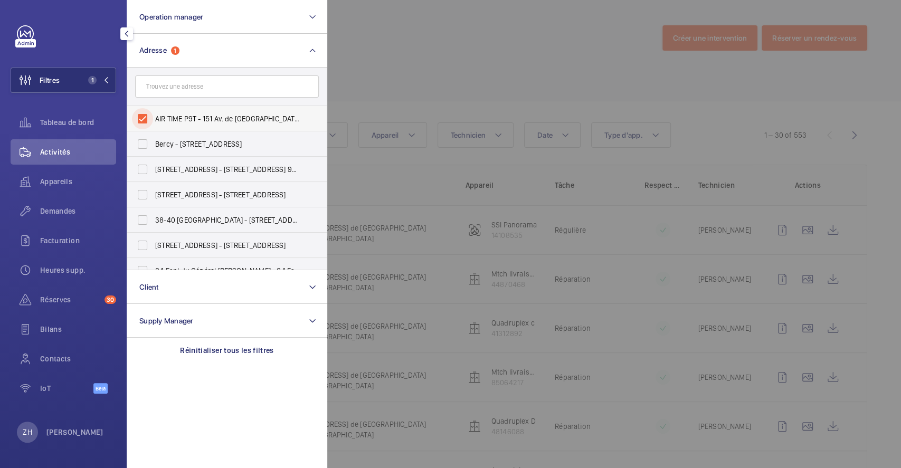
click at [142, 117] on input "AIR TIME P9T - 151 Av. de [GEOGRAPHIC_DATA], [GEOGRAPHIC_DATA] 75013" at bounding box center [142, 118] width 21 height 21
checkbox input "false"
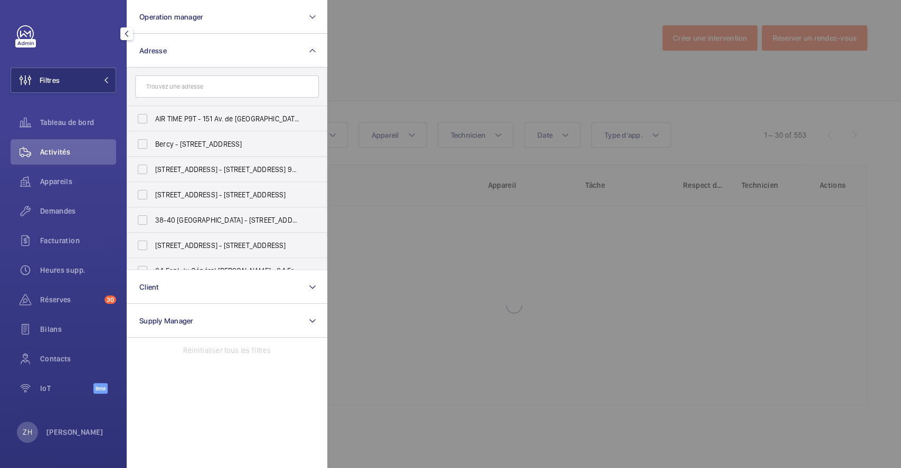
click at [349, 36] on div at bounding box center [777, 234] width 901 height 468
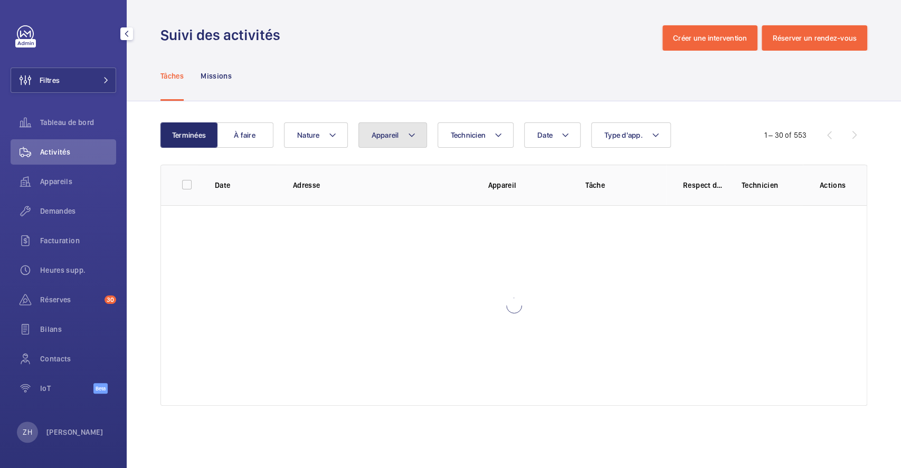
click at [412, 135] on mat-icon at bounding box center [412, 135] width 8 height 13
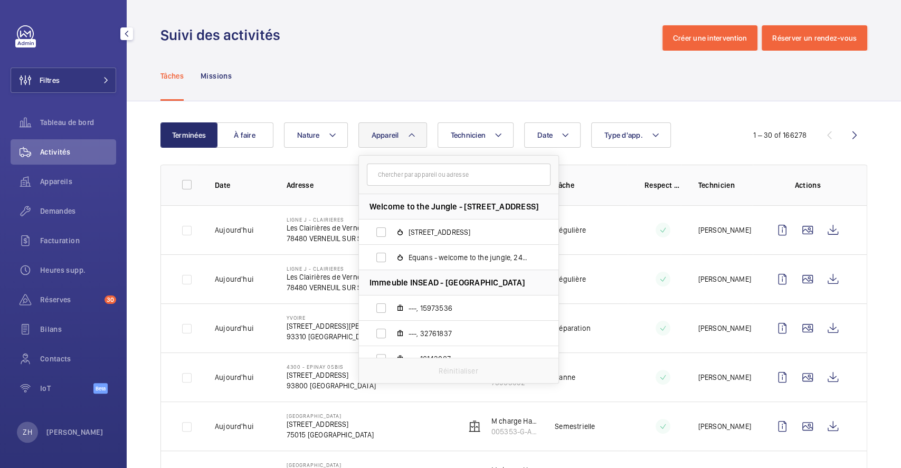
click at [413, 175] on input "text" at bounding box center [459, 175] width 184 height 22
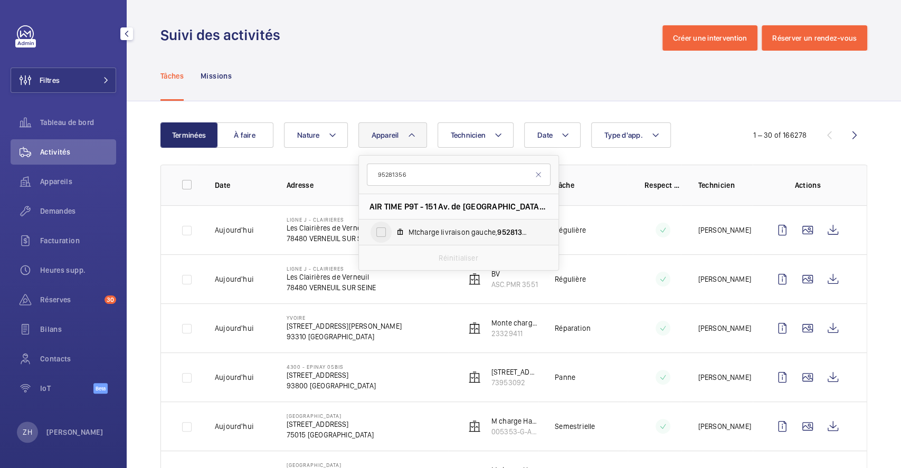
type input "95281356"
click at [380, 232] on input "Mtcharge livraison gauche, 95281356" at bounding box center [381, 232] width 21 height 21
checkbox input "true"
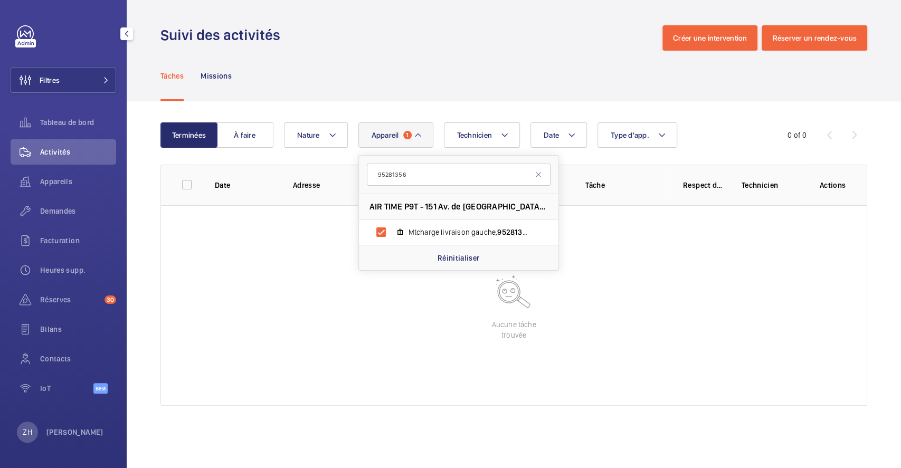
click at [493, 39] on div "Suivi des activités Créer une intervention Réserver un rendez-vous" at bounding box center [514, 37] width 707 height 25
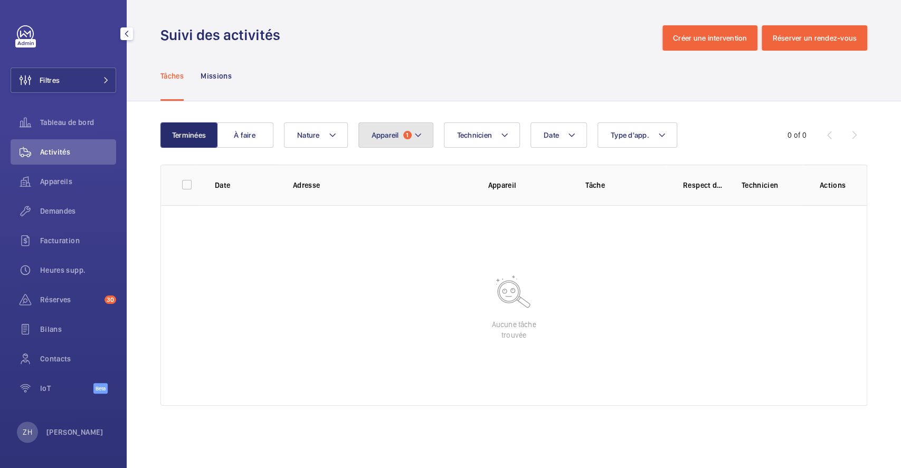
click at [419, 139] on mat-icon at bounding box center [418, 135] width 8 height 13
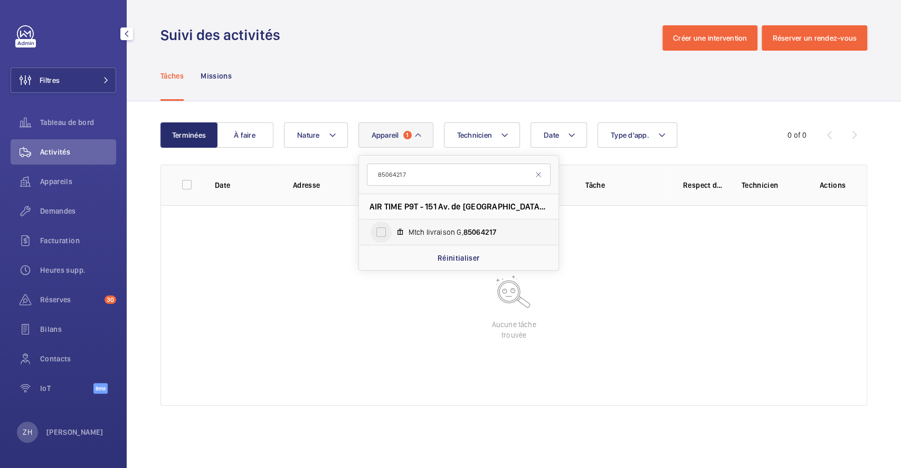
type input "85064217"
click at [382, 232] on input "Mtch livraison G, 85064217" at bounding box center [381, 232] width 21 height 21
checkbox input "true"
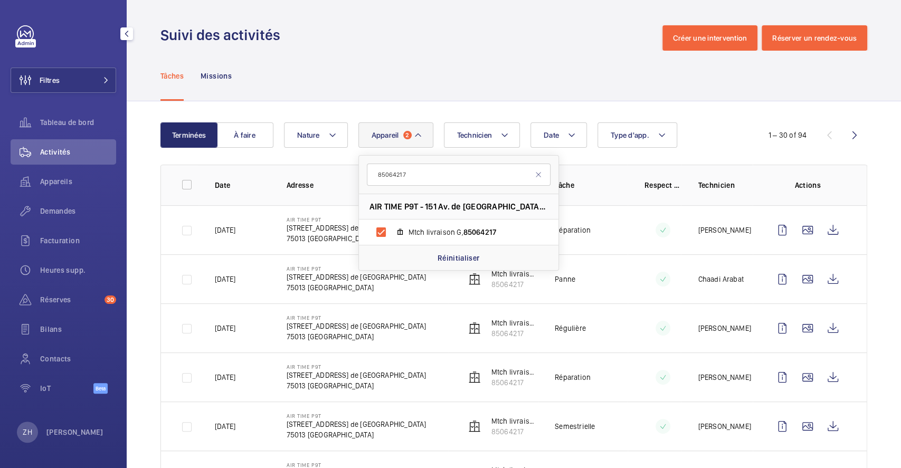
click at [472, 79] on div "Tâches Missions" at bounding box center [514, 76] width 707 height 50
